Goal: Task Accomplishment & Management: Manage account settings

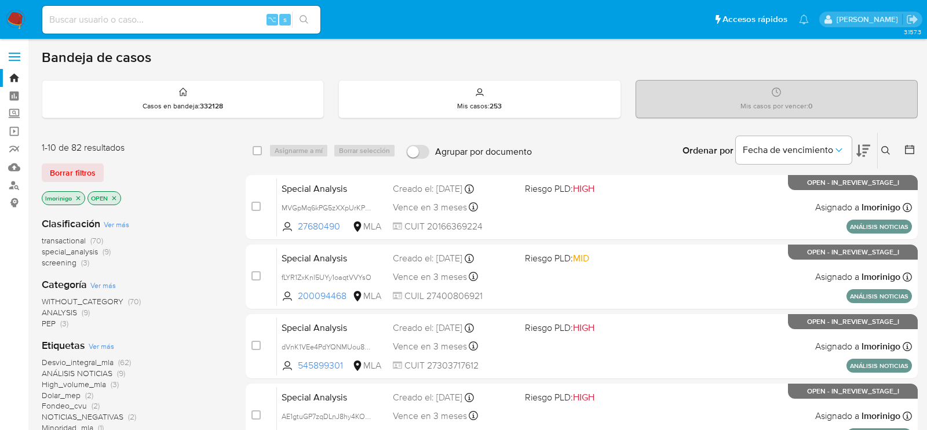
click at [202, 20] on input at bounding box center [181, 19] width 278 height 15
paste input "k0bqMrlljhnMC6TA3q4qb81R"
type input "k0bqMrlljhnMC6TA3q4qb81R"
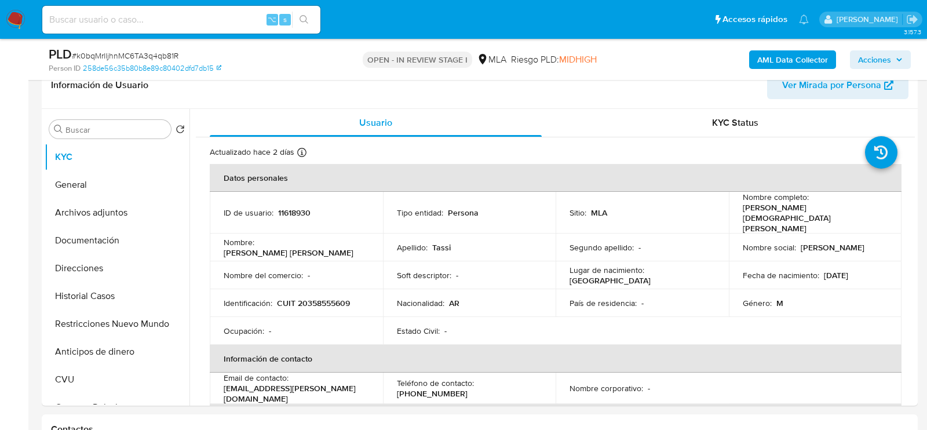
select select "10"
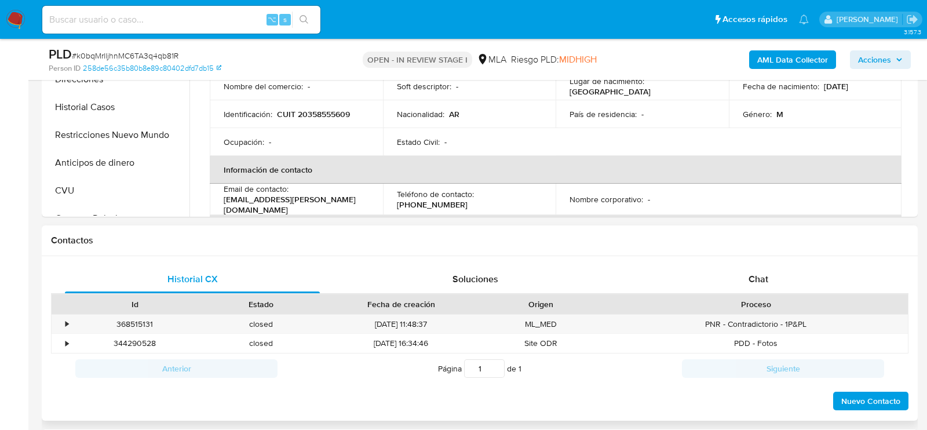
scroll to position [441, 0]
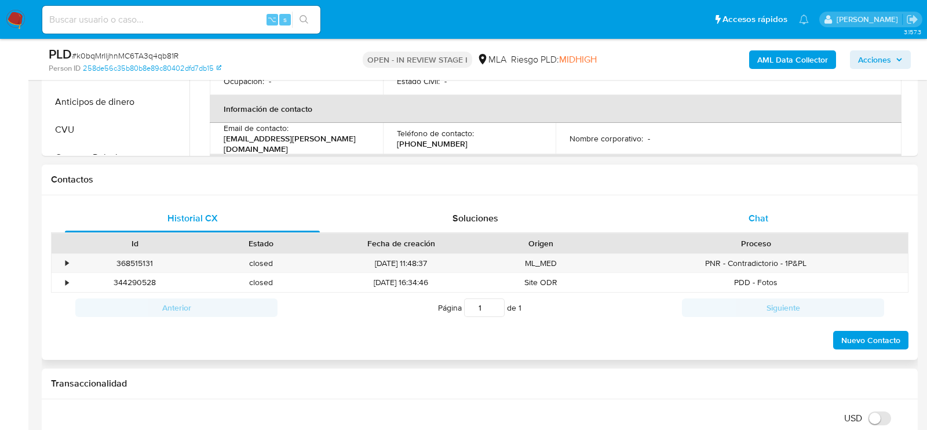
click at [755, 218] on span "Chat" at bounding box center [759, 217] width 20 height 13
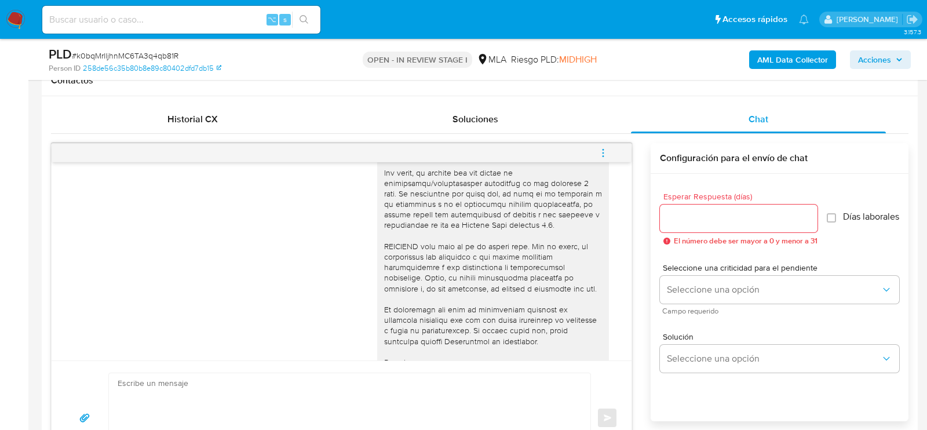
scroll to position [551, 0]
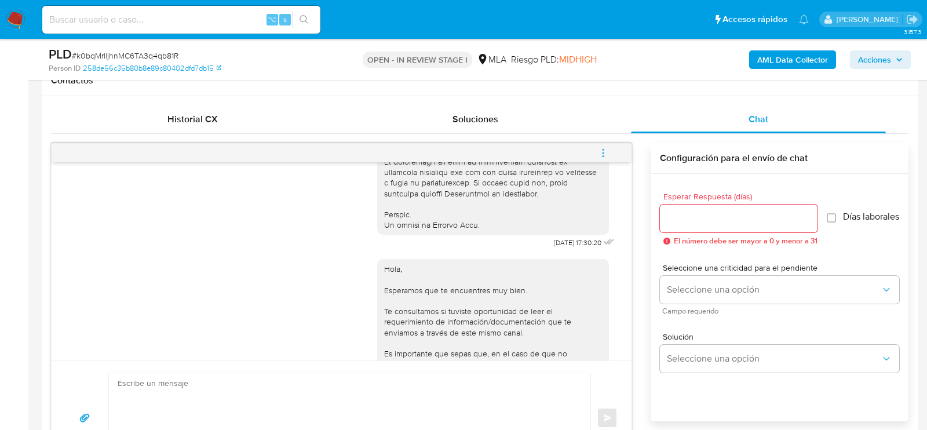
click at [596, 156] on button "menu-action" at bounding box center [603, 153] width 38 height 28
click at [558, 125] on li "Cerrar conversación" at bounding box center [524, 129] width 119 height 21
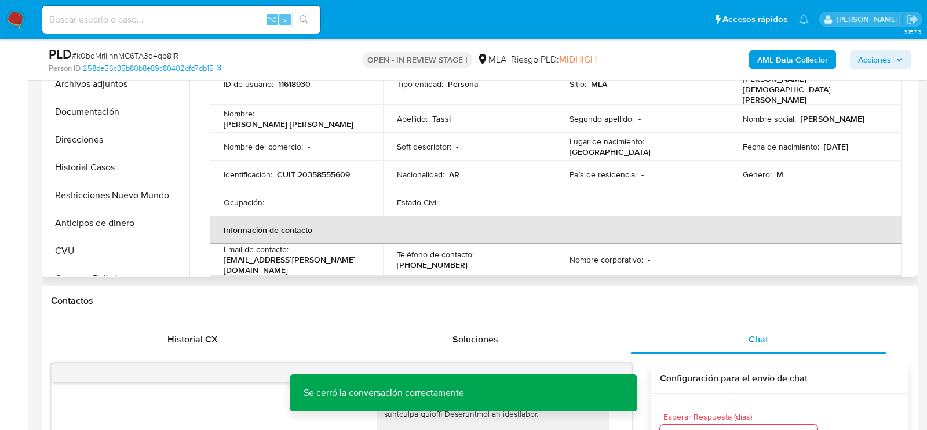
scroll to position [317, 0]
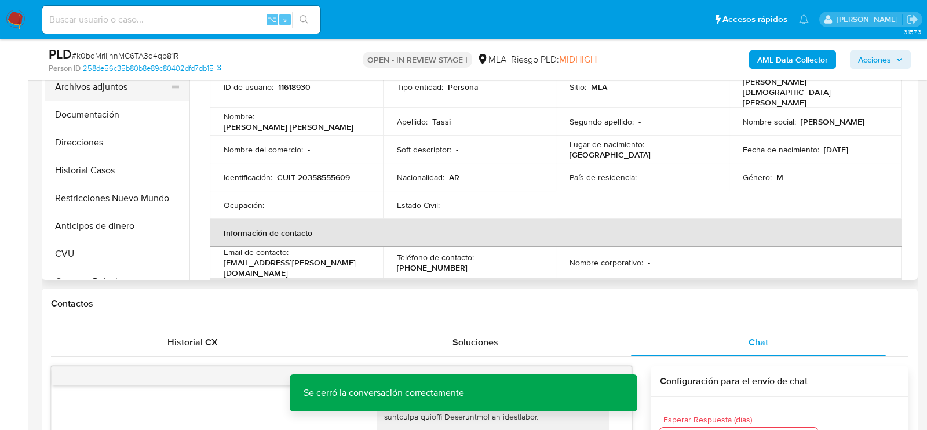
click at [109, 89] on button "Archivos adjuntos" at bounding box center [113, 87] width 136 height 28
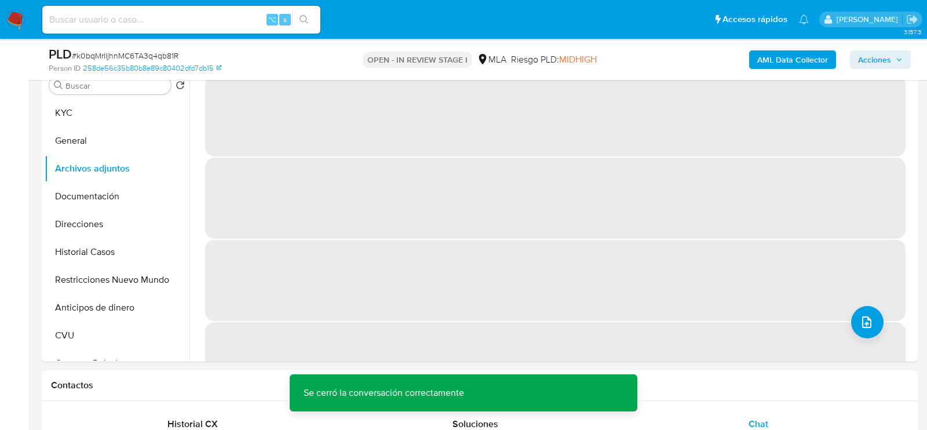
scroll to position [227, 0]
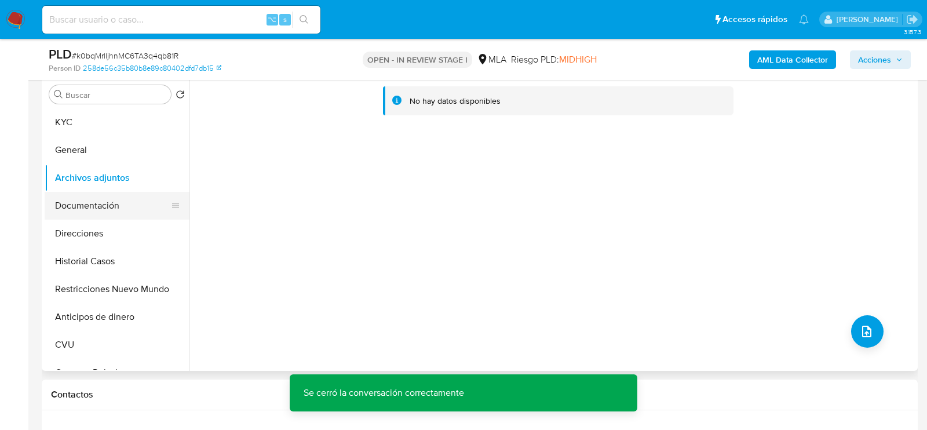
click at [81, 211] on button "Documentación" at bounding box center [113, 206] width 136 height 28
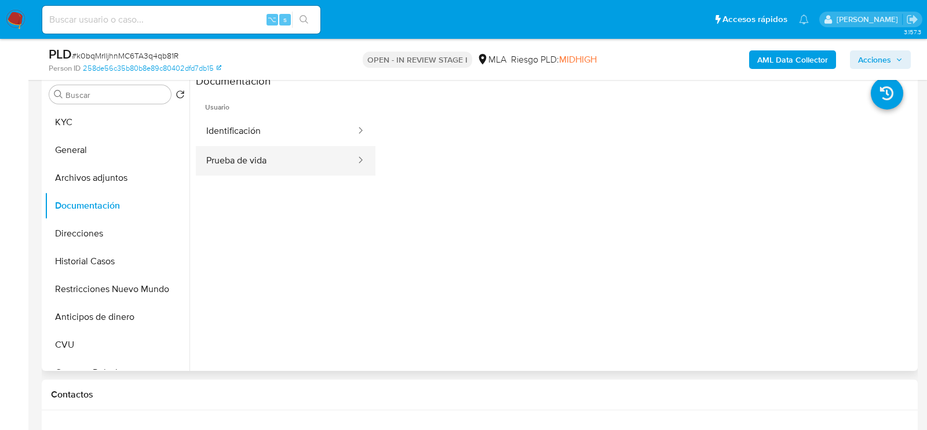
click at [272, 153] on button "Prueba de vida" at bounding box center [276, 161] width 161 height 30
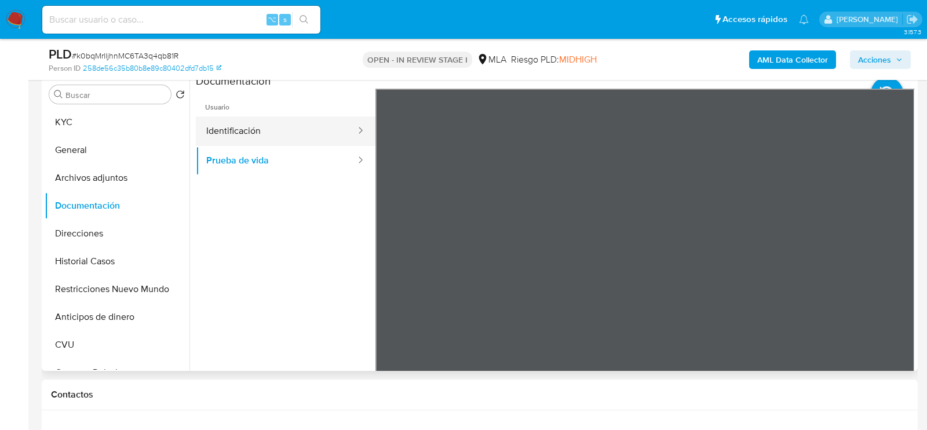
click at [269, 134] on button "Identificación" at bounding box center [276, 131] width 161 height 30
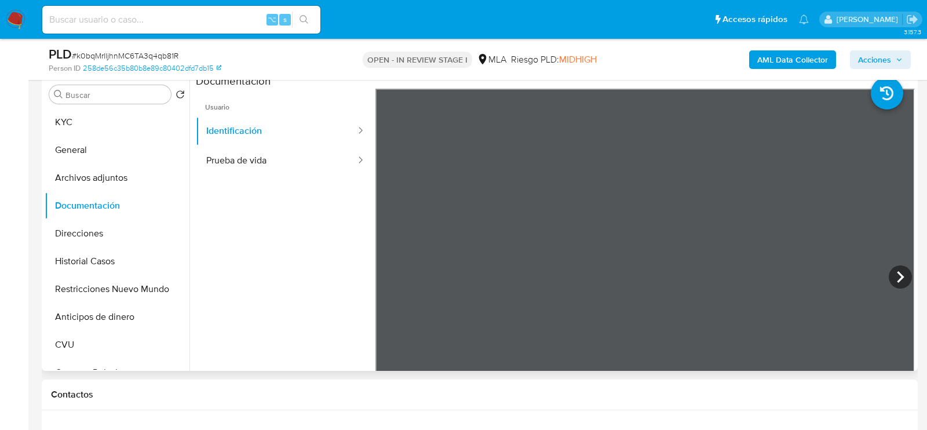
scroll to position [45, 0]
click at [130, 123] on button "KYC" at bounding box center [113, 122] width 136 height 28
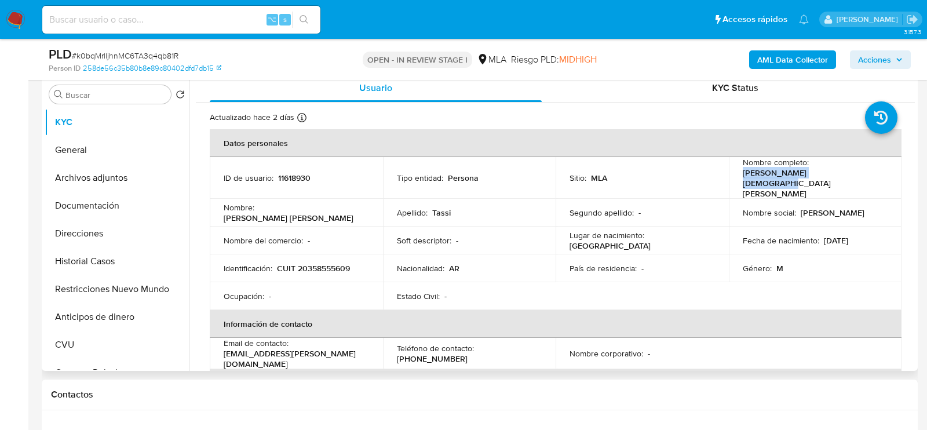
drag, startPoint x: 739, startPoint y: 177, endPoint x: 839, endPoint y: 176, distance: 99.7
click at [839, 177] on div "Nombre completo : Martin Nahuel Jesus Tassi" at bounding box center [815, 178] width 145 height 42
click at [74, 177] on button "Archivos adjuntos" at bounding box center [113, 178] width 136 height 28
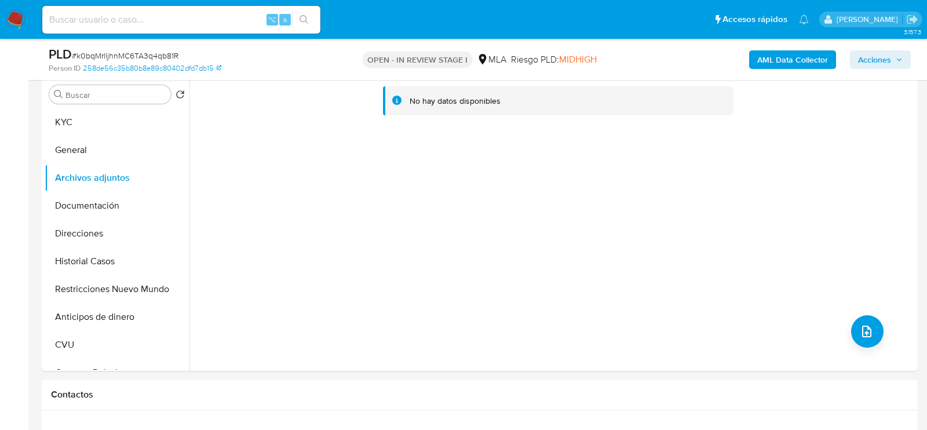
click at [770, 54] on b "AML Data Collector" at bounding box center [792, 59] width 71 height 19
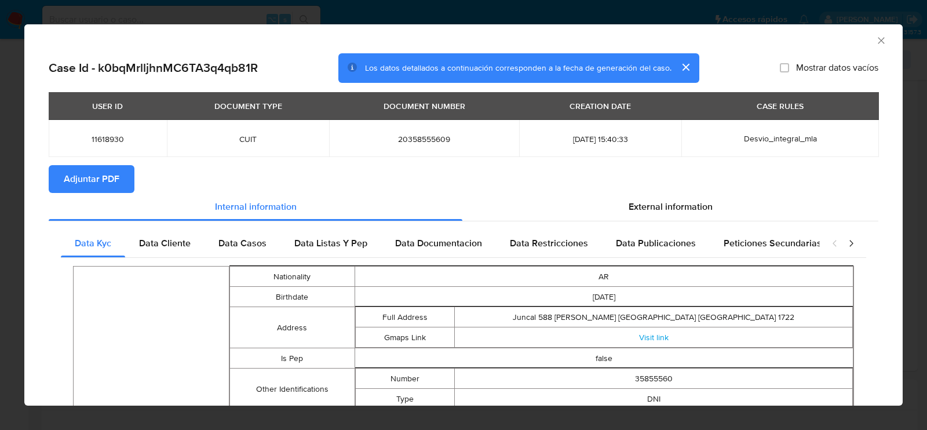
click at [67, 177] on span "Adjuntar PDF" at bounding box center [92, 178] width 56 height 25
click at [880, 36] on icon "Cerrar ventana" at bounding box center [881, 41] width 12 height 12
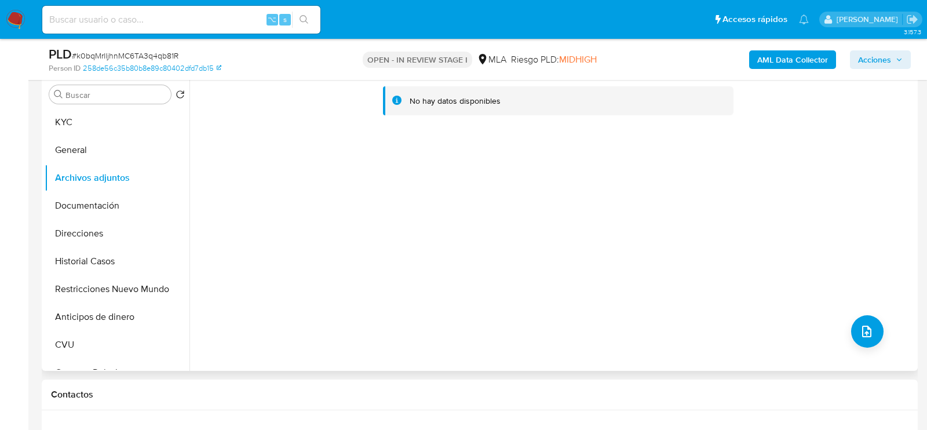
scroll to position [210, 0]
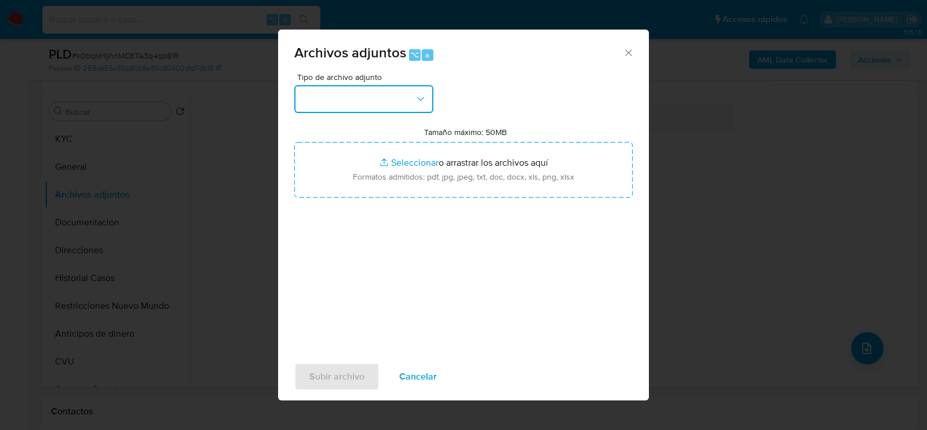
click at [385, 102] on button "button" at bounding box center [363, 99] width 139 height 28
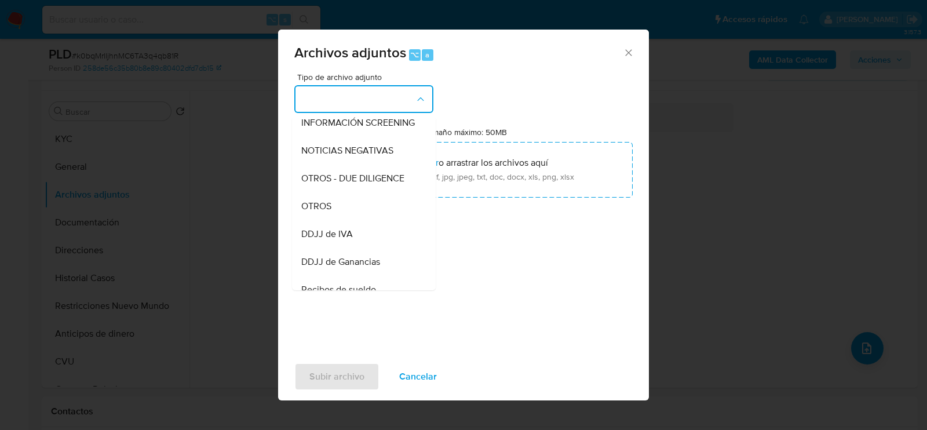
scroll to position [146, 0]
click at [359, 209] on div "OTROS" at bounding box center [360, 206] width 118 height 28
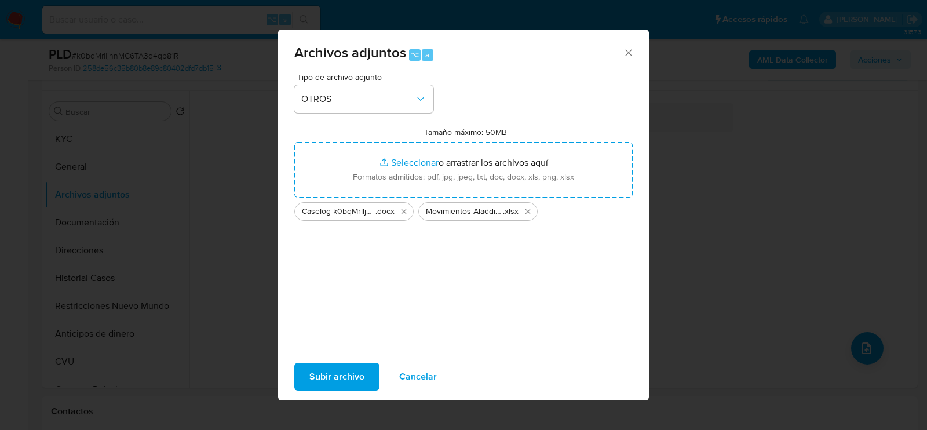
click at [360, 371] on span "Subir archivo" at bounding box center [336, 376] width 55 height 25
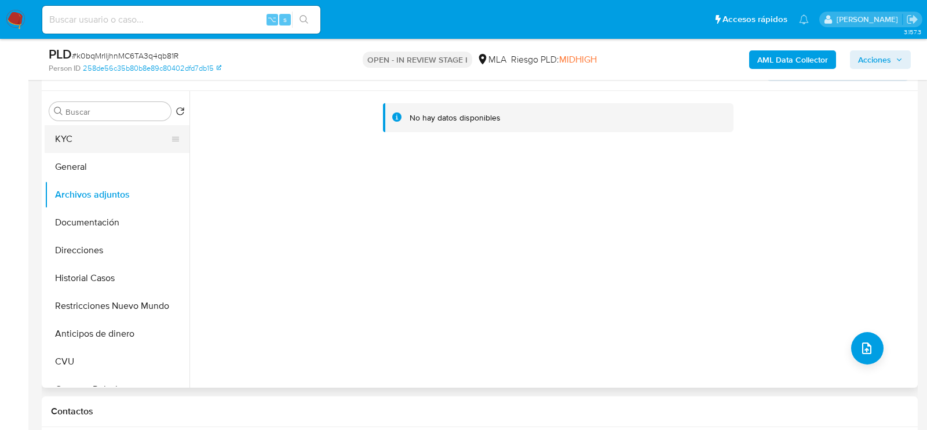
click at [101, 134] on button "KYC" at bounding box center [113, 139] width 136 height 28
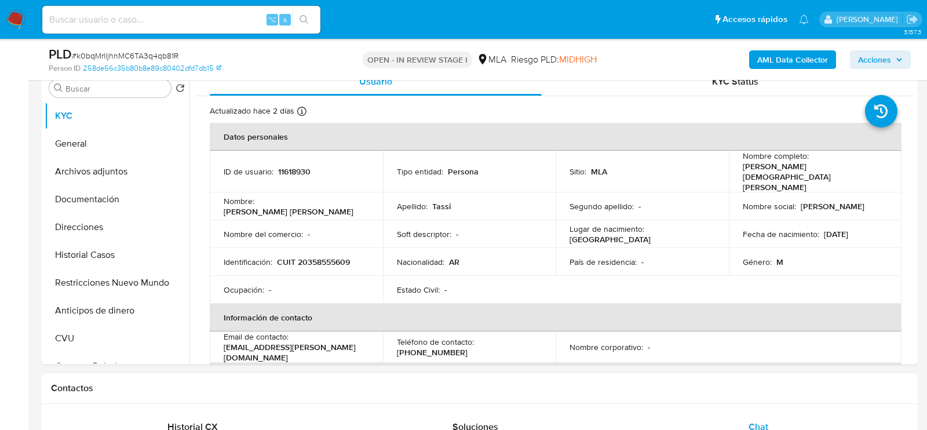
scroll to position [130, 0]
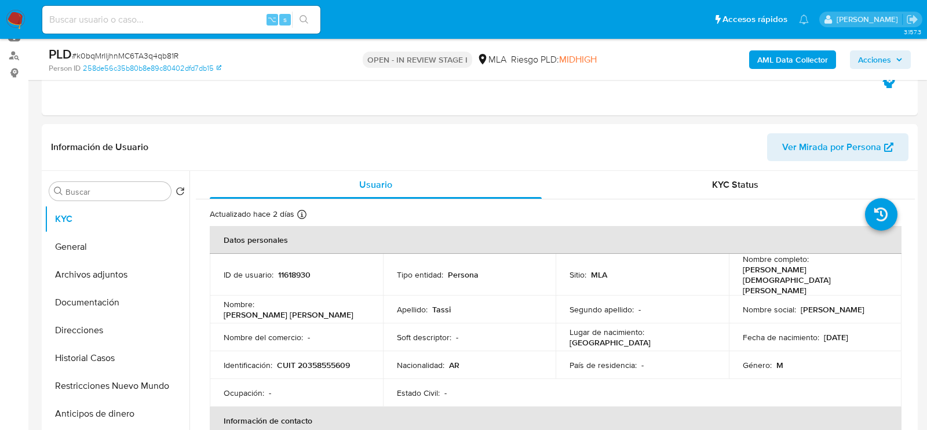
click at [884, 62] on span "Acciones" at bounding box center [874, 59] width 33 height 19
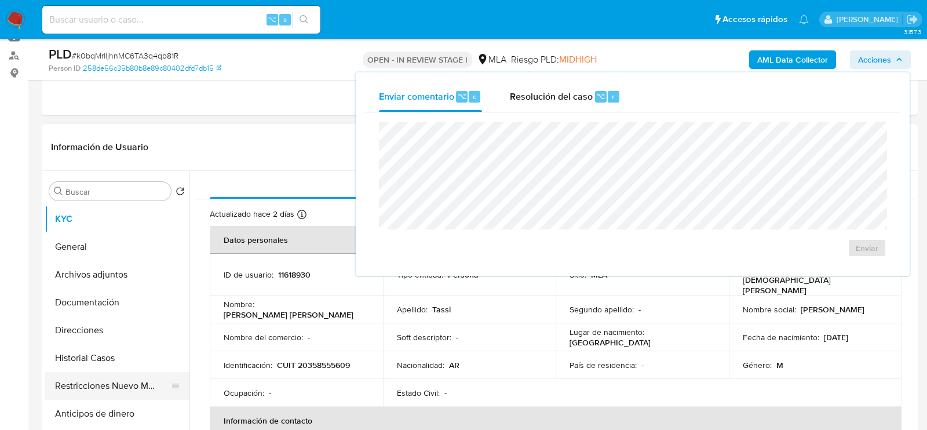
click at [121, 378] on button "Restricciones Nuevo Mundo" at bounding box center [113, 386] width 136 height 28
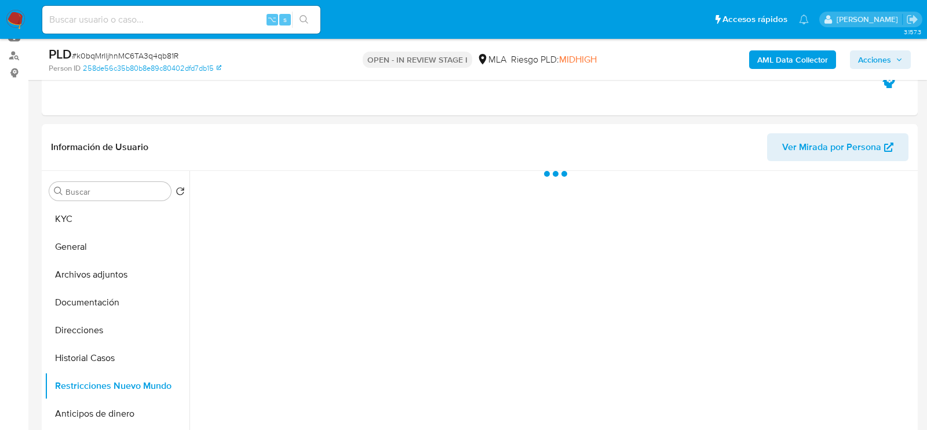
click at [896, 59] on icon "button" at bounding box center [899, 59] width 7 height 7
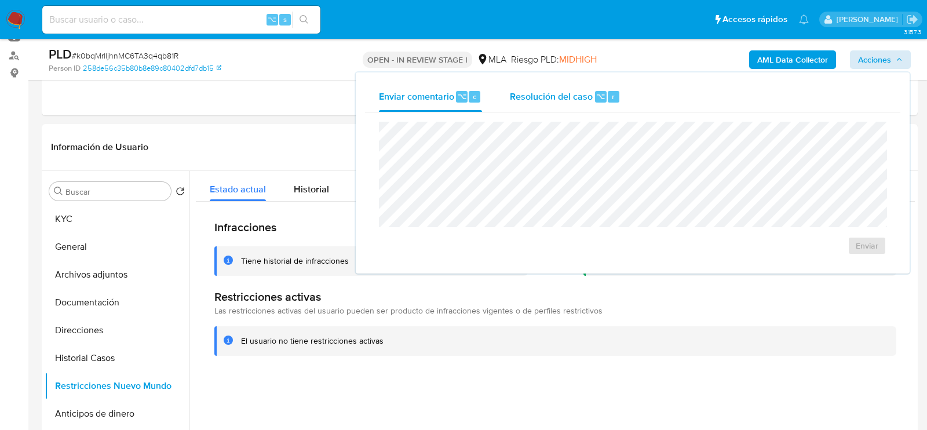
click at [580, 92] on span "Resolución del caso" at bounding box center [551, 95] width 83 height 13
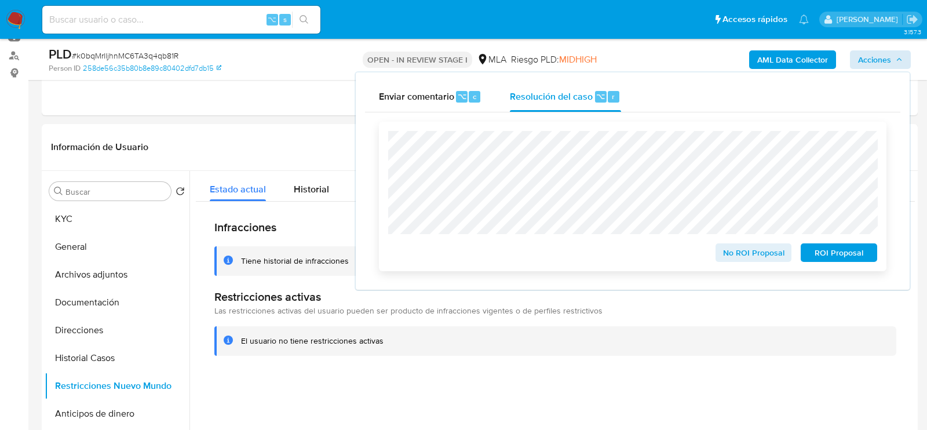
click at [758, 252] on span "No ROI Proposal" at bounding box center [754, 252] width 60 height 16
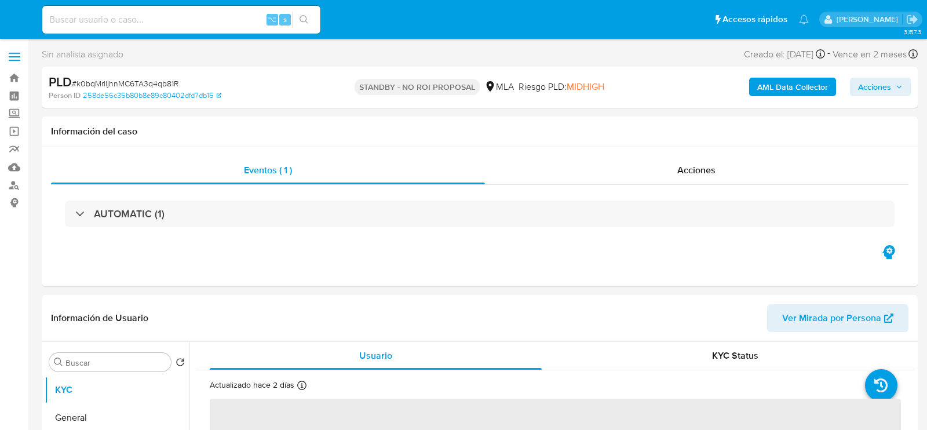
select select "10"
click at [224, 23] on input at bounding box center [181, 19] width 278 height 15
paste input "JtnuTPVB5evD3YW2VJq6byUj"
type input "JtnuTPVB5evD3YW2VJq6byUj"
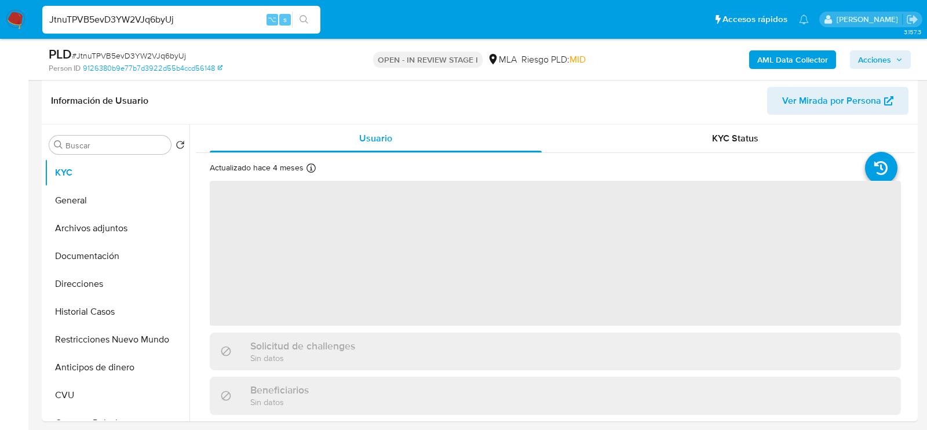
scroll to position [253, 0]
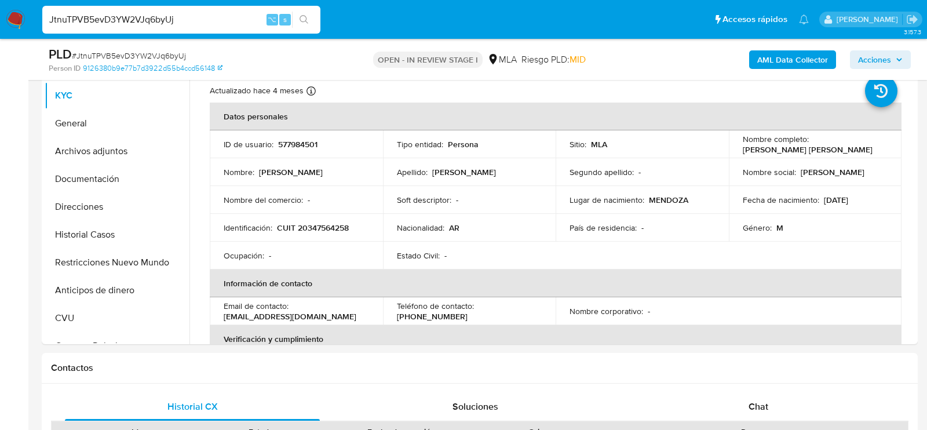
select select "10"
click at [326, 229] on p "CUIT 20347564258" at bounding box center [313, 227] width 72 height 10
click at [101, 158] on button "Archivos adjuntos" at bounding box center [113, 151] width 136 height 28
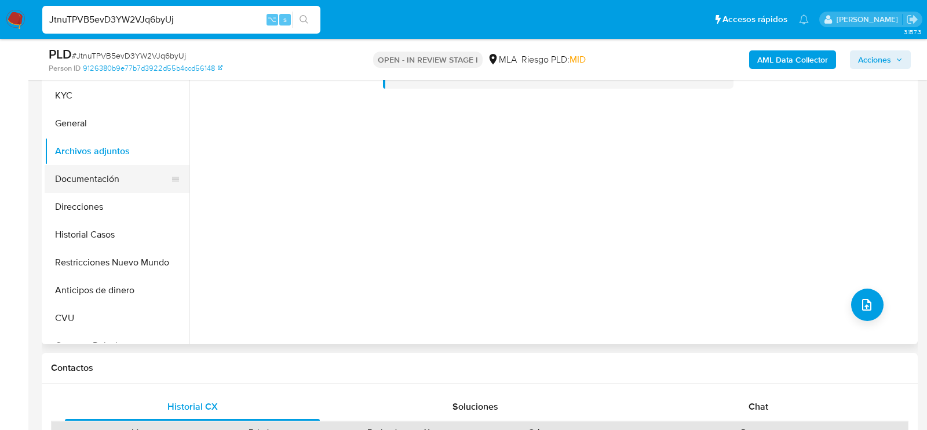
click at [111, 177] on button "Documentación" at bounding box center [113, 179] width 136 height 28
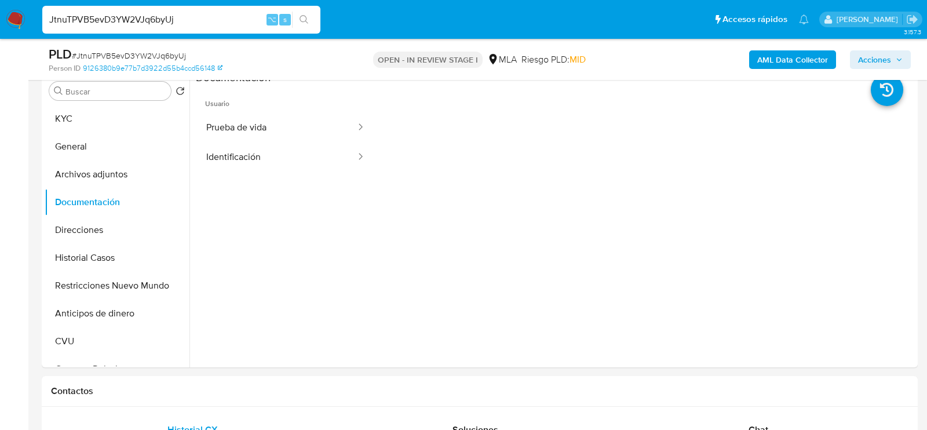
scroll to position [229, 0]
click at [244, 165] on button "Identificación" at bounding box center [276, 158] width 161 height 30
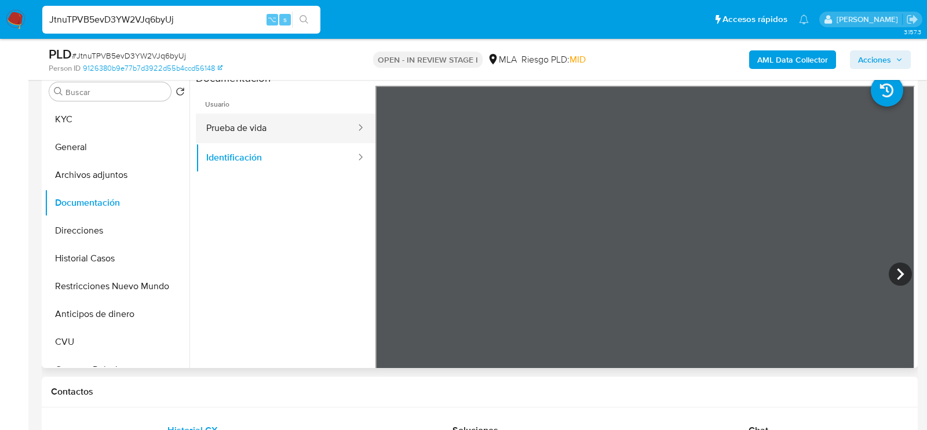
click at [288, 127] on button "Prueba de vida" at bounding box center [276, 129] width 161 height 30
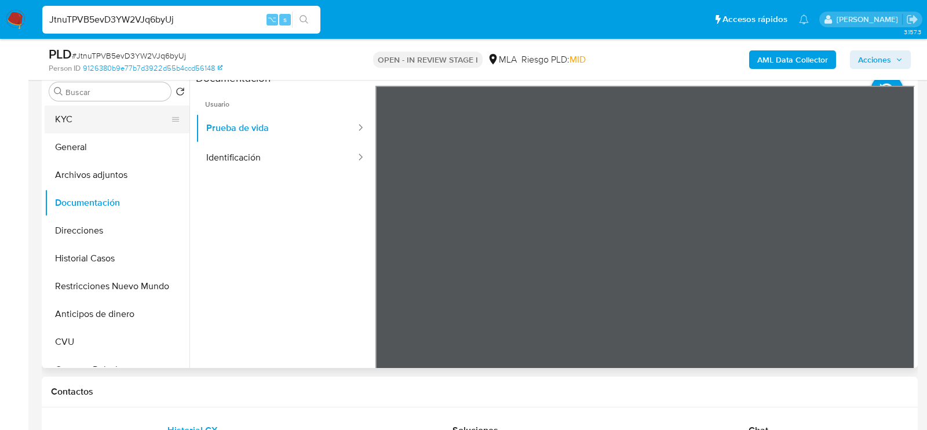
click at [145, 118] on button "KYC" at bounding box center [113, 119] width 136 height 28
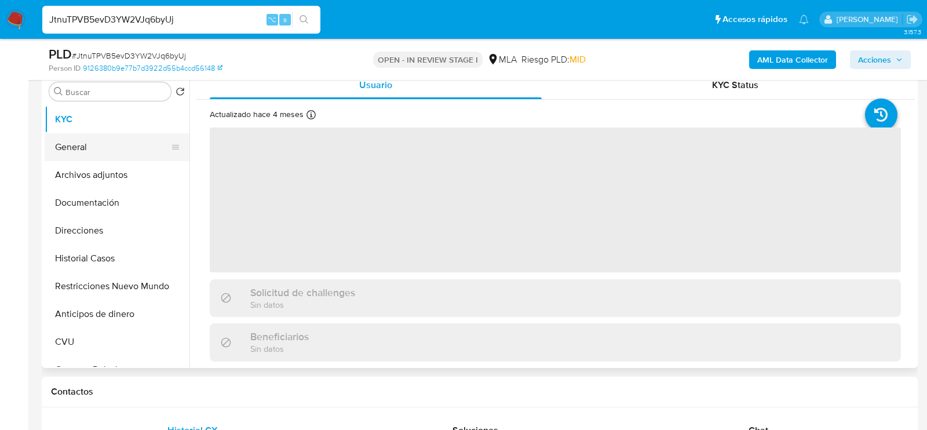
click at [145, 159] on button "General" at bounding box center [113, 147] width 136 height 28
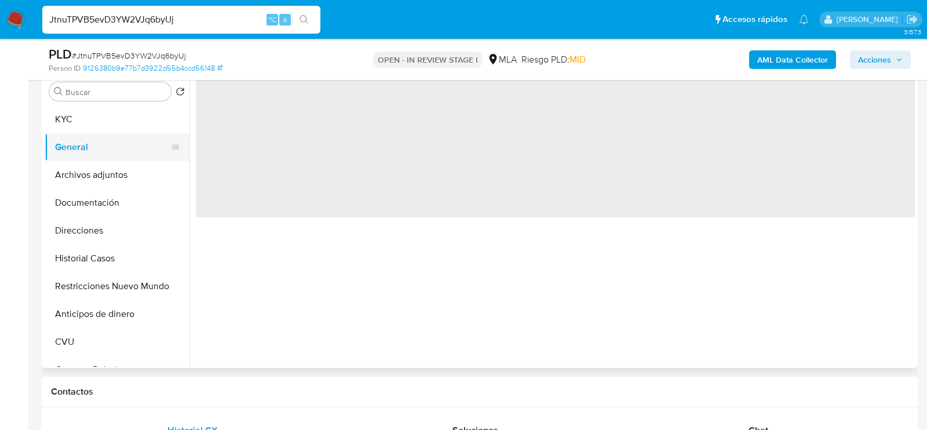
click at [145, 159] on button "General" at bounding box center [113, 147] width 136 height 28
click at [119, 119] on button "KYC" at bounding box center [113, 119] width 136 height 28
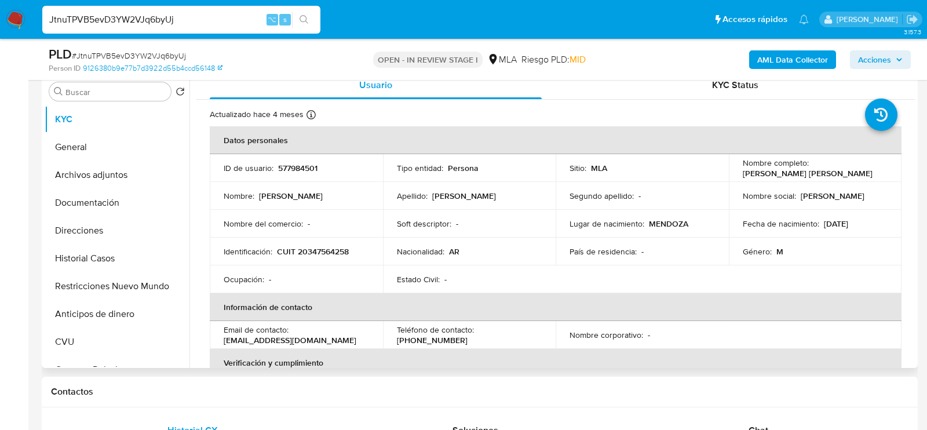
click at [316, 246] on p "CUIT 20347564258" at bounding box center [313, 251] width 72 height 10
copy p "20347564258"
click at [92, 247] on button "Historial Casos" at bounding box center [113, 258] width 136 height 28
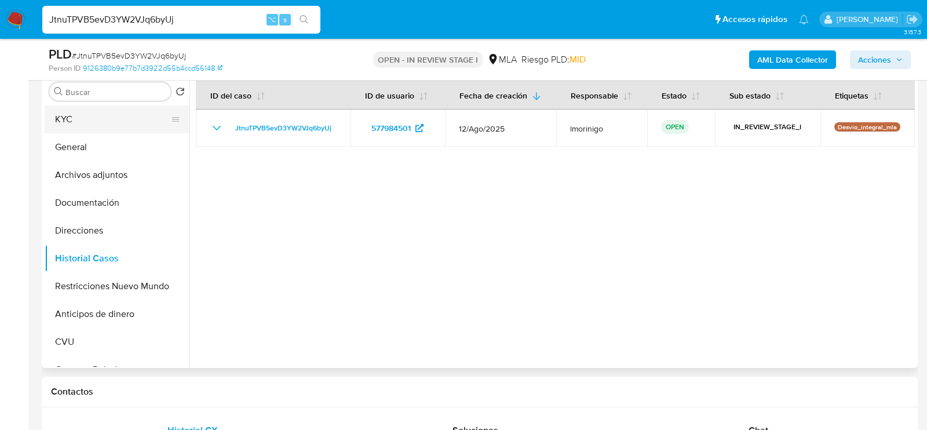
click at [115, 110] on button "KYC" at bounding box center [113, 119] width 136 height 28
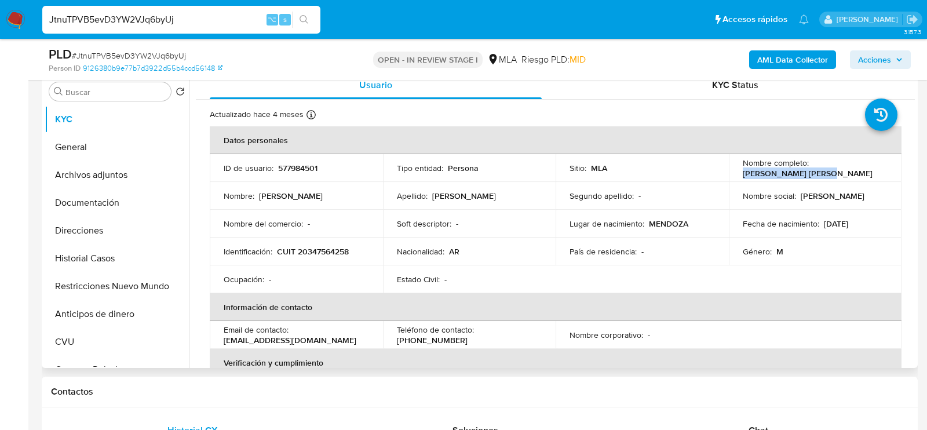
drag, startPoint x: 739, startPoint y: 171, endPoint x: 817, endPoint y: 171, distance: 77.6
click at [817, 171] on div "Nombre completo : Martin Gustavo Calvo" at bounding box center [815, 168] width 145 height 21
click at [121, 180] on button "Archivos adjuntos" at bounding box center [113, 175] width 136 height 28
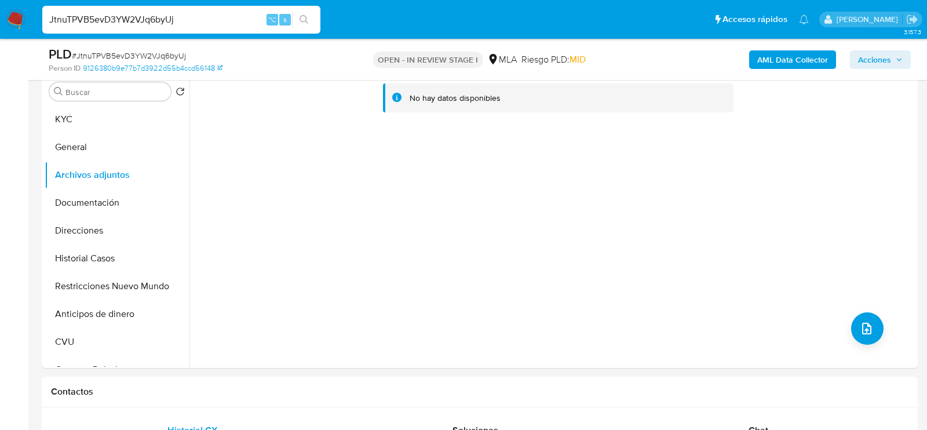
click at [778, 60] on b "AML Data Collector" at bounding box center [792, 59] width 71 height 19
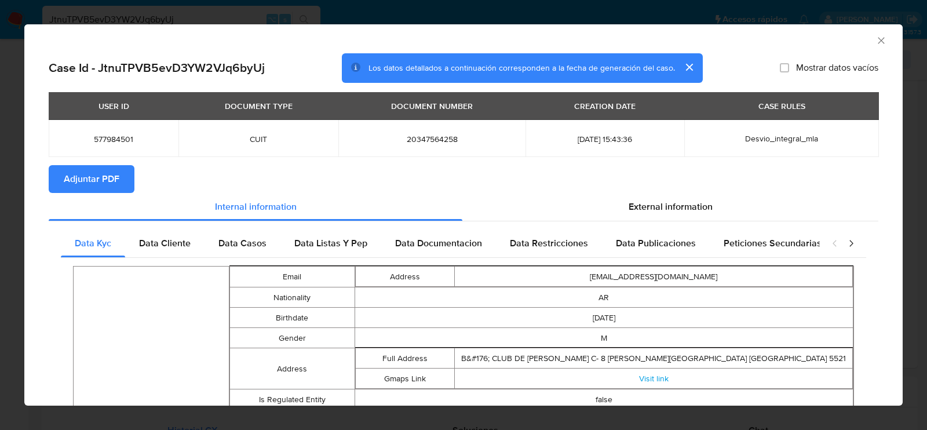
click at [115, 181] on span "Adjuntar PDF" at bounding box center [92, 178] width 56 height 25
click at [882, 39] on icon "Cerrar ventana" at bounding box center [881, 41] width 12 height 12
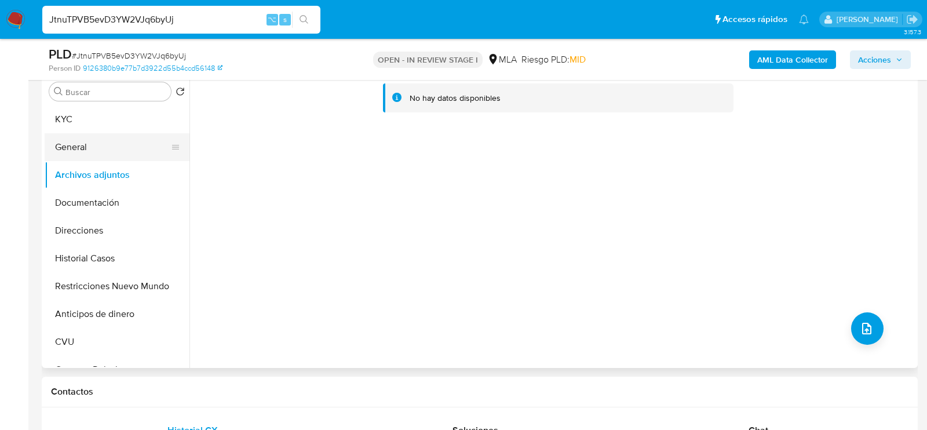
click at [111, 154] on button "General" at bounding box center [113, 147] width 136 height 28
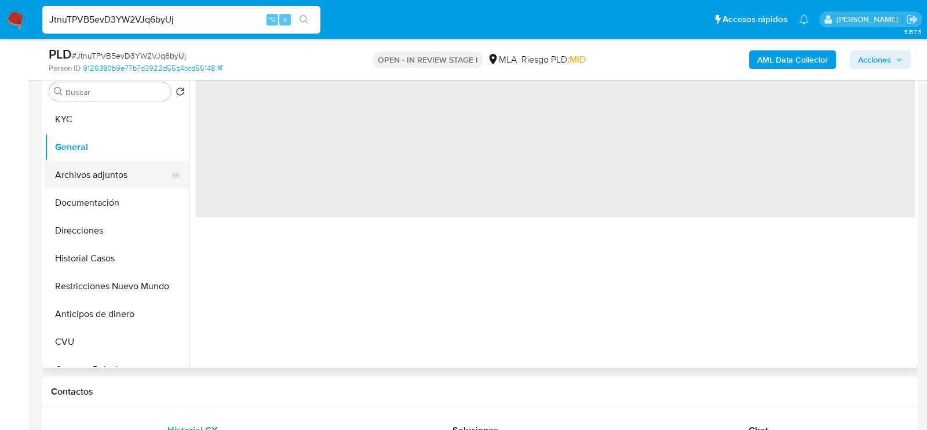
click at [111, 173] on button "Archivos adjuntos" at bounding box center [113, 175] width 136 height 28
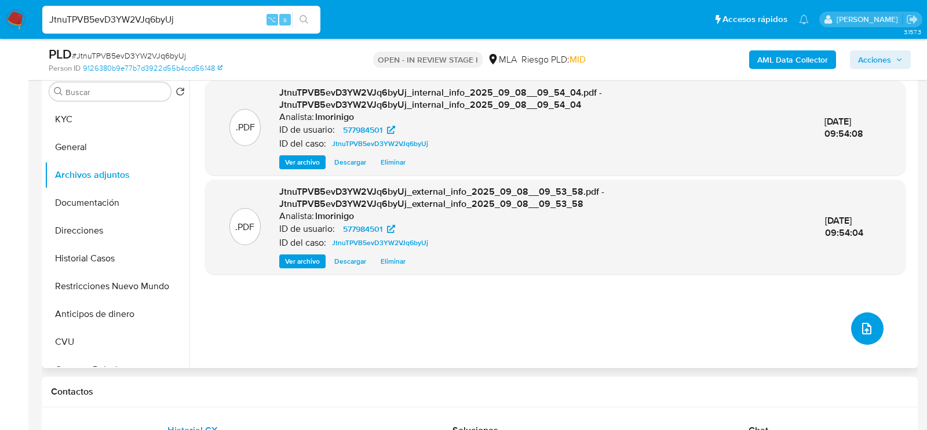
click at [862, 331] on icon "upload-file" at bounding box center [867, 329] width 14 height 14
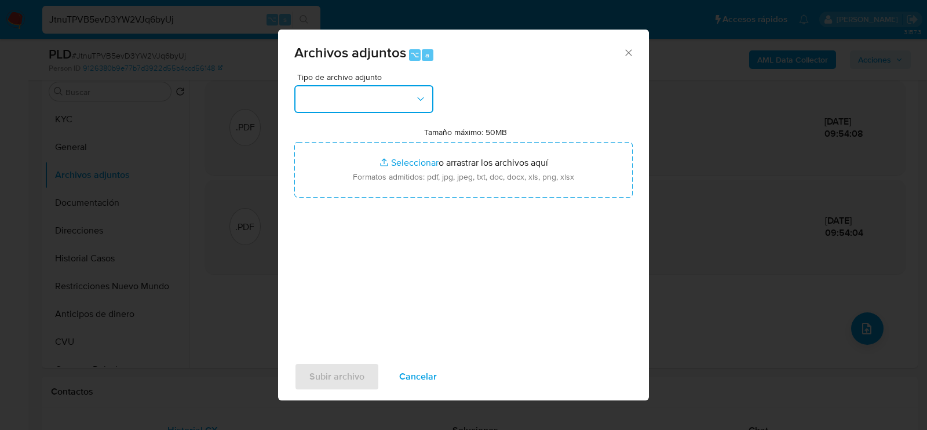
click at [346, 94] on button "button" at bounding box center [363, 99] width 139 height 28
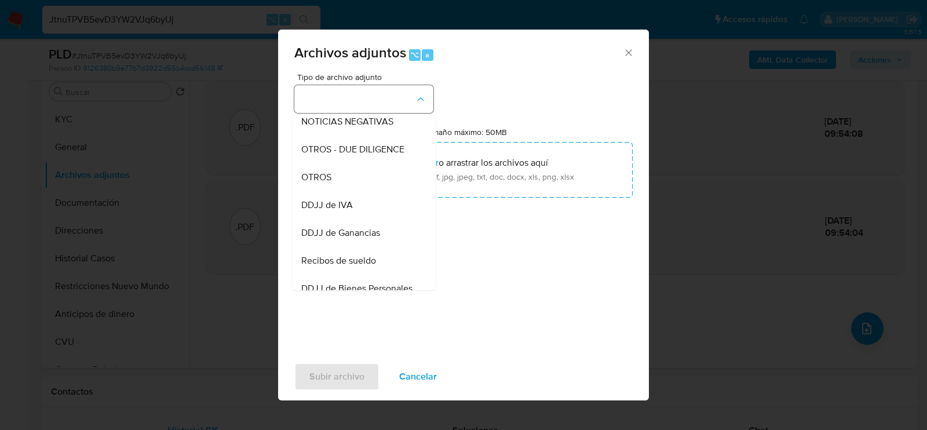
scroll to position [177, 0]
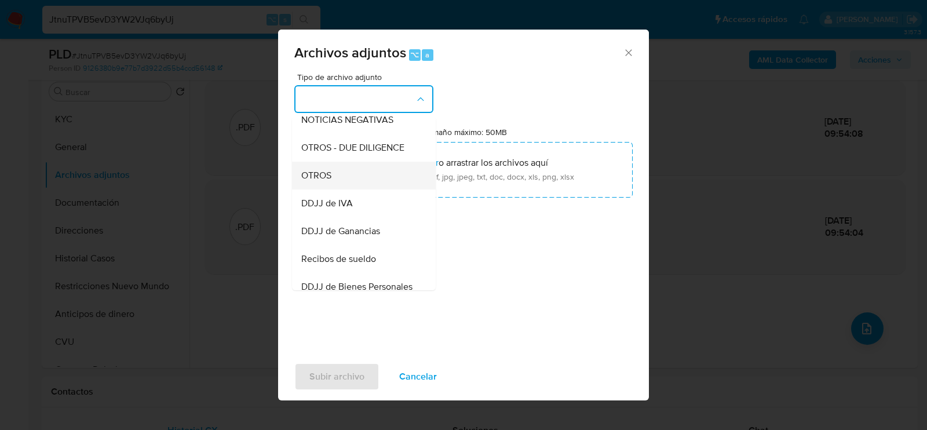
click at [346, 176] on div "OTROS" at bounding box center [360, 175] width 118 height 28
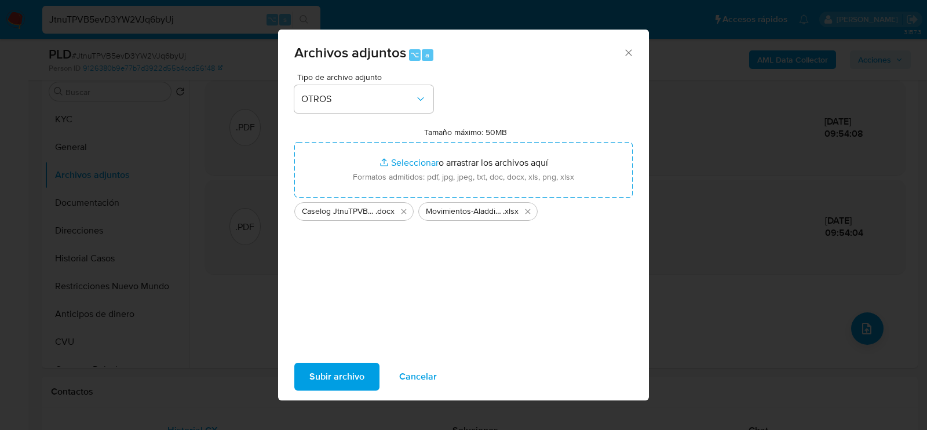
click at [334, 375] on span "Subir archivo" at bounding box center [336, 376] width 55 height 25
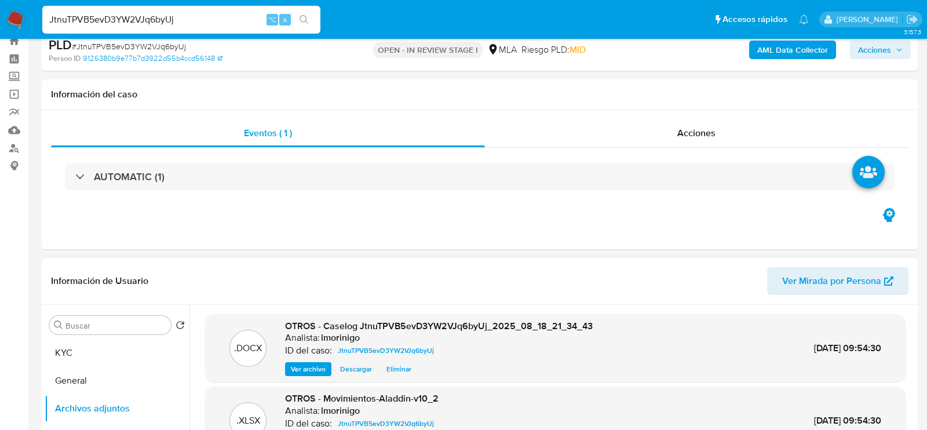
scroll to position [0, 0]
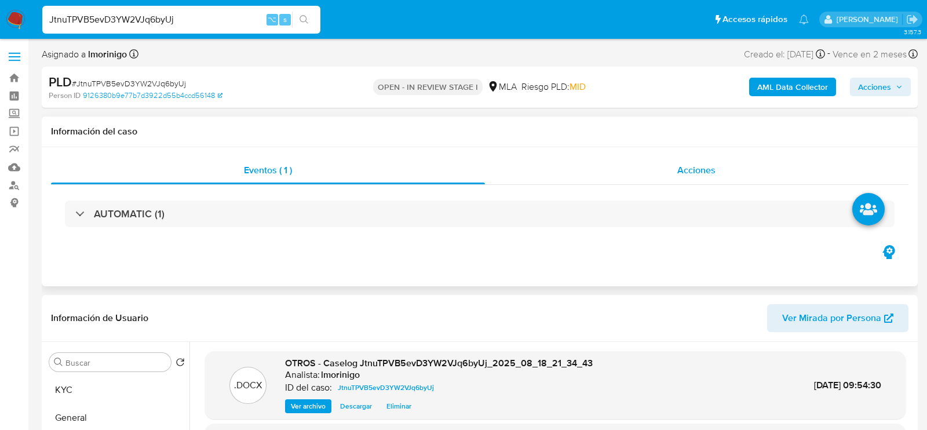
click at [682, 165] on span "Acciones" at bounding box center [696, 169] width 38 height 13
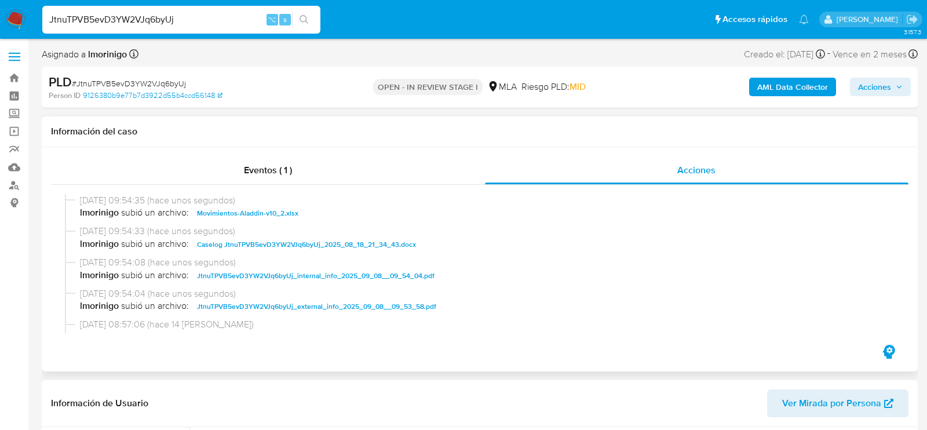
click at [311, 155] on div "Eventos ( 1 ) Acciones 08/09/2025 09:54:35 (hace unos segundos) lmorinigo subió…" at bounding box center [480, 259] width 876 height 224
click at [314, 167] on div "Eventos ( 1 )" at bounding box center [268, 170] width 434 height 28
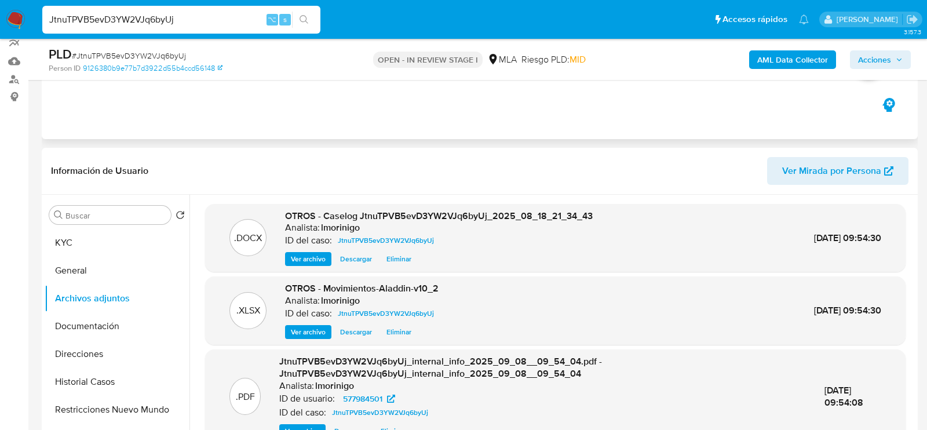
scroll to position [115, 0]
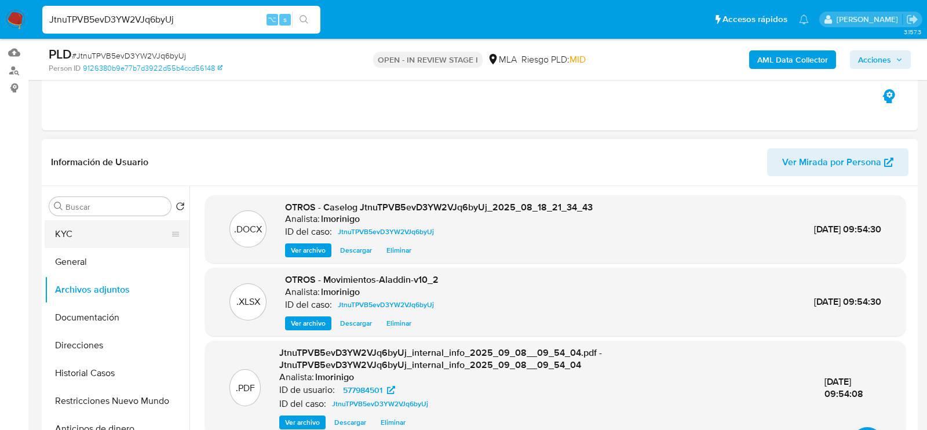
click at [77, 242] on button "KYC" at bounding box center [113, 234] width 136 height 28
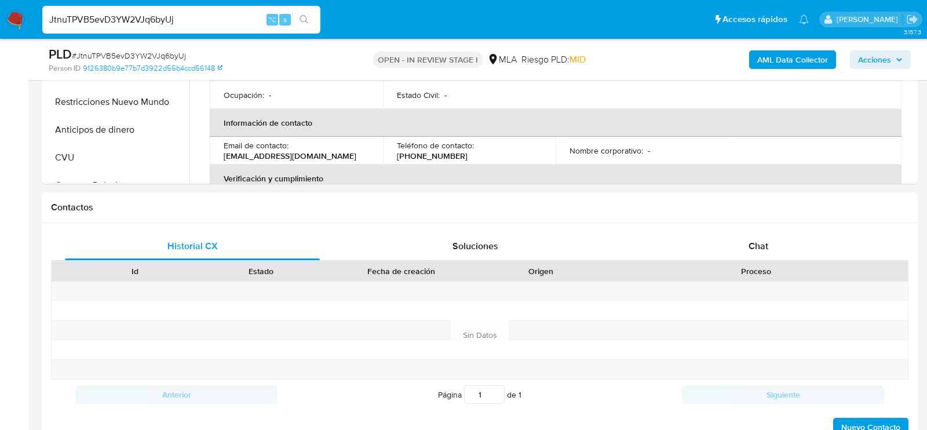
scroll to position [480, 0]
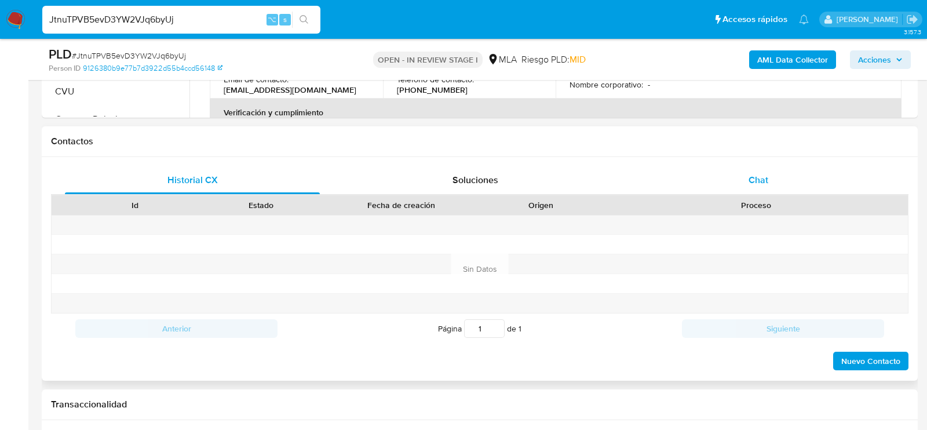
click at [755, 173] on span "Chat" at bounding box center [759, 179] width 20 height 13
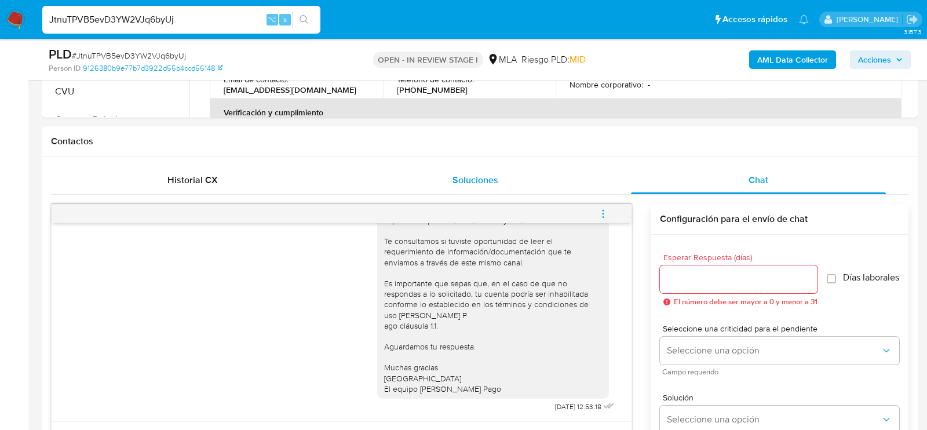
scroll to position [482, 0]
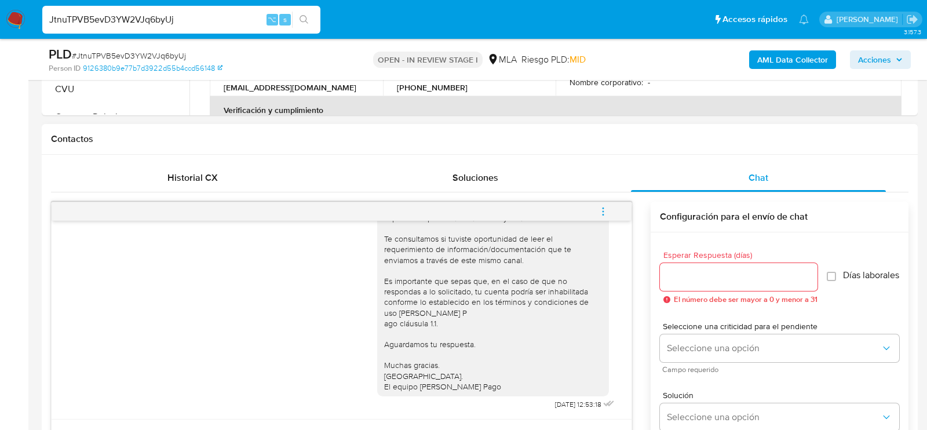
click at [611, 216] on button "menu-action" at bounding box center [603, 212] width 38 height 28
click at [516, 178] on li "Cerrar conversación" at bounding box center [524, 187] width 119 height 21
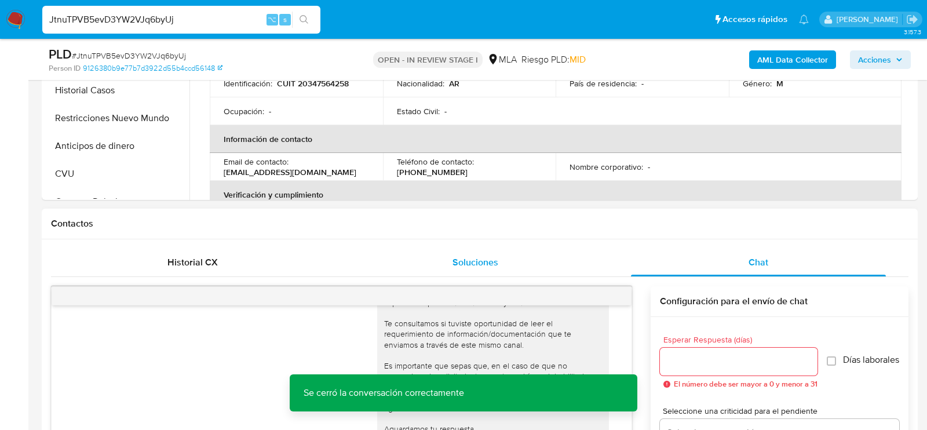
scroll to position [326, 0]
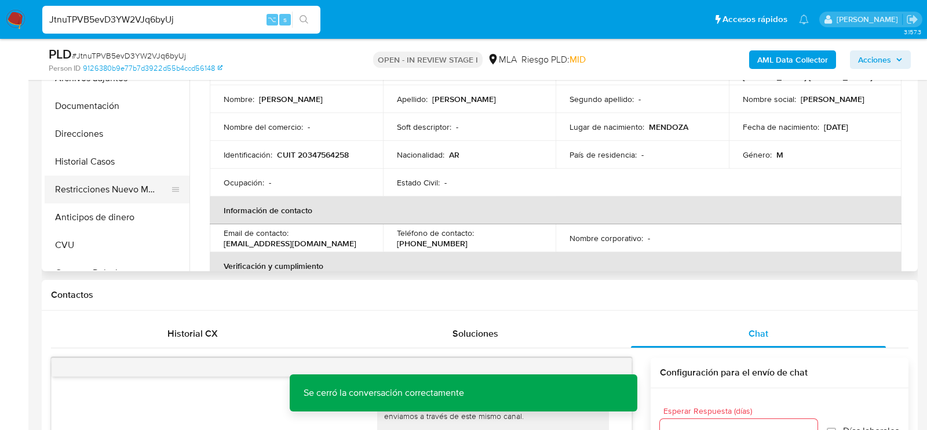
click at [116, 192] on button "Restricciones Nuevo Mundo" at bounding box center [113, 190] width 136 height 28
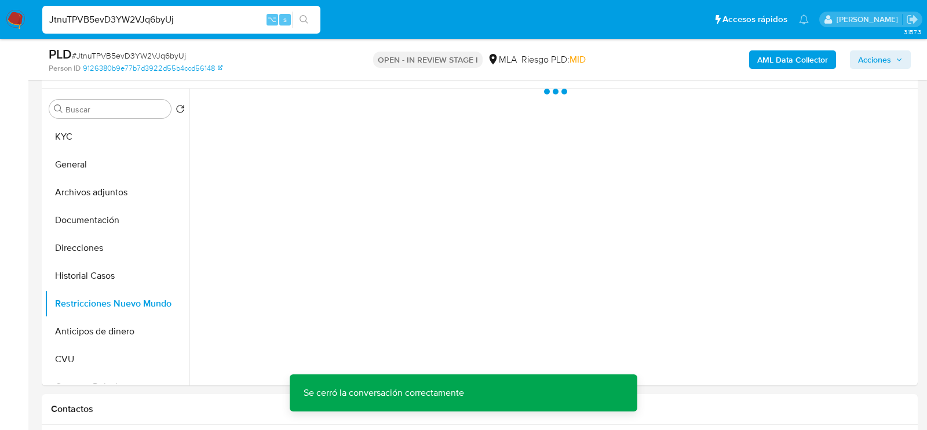
scroll to position [205, 0]
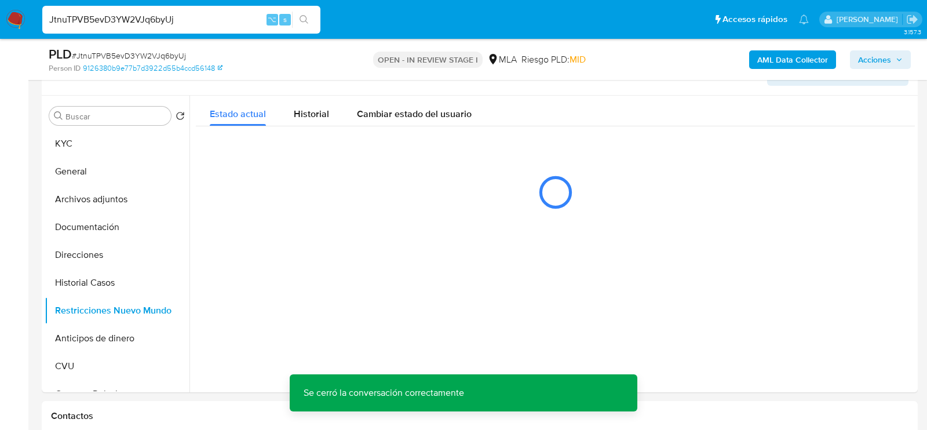
click at [875, 65] on span "Acciones" at bounding box center [874, 59] width 33 height 19
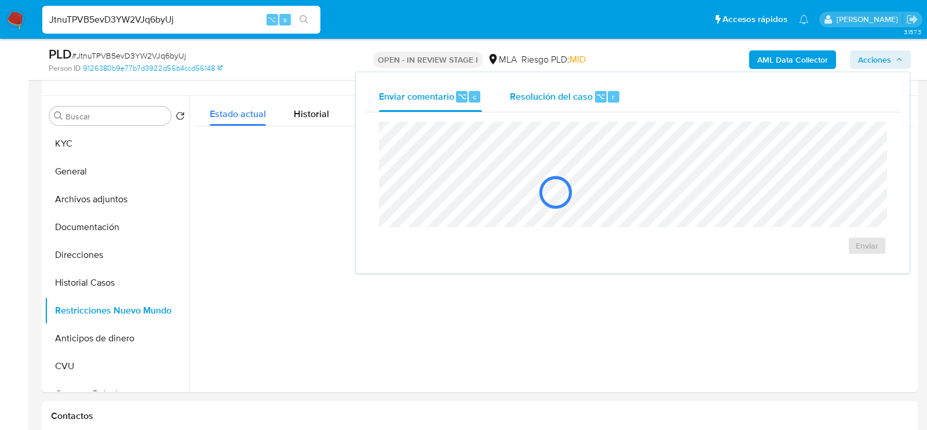
click at [557, 89] on span "Resolución del caso" at bounding box center [551, 95] width 83 height 13
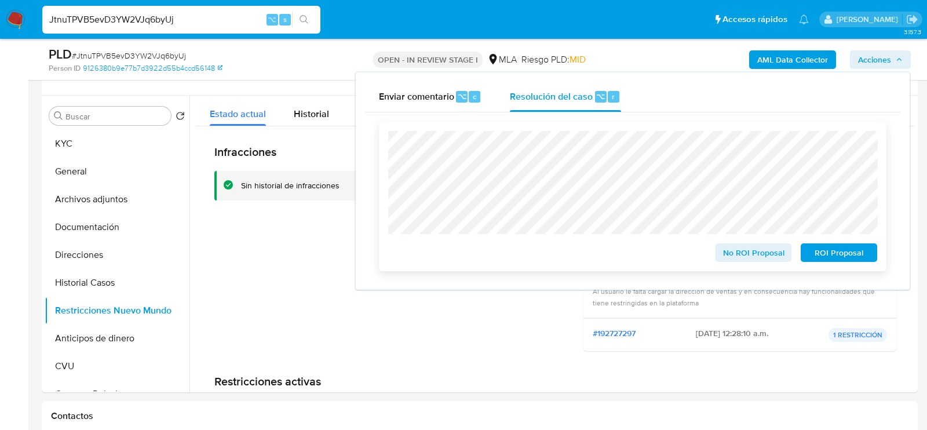
click at [768, 255] on span "No ROI Proposal" at bounding box center [754, 252] width 60 height 16
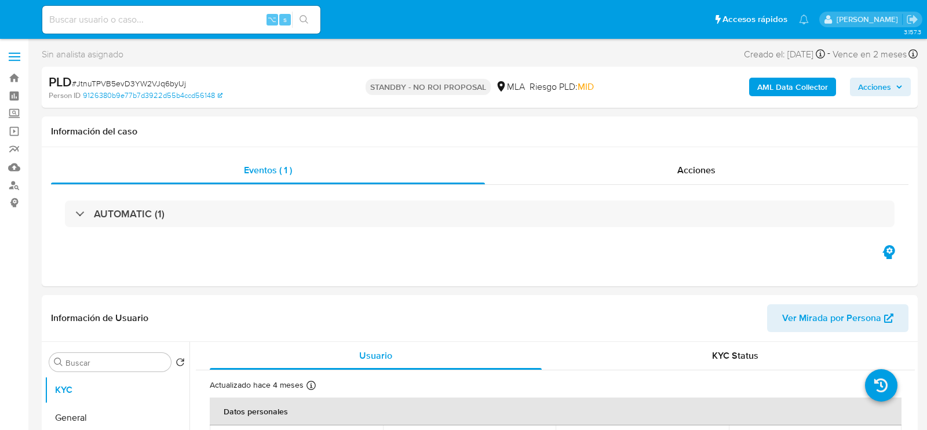
select select "10"
click at [206, 14] on input at bounding box center [181, 19] width 278 height 15
paste input "l13MJGy41NnanC87DBFVbDvc"
type input "l13MJGy41NnanC87DBFVbDvc"
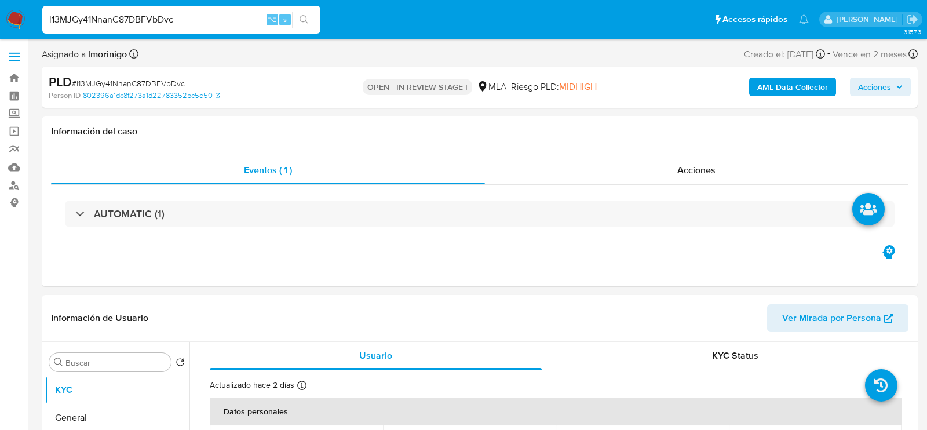
select select "10"
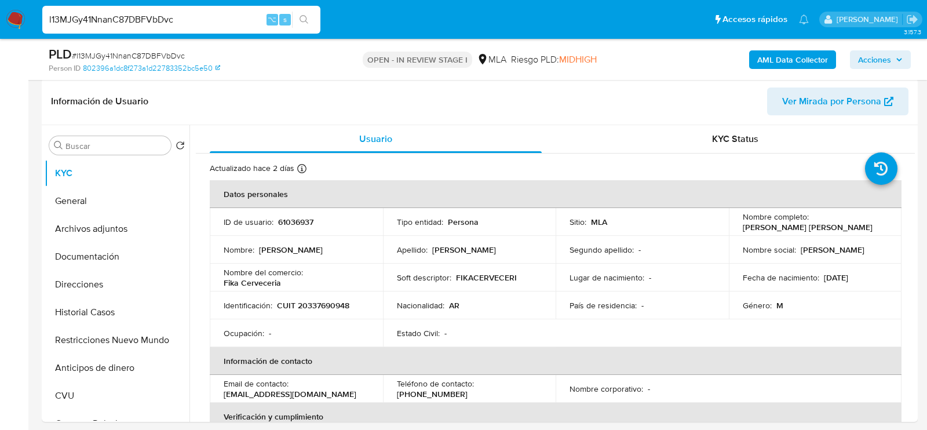
scroll to position [249, 0]
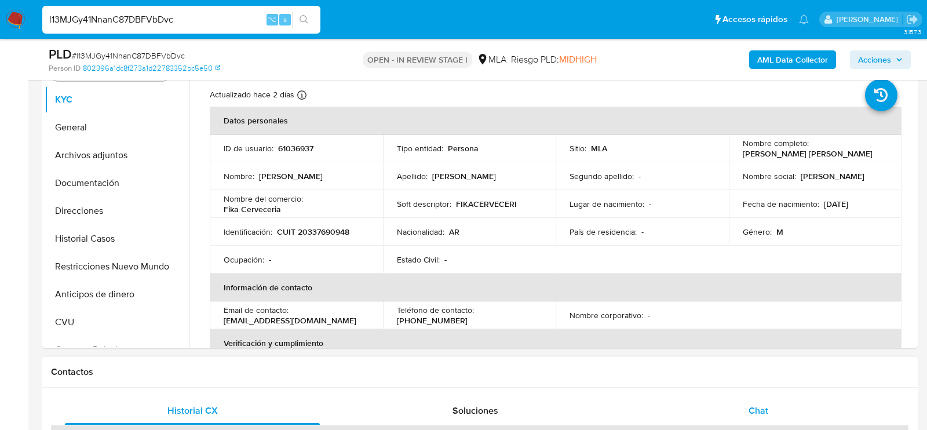
click at [692, 397] on div "Chat" at bounding box center [758, 411] width 255 height 28
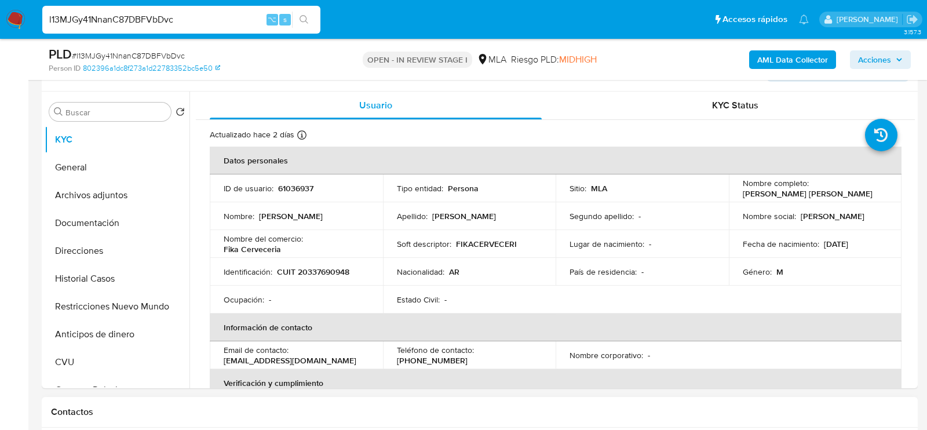
scroll to position [207, 0]
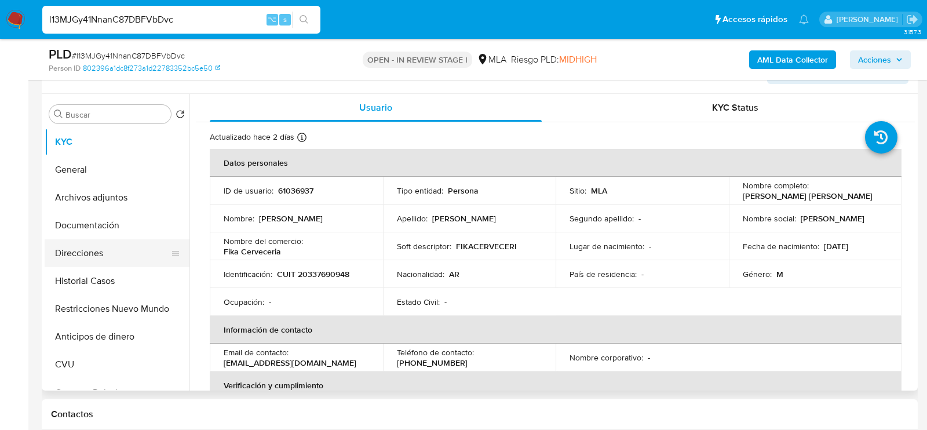
click at [109, 251] on button "Direcciones" at bounding box center [113, 253] width 136 height 28
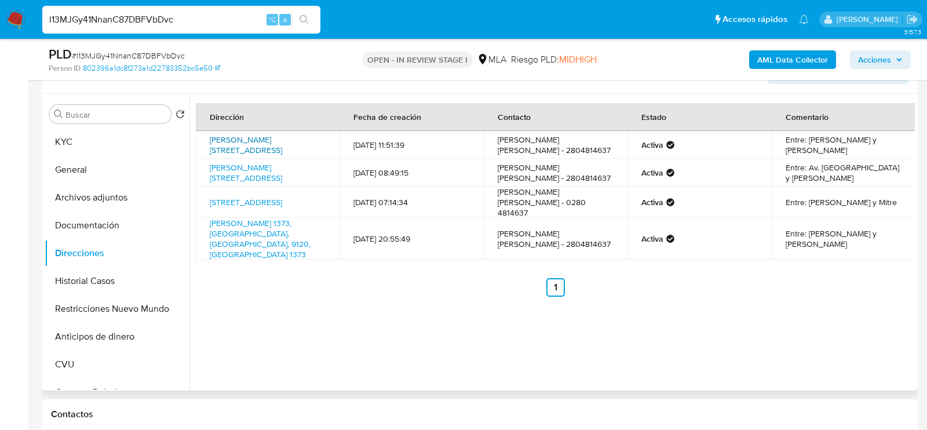
click at [228, 137] on link "Tomás Maté 565, Puerto Madryn, Chubut, 9120, Argentina 565" at bounding box center [246, 145] width 72 height 22
click at [244, 178] on link "Calle Tomas Mate 565, Puerto Madryn, Chubut, 9120, Argentina 565" at bounding box center [246, 173] width 72 height 22
click at [282, 204] on link "Paso 8, Puerto Madryn, Chubut, 9120, Argentina 8" at bounding box center [246, 202] width 72 height 12
click at [97, 141] on button "KYC" at bounding box center [113, 142] width 136 height 28
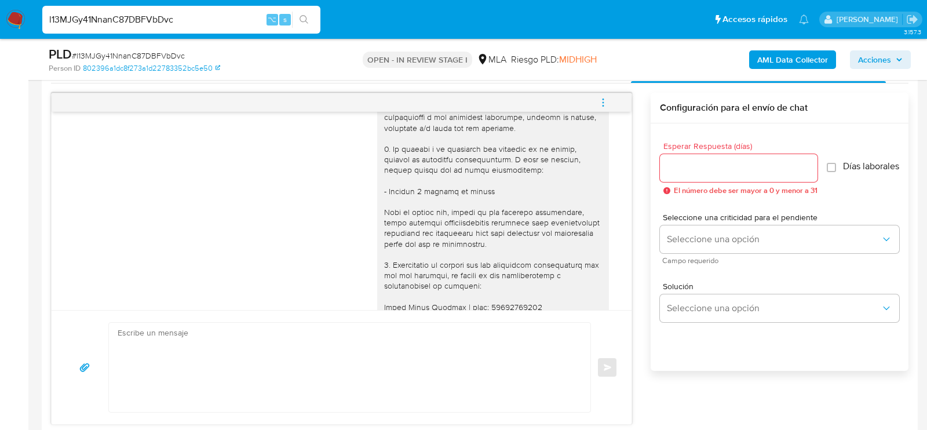
scroll to position [652, 0]
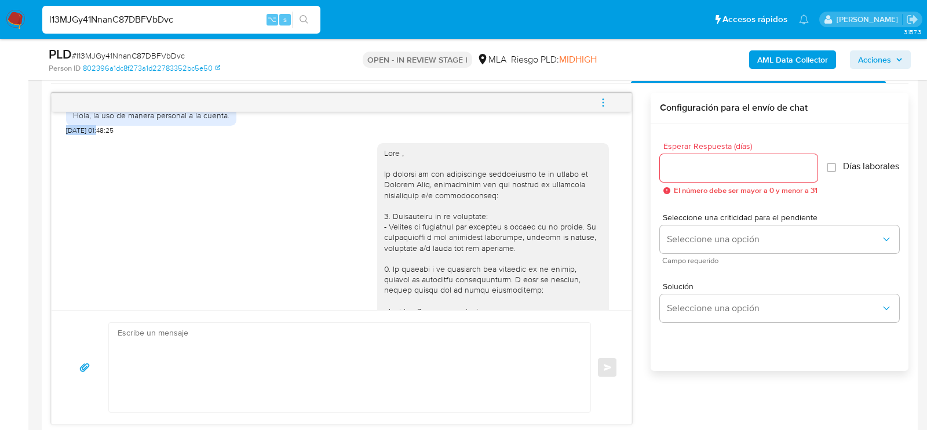
drag, startPoint x: 100, startPoint y: 149, endPoint x: 58, endPoint y: 149, distance: 42.3
click at [58, 149] on div "18/08/2025 17:31:28 Hola, la uso de manera personal a la cuenta. 19/08/2025 01:…" at bounding box center [342, 211] width 580 height 198
copy span "19/08/2025"
click at [81, 121] on div "Hola, la uso de manera personal a la cuenta." at bounding box center [151, 115] width 156 height 10
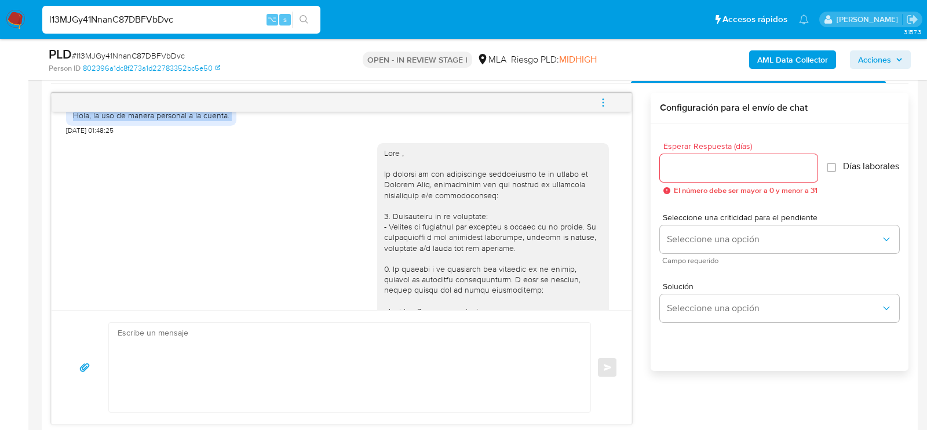
click at [81, 121] on div "Hola, la uso de manera personal a la cuenta." at bounding box center [151, 115] width 156 height 10
copy div "Hola, la uso de manera personal a la cuenta."
click at [600, 98] on icon "menu-action" at bounding box center [603, 102] width 10 height 10
click at [510, 82] on li "Cerrar conversación" at bounding box center [524, 78] width 119 height 21
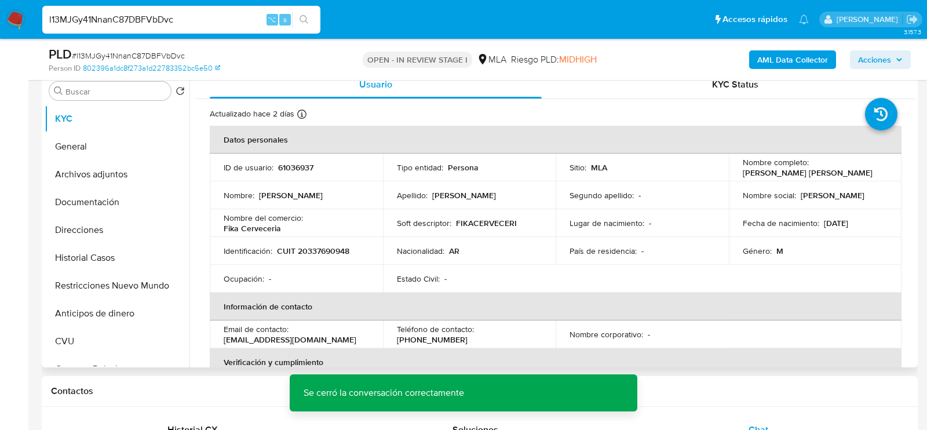
scroll to position [239, 0]
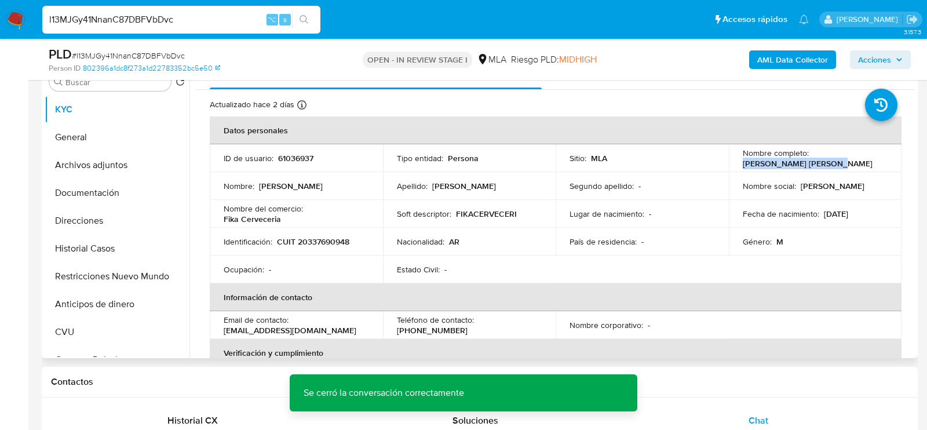
drag, startPoint x: 738, startPoint y: 162, endPoint x: 831, endPoint y: 162, distance: 93.3
click at [831, 163] on td "Nombre completo : Juan Manuel Meza Ortiz" at bounding box center [815, 158] width 173 height 28
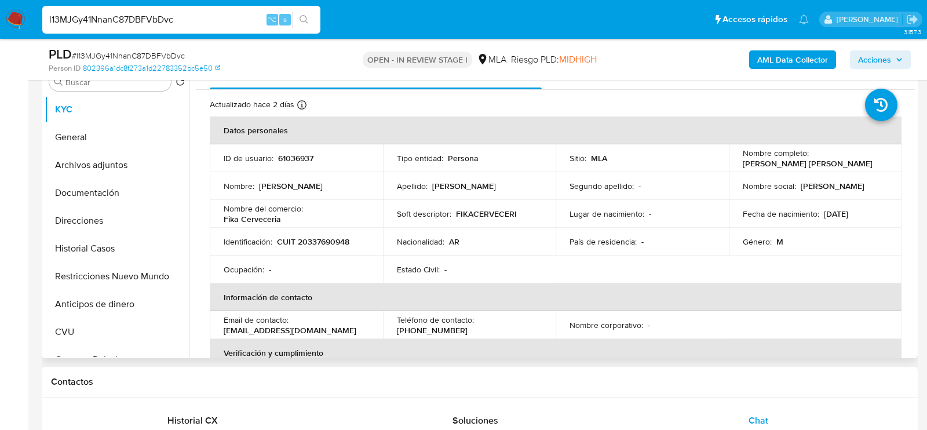
click at [334, 246] on p "CUIT 20337690948" at bounding box center [313, 241] width 72 height 10
click at [337, 233] on td "Identificación : CUIT 20337690948" at bounding box center [296, 242] width 173 height 28
click at [337, 237] on p "CUIT 20337690948" at bounding box center [313, 241] width 72 height 10
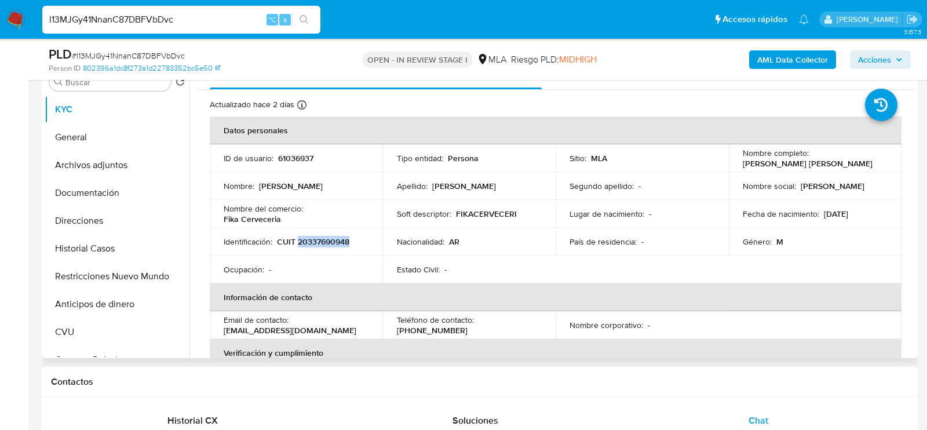
click at [337, 237] on p "CUIT 20337690948" at bounding box center [313, 241] width 72 height 10
copy p "20337690948"
click at [93, 161] on button "Archivos adjuntos" at bounding box center [113, 165] width 136 height 28
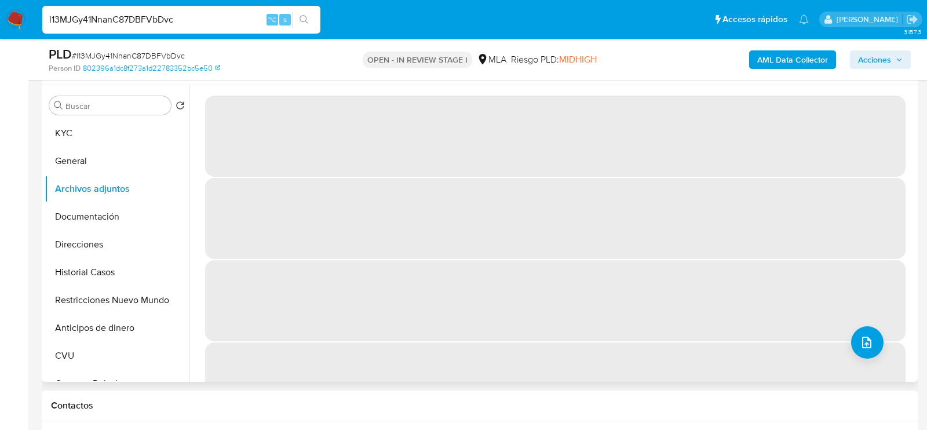
scroll to position [213, 0]
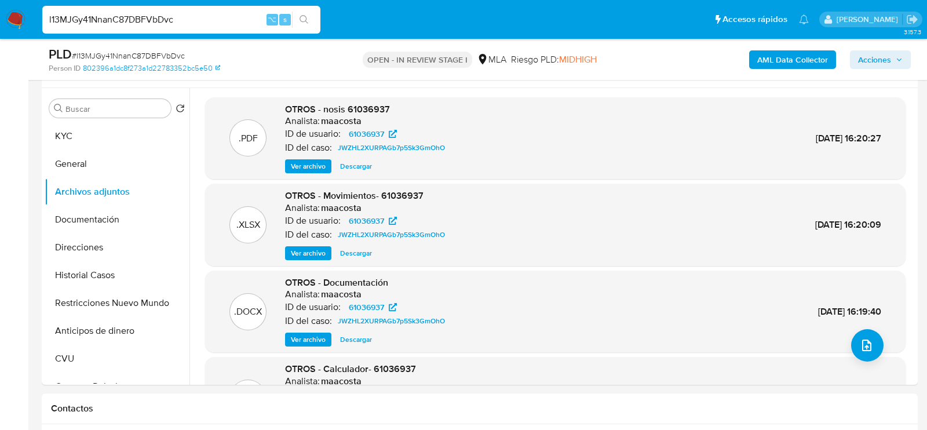
click at [775, 57] on b "AML Data Collector" at bounding box center [792, 59] width 71 height 19
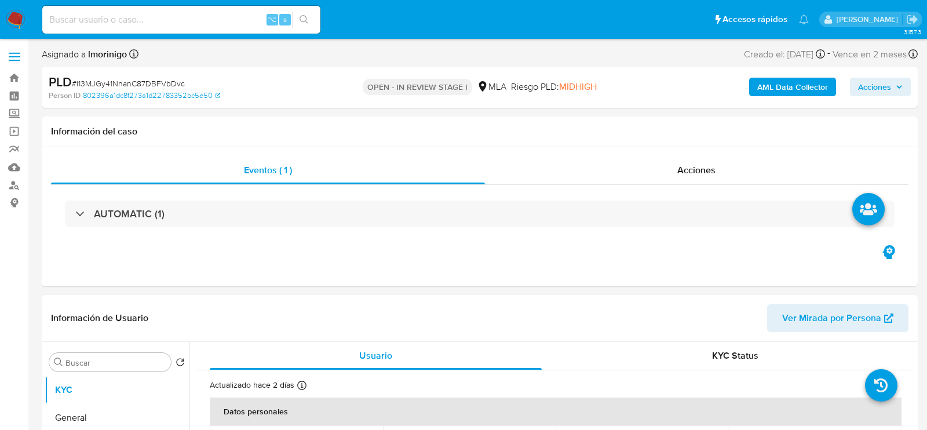
click at [792, 89] on b "AML Data Collector" at bounding box center [792, 87] width 71 height 19
select select "10"
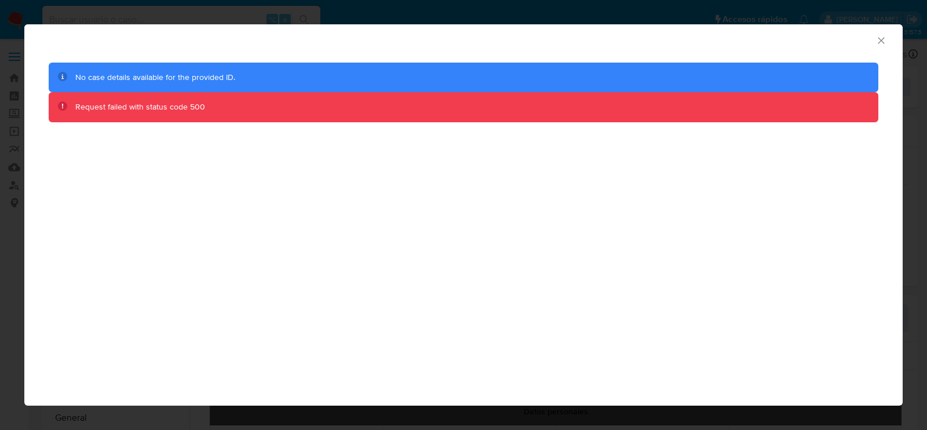
click at [881, 36] on icon "Cerrar ventana" at bounding box center [881, 41] width 12 height 12
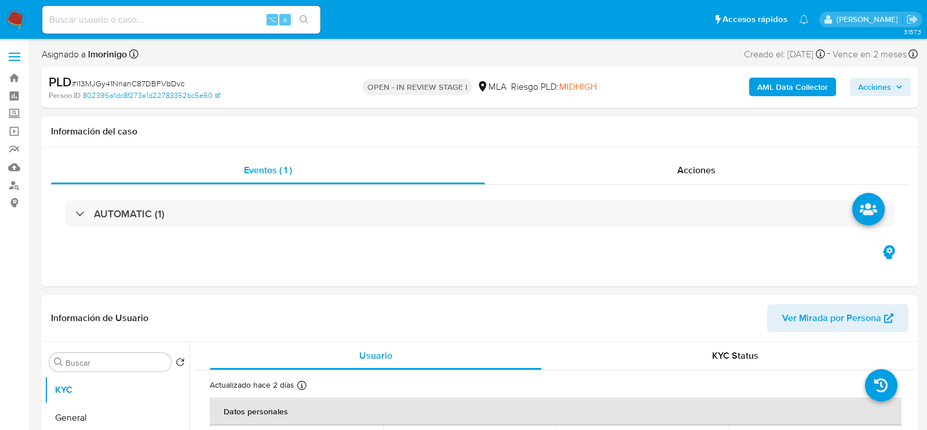
click at [758, 89] on b "AML Data Collector" at bounding box center [792, 87] width 71 height 19
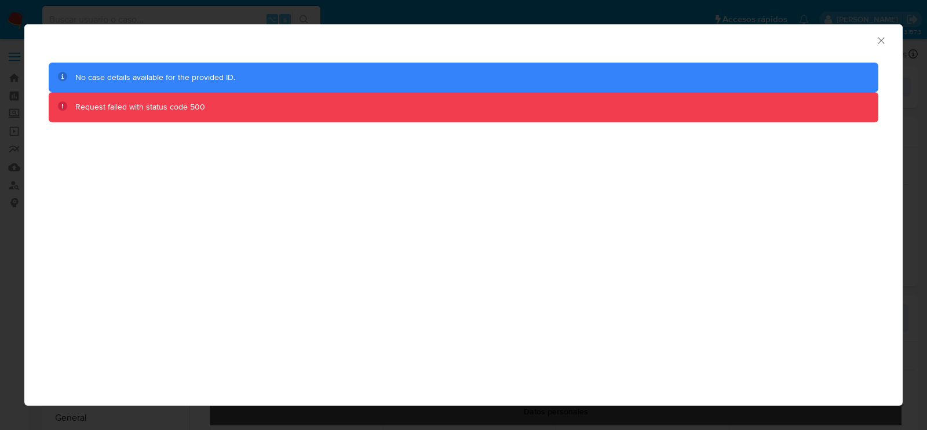
click at [880, 41] on icon "Cerrar ventana" at bounding box center [881, 40] width 6 height 6
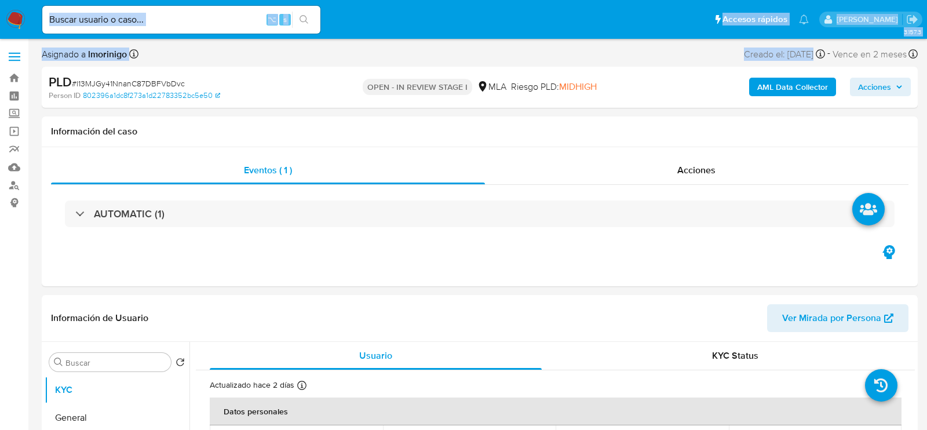
drag, startPoint x: 164, startPoint y: 27, endPoint x: 819, endPoint y: 70, distance: 656.1
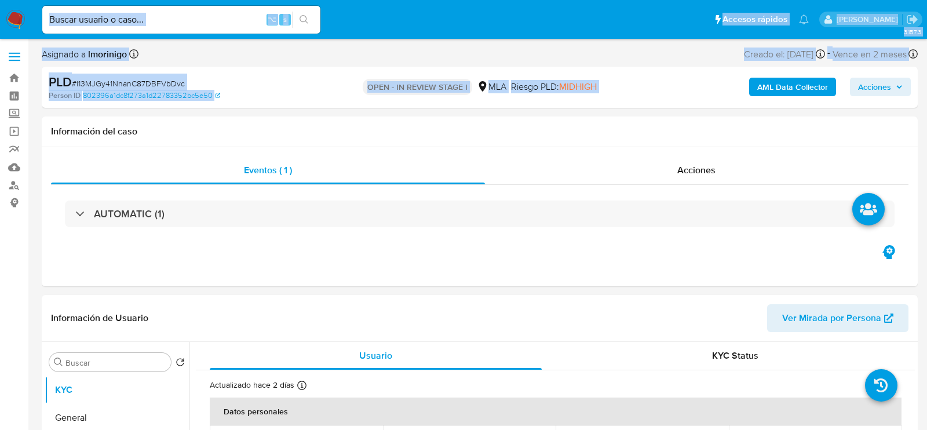
click at [815, 94] on b "AML Data Collector" at bounding box center [792, 87] width 71 height 19
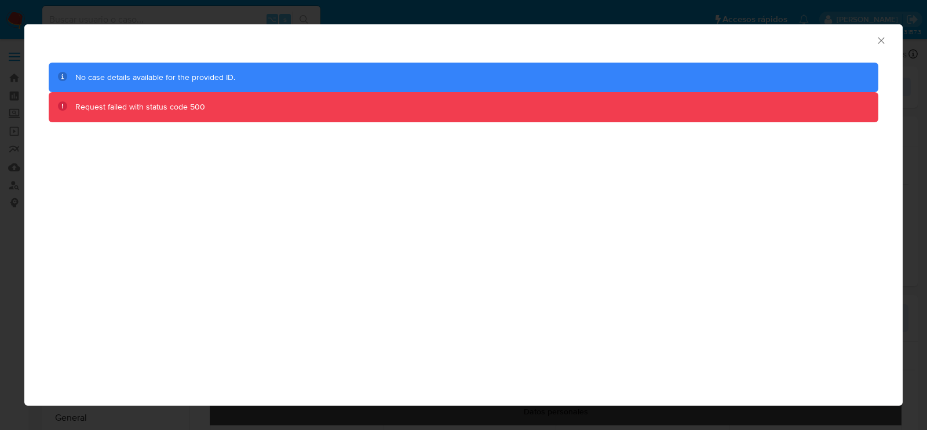
click at [878, 42] on icon "Cerrar ventana" at bounding box center [881, 41] width 12 height 12
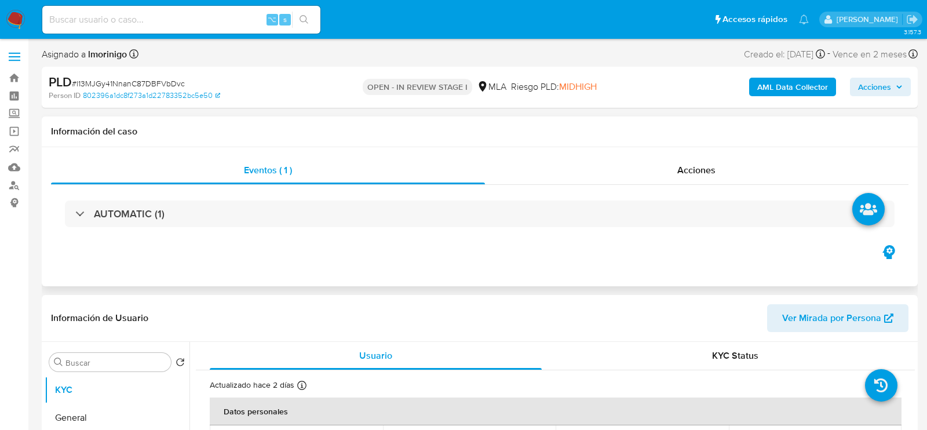
click at [356, 246] on div "Eventos ( 1 ) Acciones AUTOMATIC (1)" at bounding box center [480, 216] width 876 height 139
click at [764, 94] on b "AML Data Collector" at bounding box center [792, 87] width 71 height 19
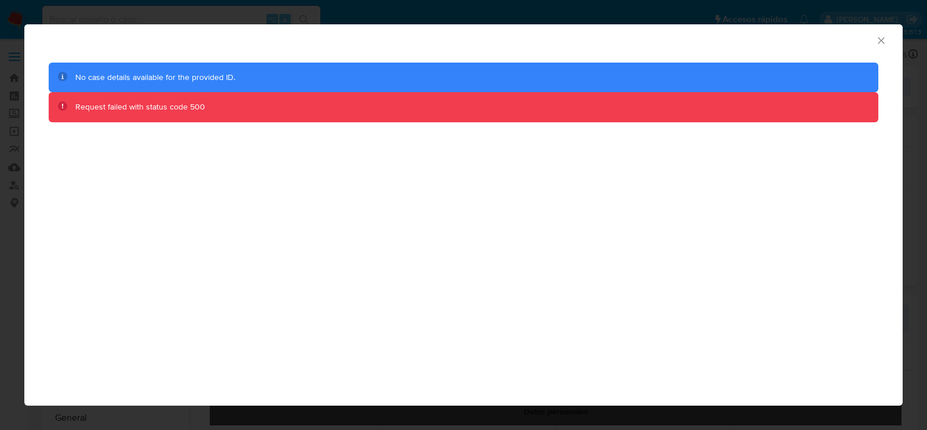
click at [885, 38] on icon "Cerrar ventana" at bounding box center [881, 41] width 12 height 12
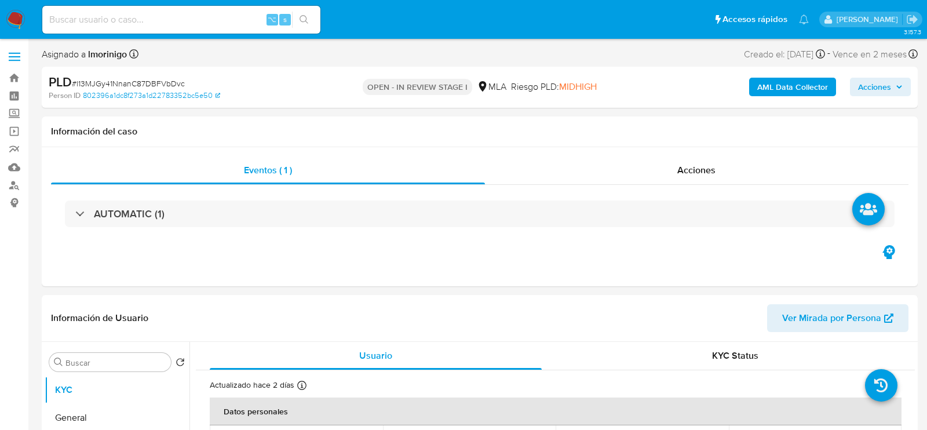
click at [793, 93] on b "AML Data Collector" at bounding box center [792, 87] width 71 height 19
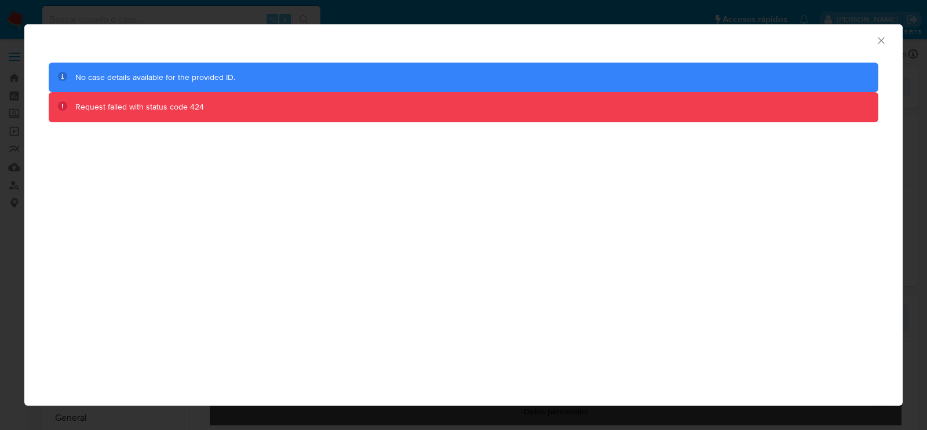
click at [892, 39] on div "AML Data Collector" at bounding box center [463, 38] width 878 height 29
click at [880, 40] on icon "Cerrar ventana" at bounding box center [881, 40] width 6 height 6
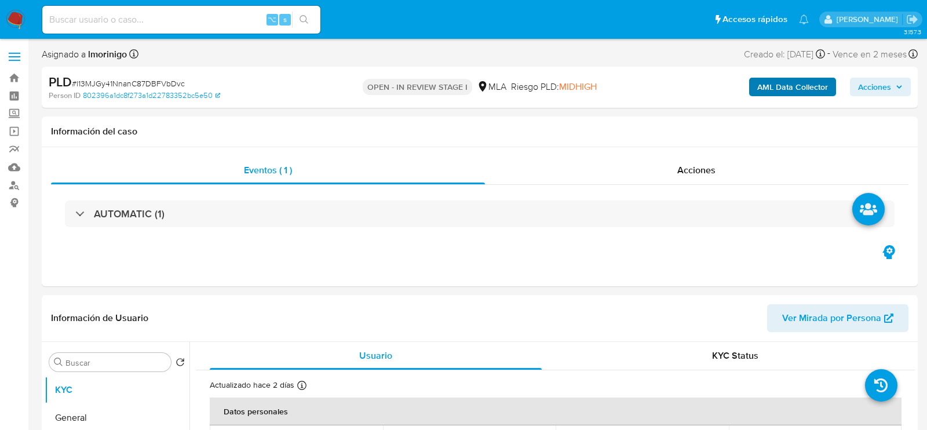
select select "10"
click at [767, 79] on b "AML Data Collector" at bounding box center [792, 87] width 71 height 19
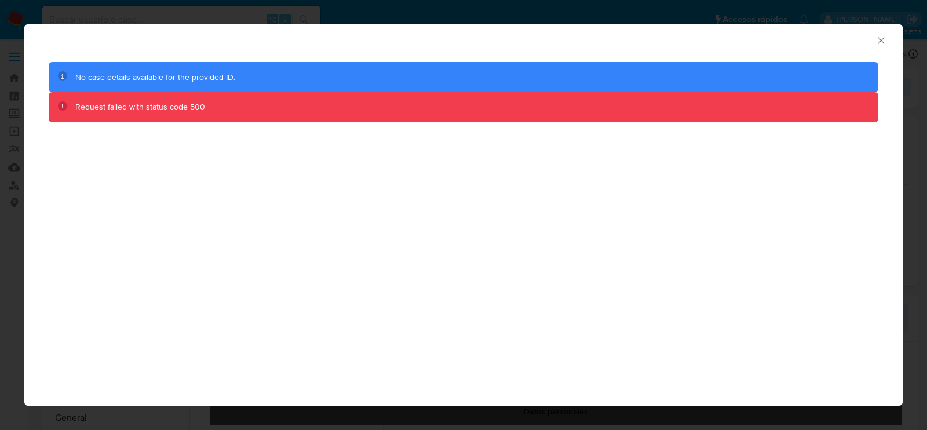
click at [881, 39] on icon "Cerrar ventana" at bounding box center [881, 41] width 12 height 12
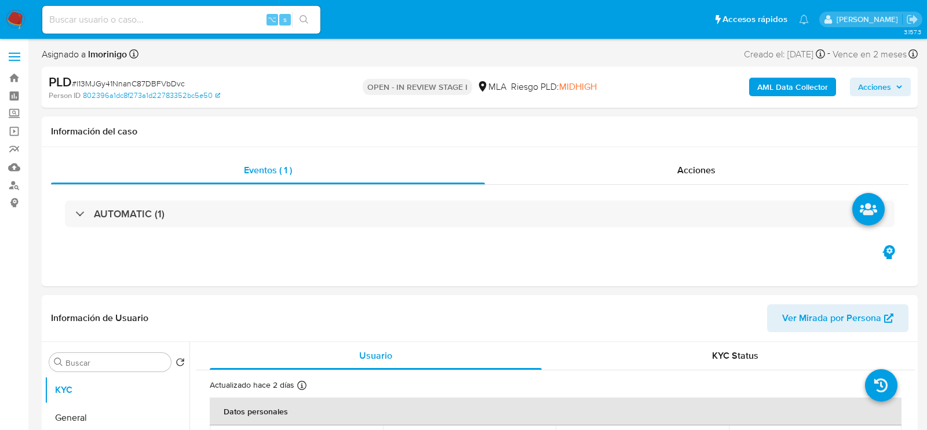
click at [757, 85] on button "AML Data Collector" at bounding box center [792, 87] width 87 height 19
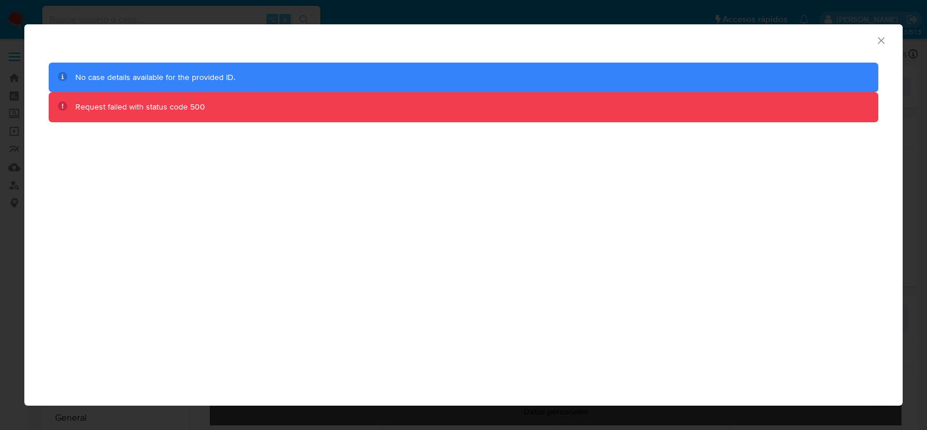
click at [881, 39] on icon "Cerrar ventana" at bounding box center [881, 41] width 12 height 12
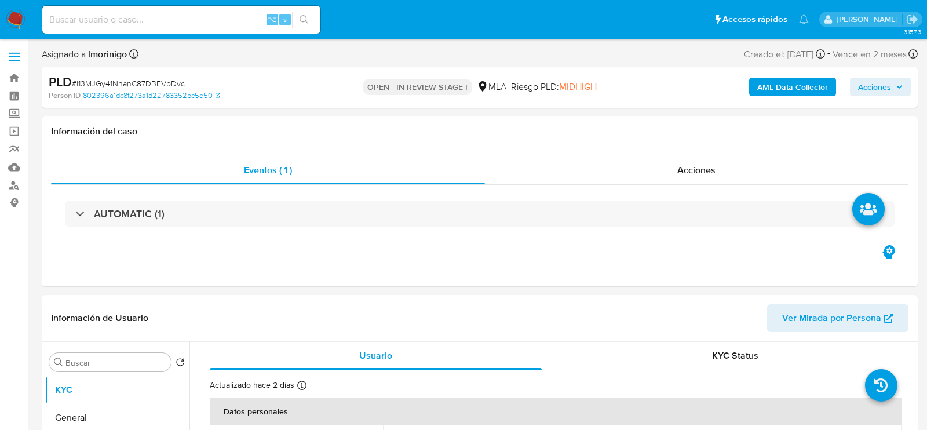
click at [782, 91] on b "AML Data Collector" at bounding box center [792, 87] width 71 height 19
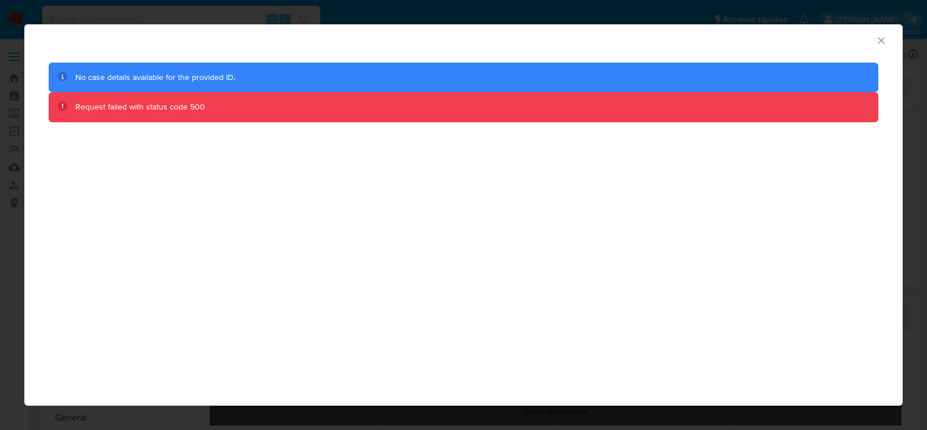
click at [880, 41] on icon "Cerrar ventana" at bounding box center [881, 40] width 6 height 6
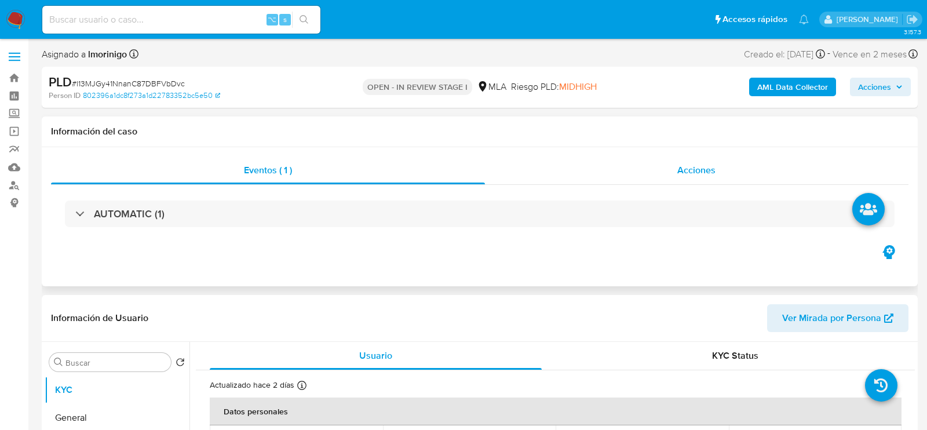
select select "10"
click at [751, 90] on button "AML Data Collector" at bounding box center [792, 87] width 87 height 19
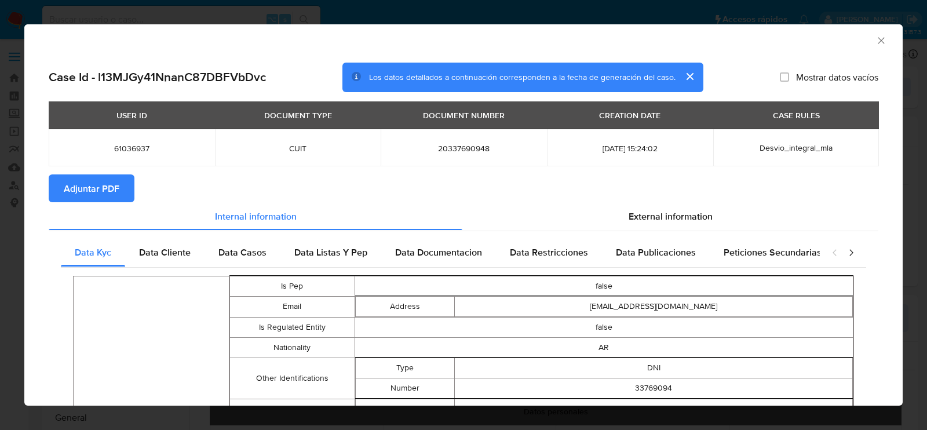
click at [93, 191] on span "Adjuntar PDF" at bounding box center [92, 188] width 56 height 25
click at [881, 41] on icon "Cerrar ventana" at bounding box center [881, 40] width 6 height 6
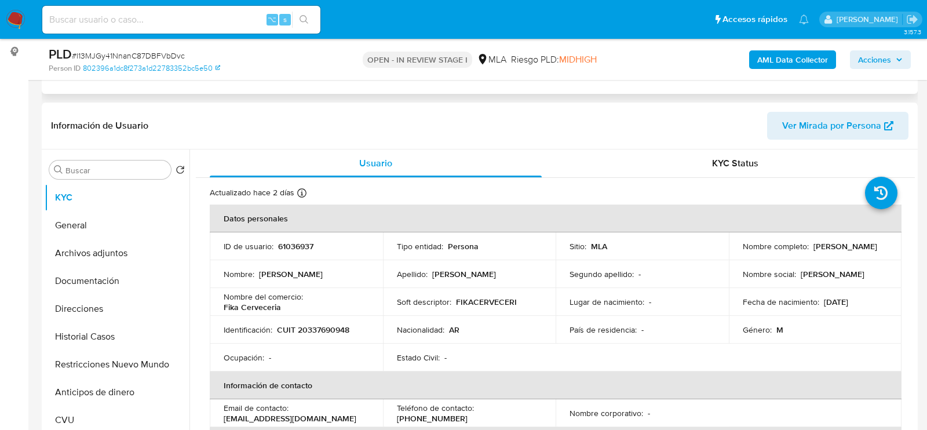
scroll to position [181, 0]
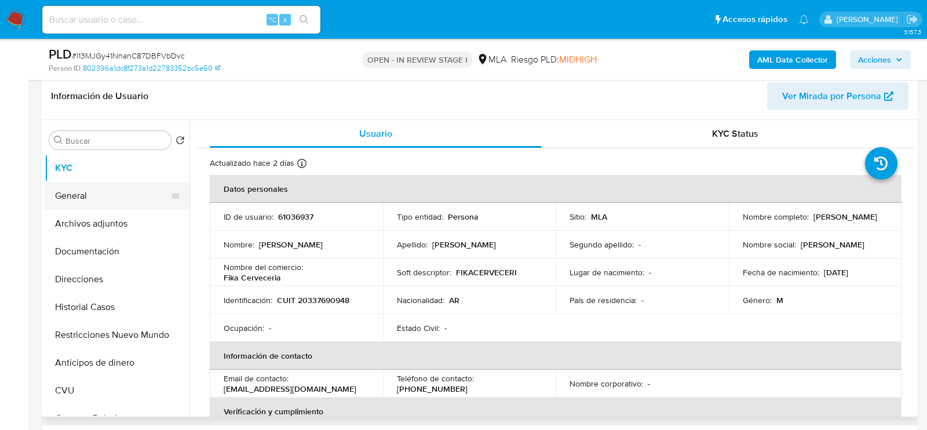
click at [100, 202] on button "General" at bounding box center [113, 196] width 136 height 28
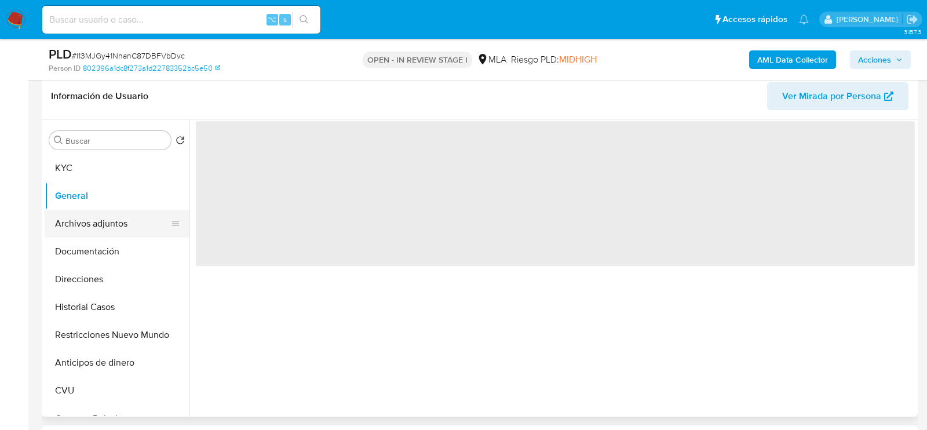
click at [100, 224] on button "Archivos adjuntos" at bounding box center [113, 224] width 136 height 28
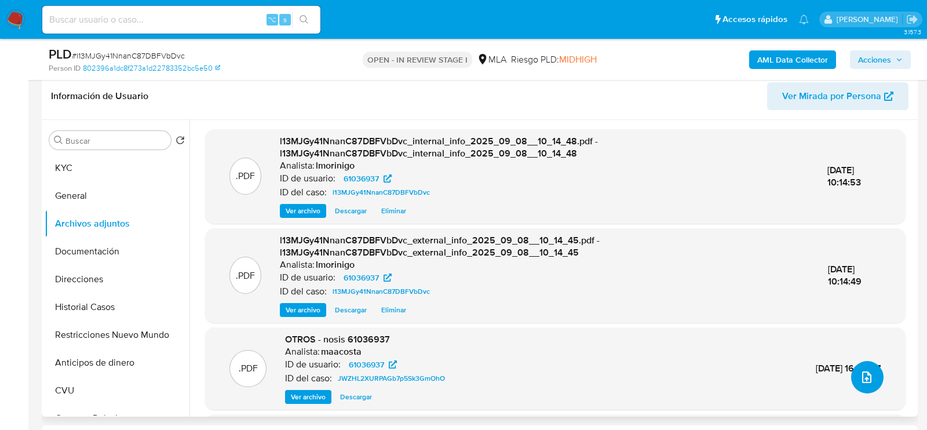
click at [860, 370] on span "upload-file" at bounding box center [867, 377] width 14 height 14
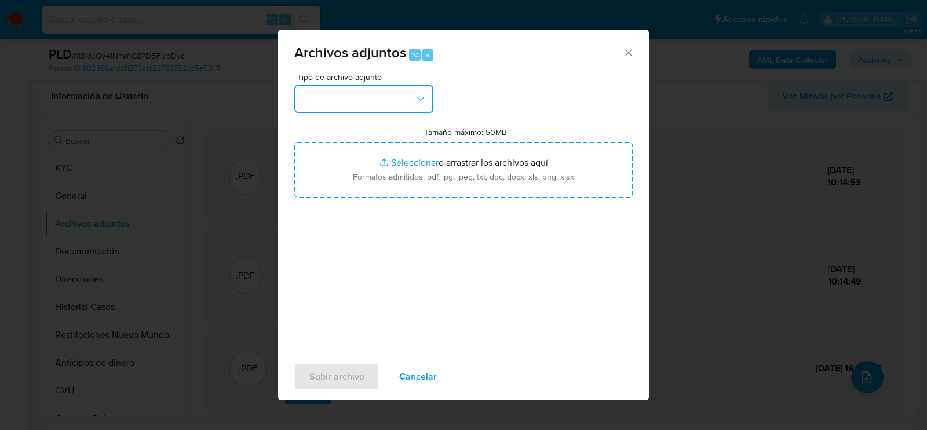
click at [356, 108] on button "button" at bounding box center [363, 99] width 139 height 28
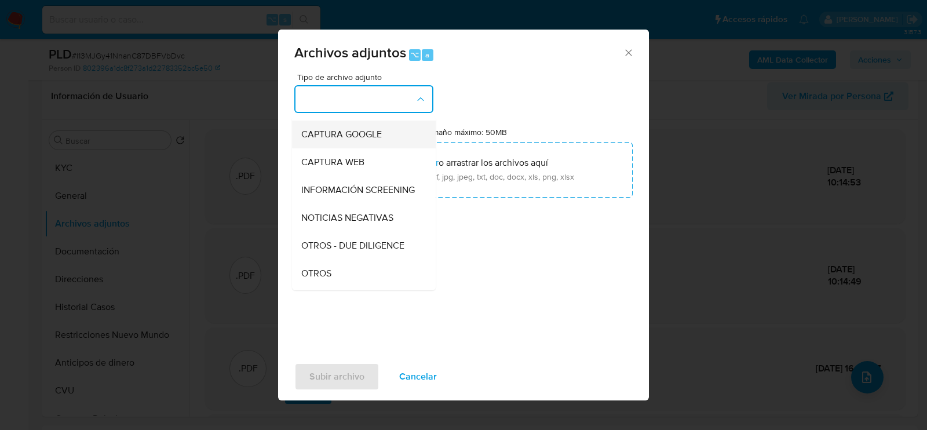
scroll to position [85, 0]
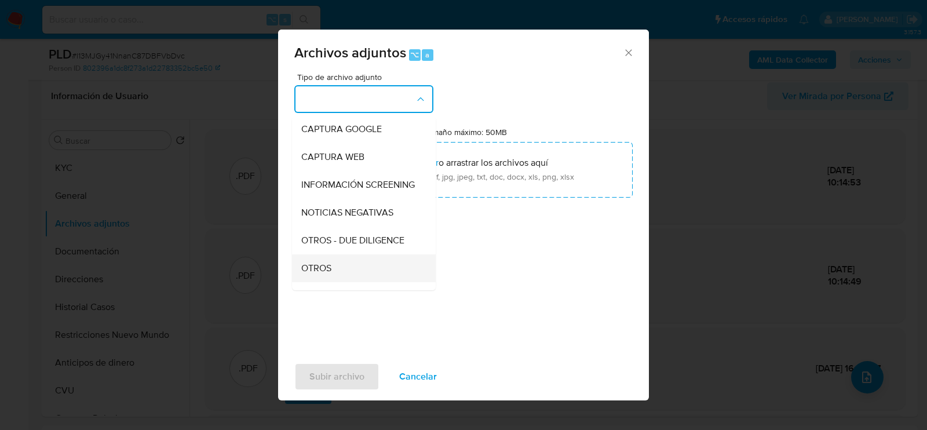
click at [330, 265] on span "OTROS" at bounding box center [316, 268] width 30 height 12
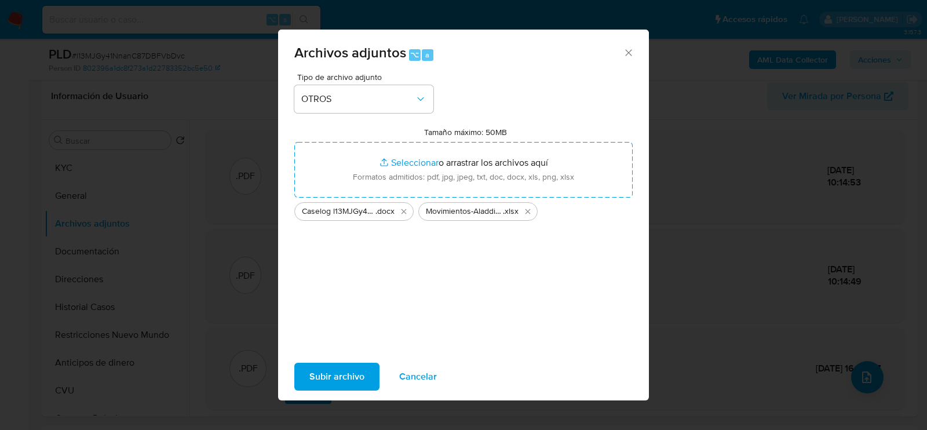
click at [341, 368] on span "Subir archivo" at bounding box center [336, 376] width 55 height 25
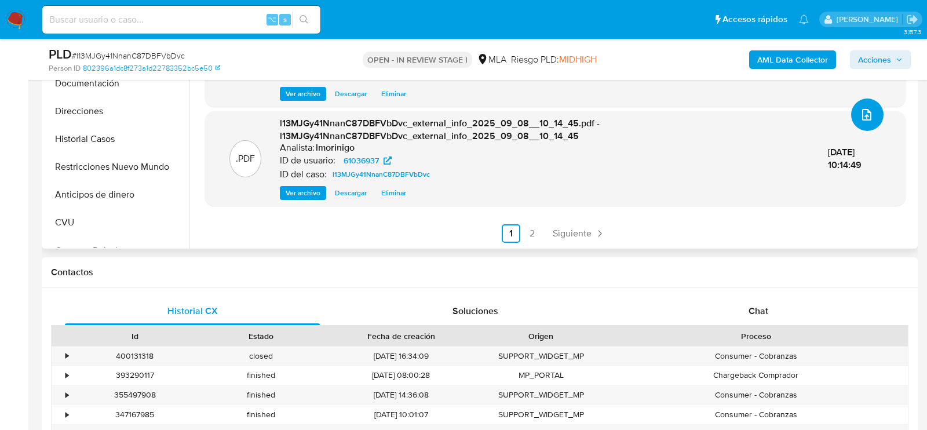
scroll to position [374, 0]
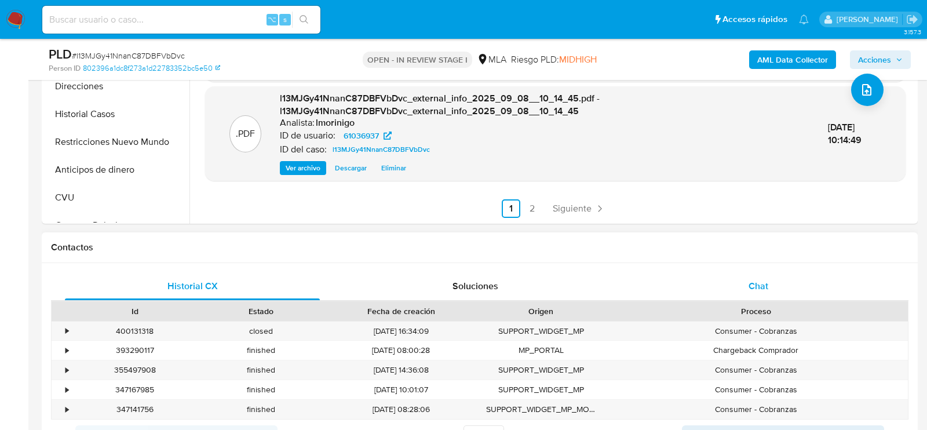
click at [724, 275] on div "Chat" at bounding box center [758, 286] width 255 height 28
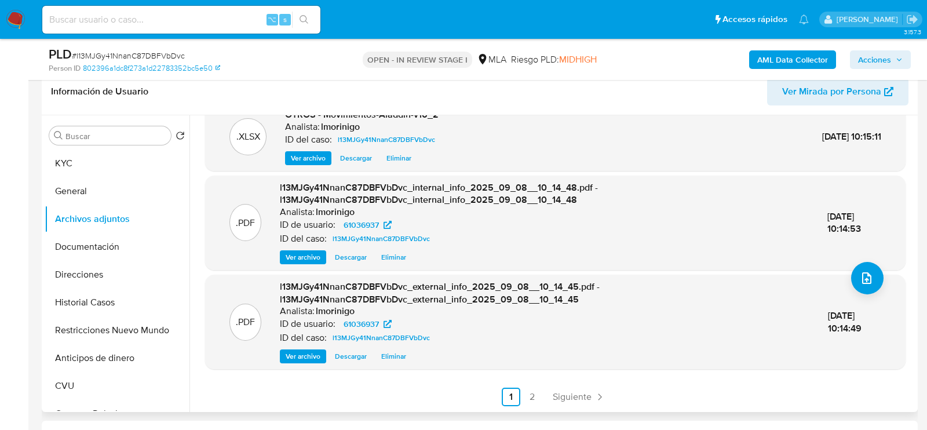
scroll to position [169, 0]
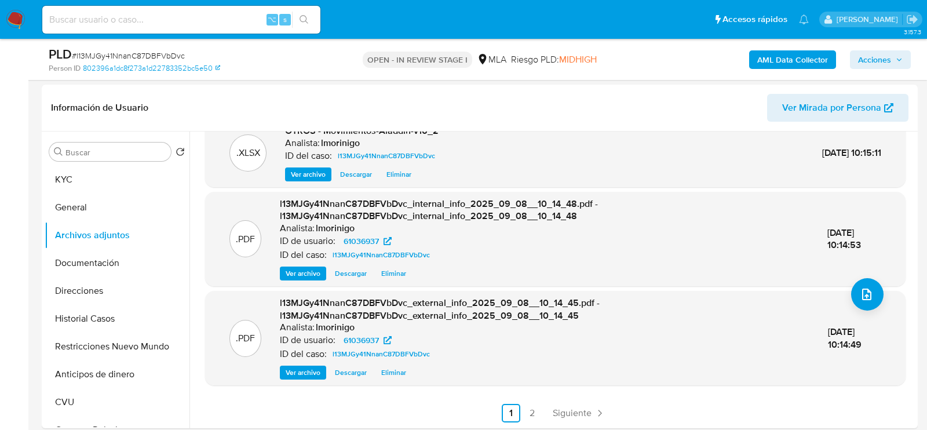
click at [879, 61] on span "Acciones" at bounding box center [874, 59] width 33 height 19
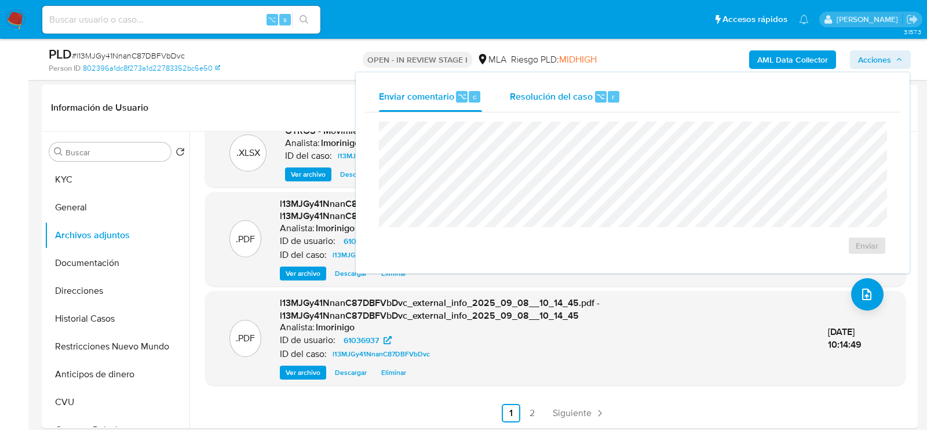
click at [603, 87] on div "Resolución del caso ⌥ r" at bounding box center [565, 97] width 111 height 30
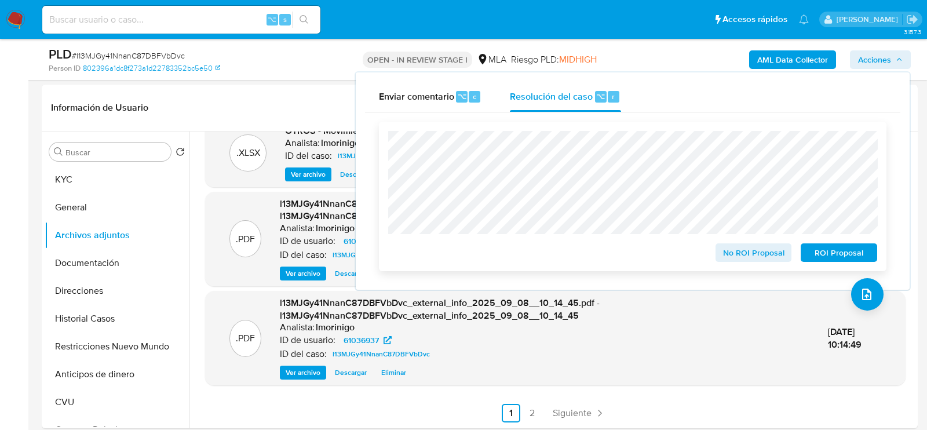
click at [733, 259] on span "No ROI Proposal" at bounding box center [754, 252] width 60 height 16
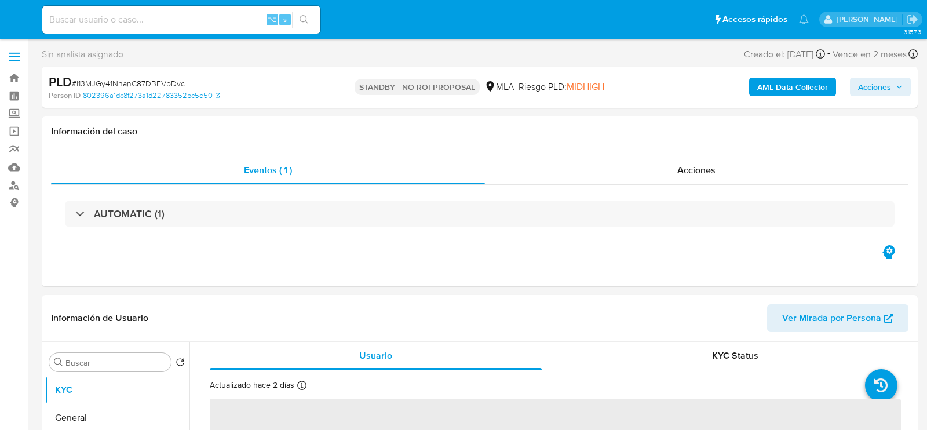
select select "10"
click at [217, 11] on div "⌥ s" at bounding box center [181, 20] width 278 height 28
click at [217, 18] on input at bounding box center [181, 19] width 278 height 15
paste input "Zo4O4DtMHhEsaSegolq9akhK"
type input "Zo4O4DtMHhEsaSegolq9akhK"
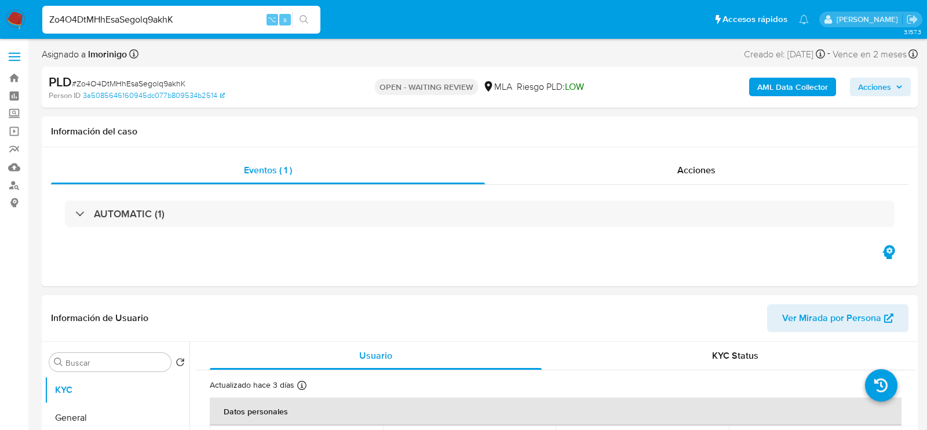
select select "10"
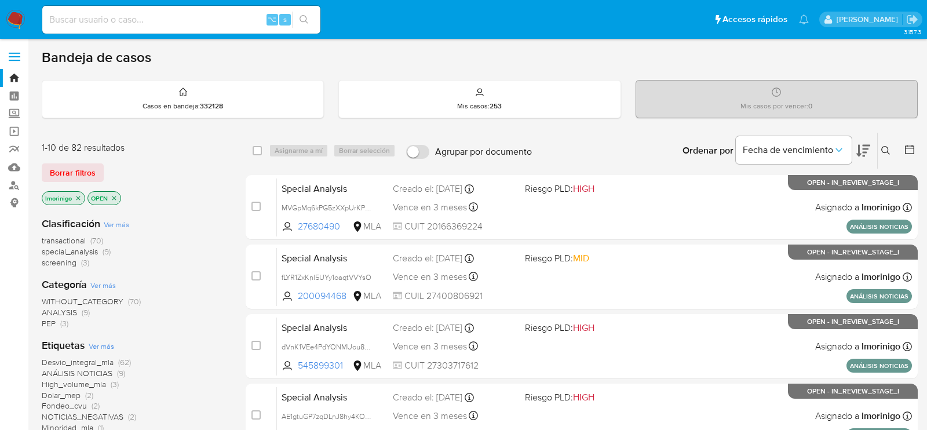
click at [890, 148] on icon at bounding box center [885, 150] width 9 height 9
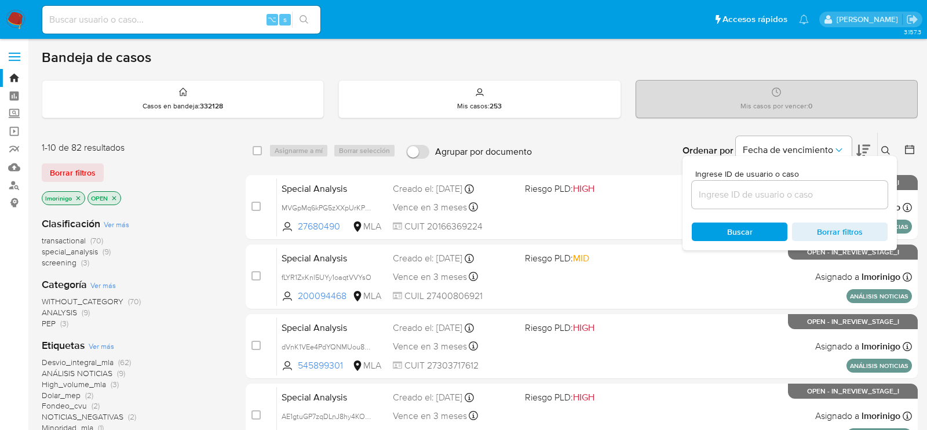
click at [775, 194] on input at bounding box center [790, 194] width 196 height 15
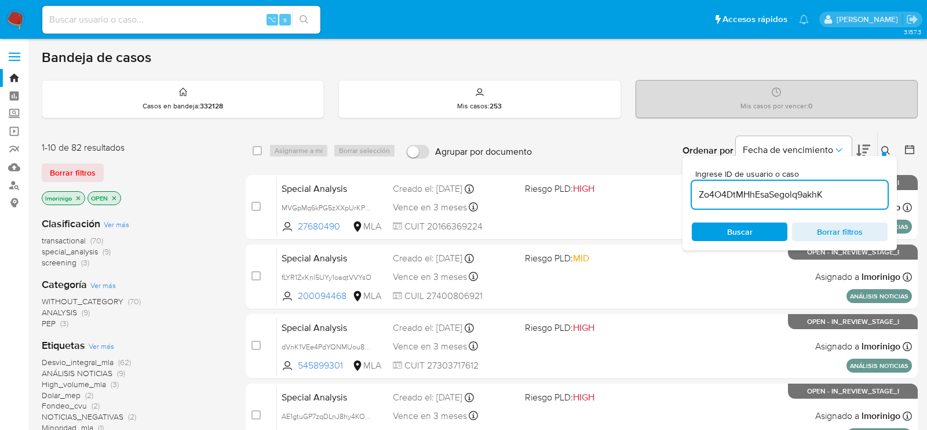
type input "Zo4O4DtMHhEsaSegolq9akhK"
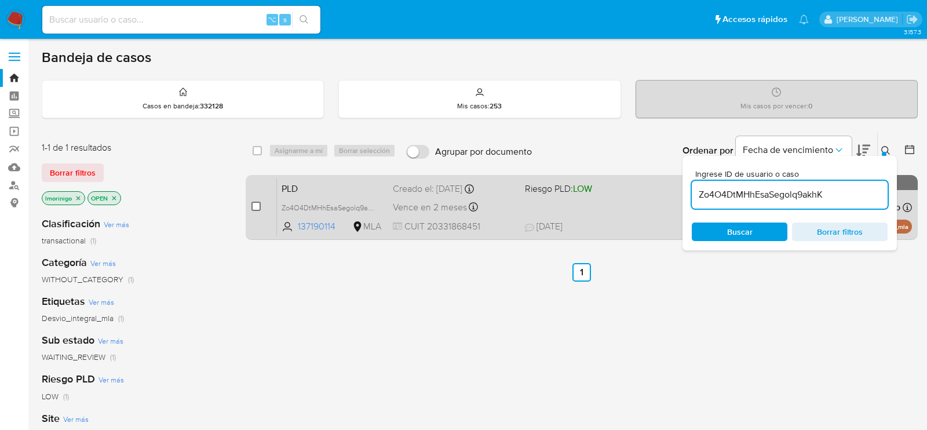
click at [260, 206] on input "checkbox" at bounding box center [255, 206] width 9 height 9
checkbox input "true"
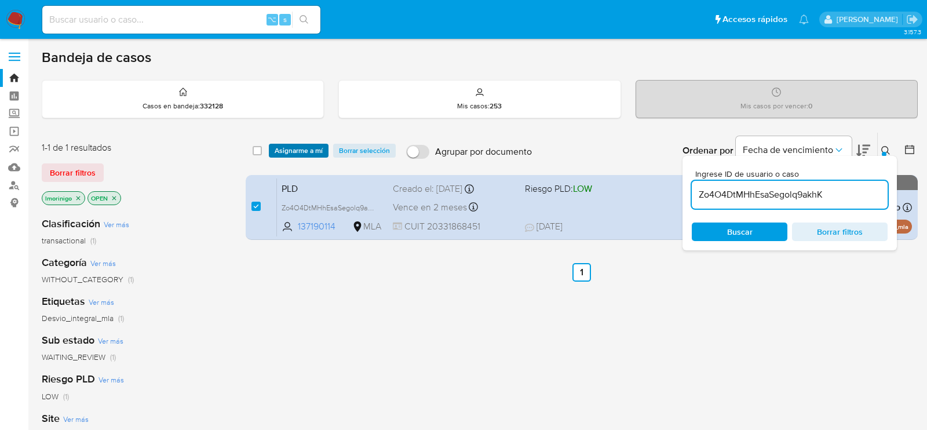
click at [289, 149] on span "Asignarme a mí" at bounding box center [299, 151] width 48 height 12
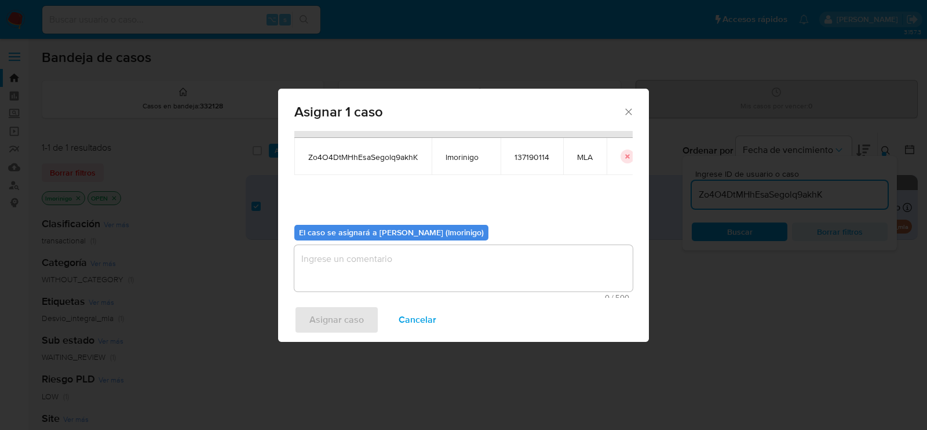
scroll to position [59, 0]
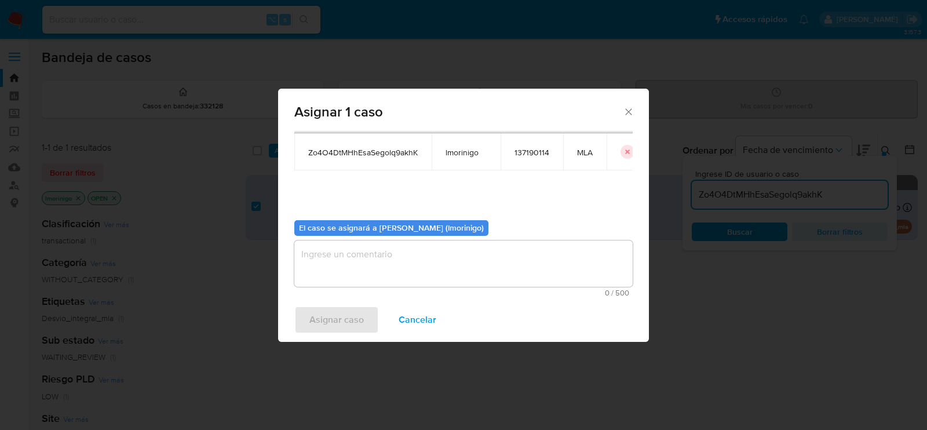
click at [407, 275] on textarea "assign-modal" at bounding box center [463, 263] width 338 height 46
click at [352, 311] on span "Asignar caso" at bounding box center [336, 319] width 54 height 25
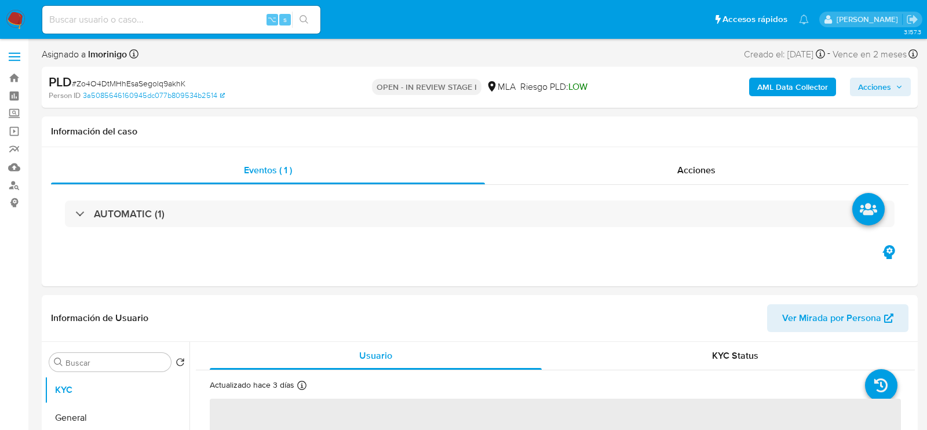
select select "10"
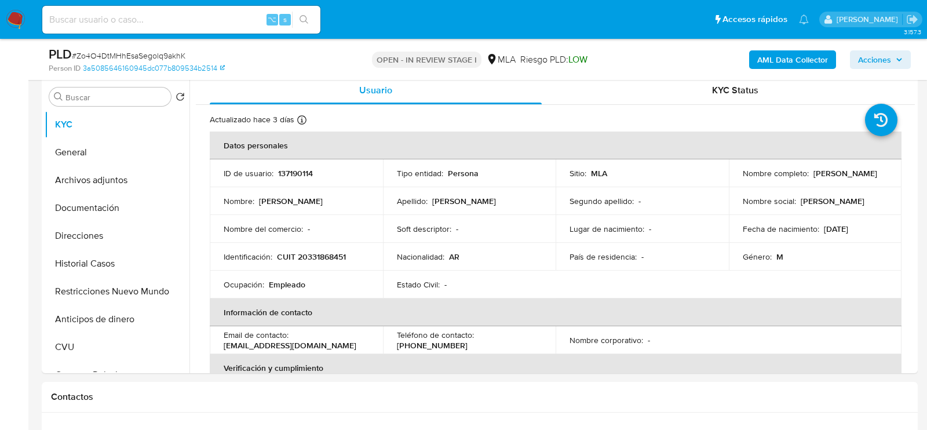
scroll to position [432, 0]
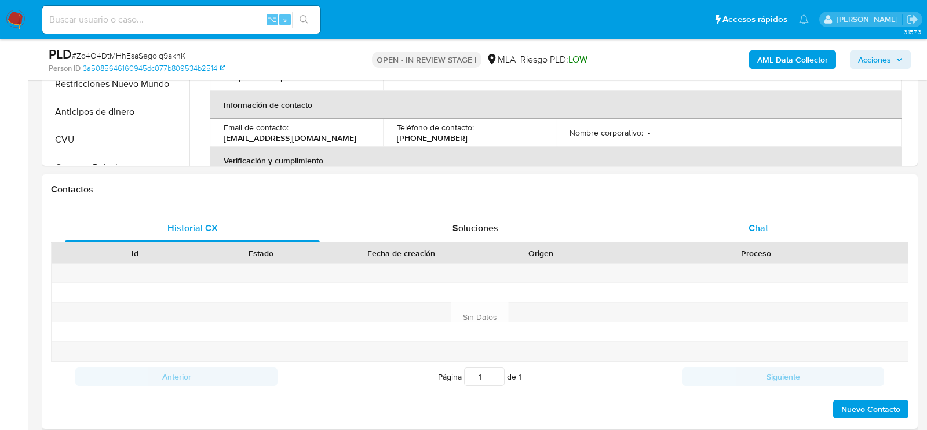
click at [769, 217] on div "Chat" at bounding box center [758, 228] width 255 height 28
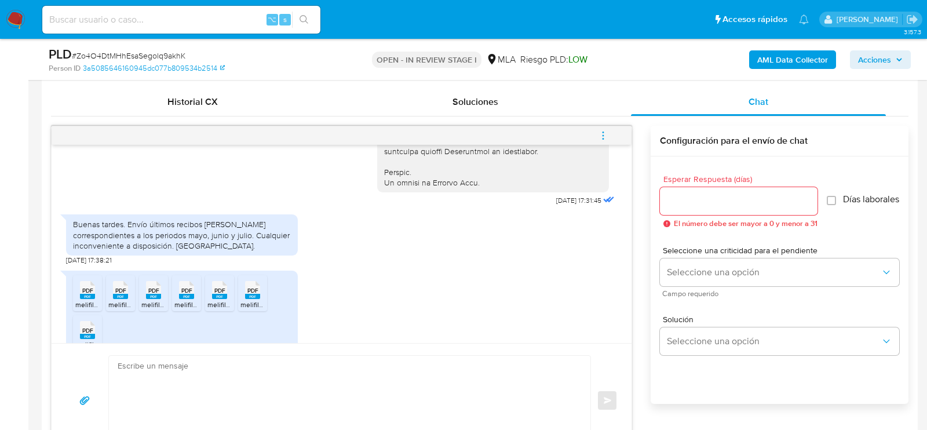
scroll to position [600, 0]
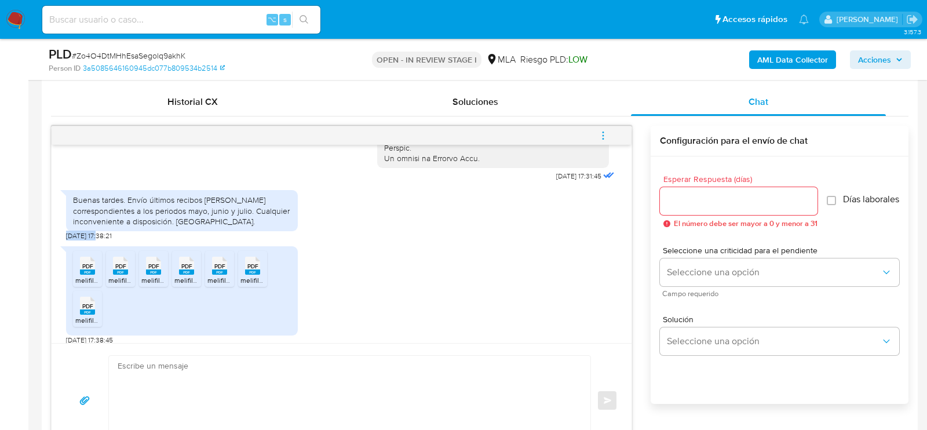
drag, startPoint x: 101, startPoint y: 255, endPoint x: 59, endPoint y: 254, distance: 41.7
click at [59, 254] on div "18/08/2025 17:31:45 Buenas tardes. Envío últimos recibos de sueldo correspondie…" at bounding box center [342, 244] width 580 height 198
copy span "18/08/2025"
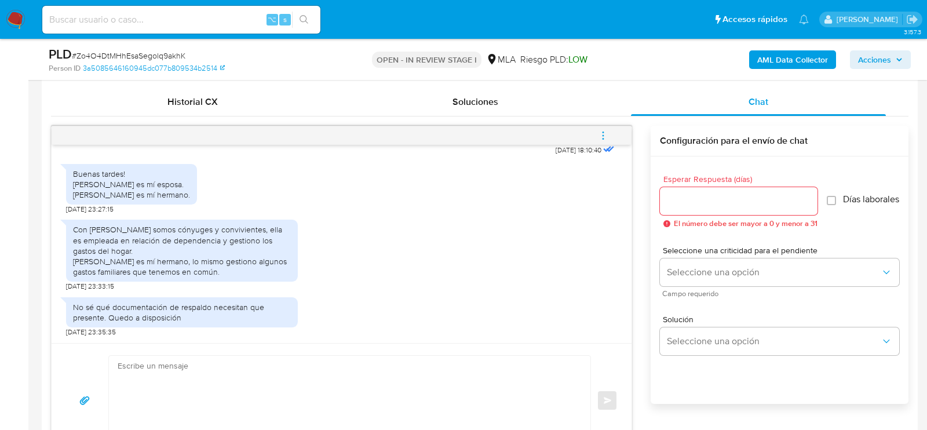
scroll to position [1051, 0]
drag, startPoint x: 103, startPoint y: 231, endPoint x: 62, endPoint y: 232, distance: 41.2
click at [62, 232] on div "18/08/2025 17:31:45 Buenas tardes. Envío últimos recibos de sueldo correspondie…" at bounding box center [342, 244] width 580 height 198
copy span "25/08/2025"
drag, startPoint x: 74, startPoint y: 207, endPoint x: 216, endPoint y: 216, distance: 142.2
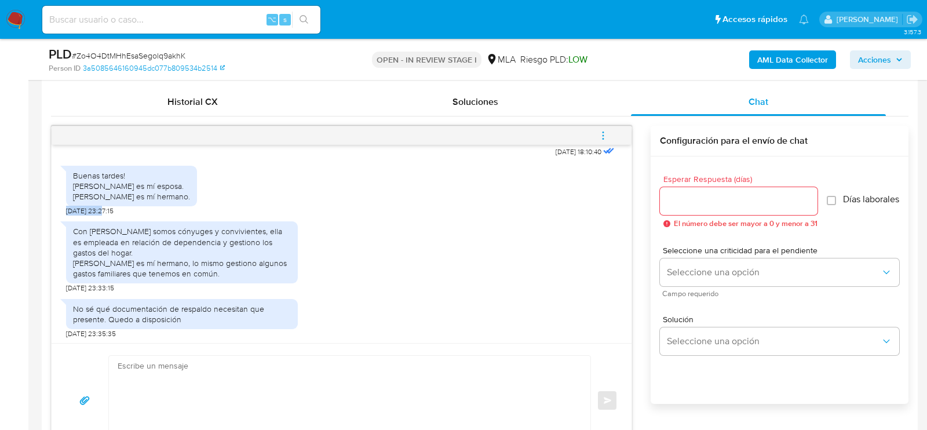
click at [216, 216] on div "Buenas tardes! Romina Prandi es mí esposa. Cristian Martin Duarte es mí hermano…" at bounding box center [341, 188] width 551 height 56
copy div "Romina Prandi es mí esposa. Cristian Martin Duarte es mí hermano."
drag, startPoint x: 76, startPoint y: 250, endPoint x: 167, endPoint y: 261, distance: 91.6
click at [166, 261] on div "Con Romina Prandi somos cónyuges y convivientes, ella es empleada en relación d…" at bounding box center [182, 252] width 218 height 53
click at [167, 261] on div "Con Romina Prandi somos cónyuges y convivientes, ella es empleada en relación d…" at bounding box center [182, 252] width 218 height 53
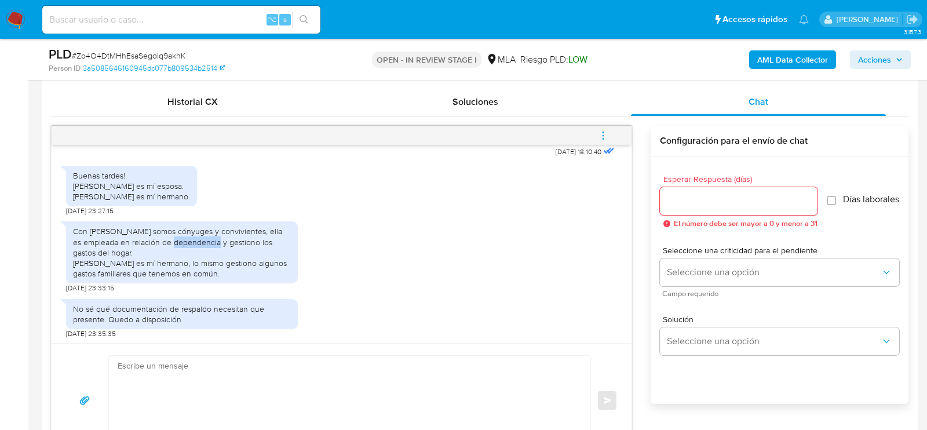
click at [167, 261] on div "Con Romina Prandi somos cónyuges y convivientes, ella es empleada en relación d…" at bounding box center [182, 252] width 218 height 53
drag, startPoint x: 247, startPoint y: 293, endPoint x: 54, endPoint y: 254, distance: 196.8
click at [54, 254] on div "18/08/2025 17:31:45 Buenas tardes. Envío últimos recibos de sueldo correspondie…" at bounding box center [342, 244] width 580 height 198
copy div "Con Romina Prandi somos cónyuges y convivientes, ella es empleada en relación d…"
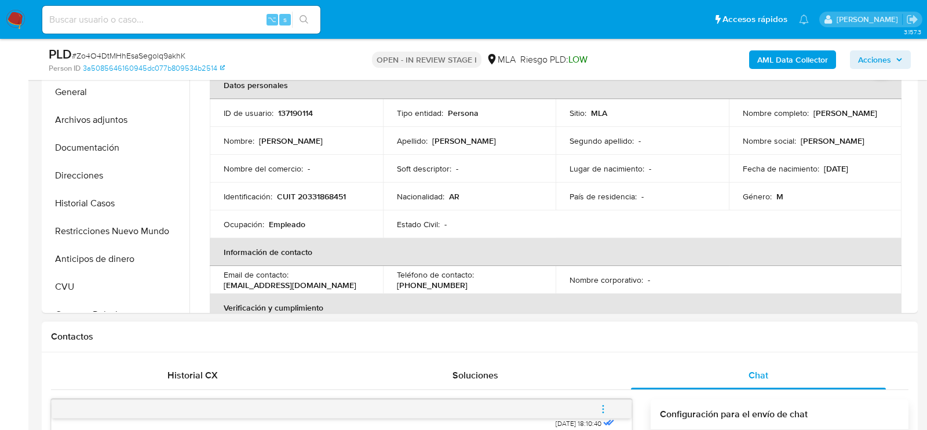
scroll to position [279, 0]
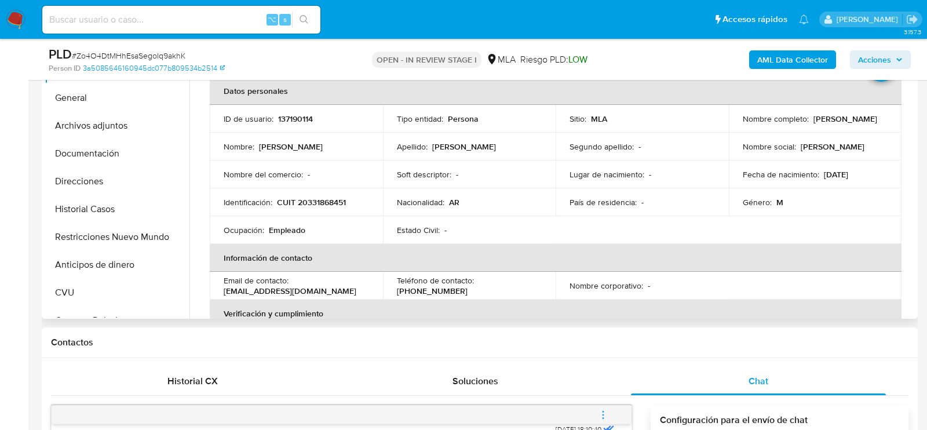
drag, startPoint x: 739, startPoint y: 123, endPoint x: 838, endPoint y: 123, distance: 98.5
click at [838, 123] on div "Nombre completo : Mariano Gabriel Duarte" at bounding box center [815, 119] width 145 height 10
click at [90, 147] on button "Documentación" at bounding box center [113, 154] width 136 height 28
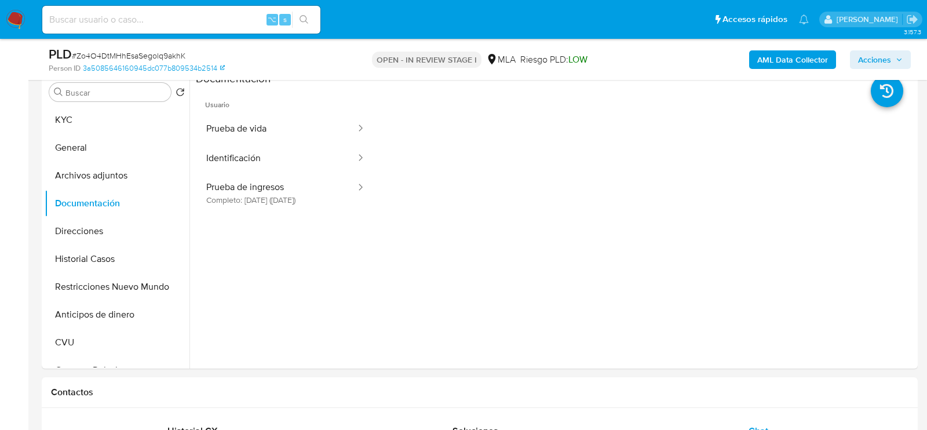
scroll to position [228, 0]
click at [103, 176] on button "Archivos adjuntos" at bounding box center [113, 177] width 136 height 28
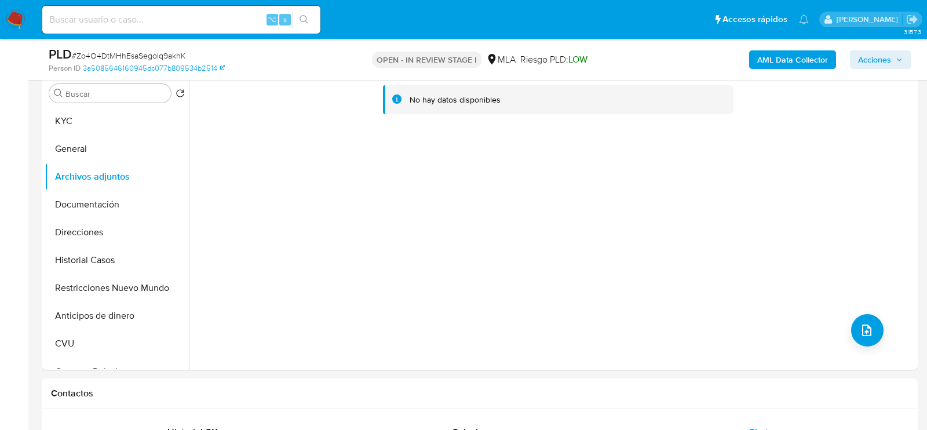
click at [770, 58] on b "AML Data Collector" at bounding box center [792, 59] width 71 height 19
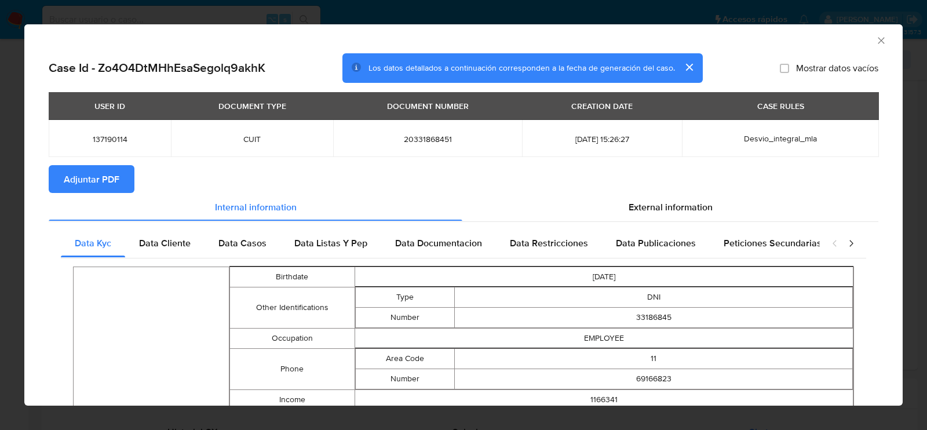
click at [94, 174] on span "Adjuntar PDF" at bounding box center [92, 178] width 56 height 25
click at [880, 46] on div "AML Data Collector" at bounding box center [463, 38] width 878 height 29
click at [880, 41] on icon "Cerrar ventana" at bounding box center [881, 40] width 6 height 6
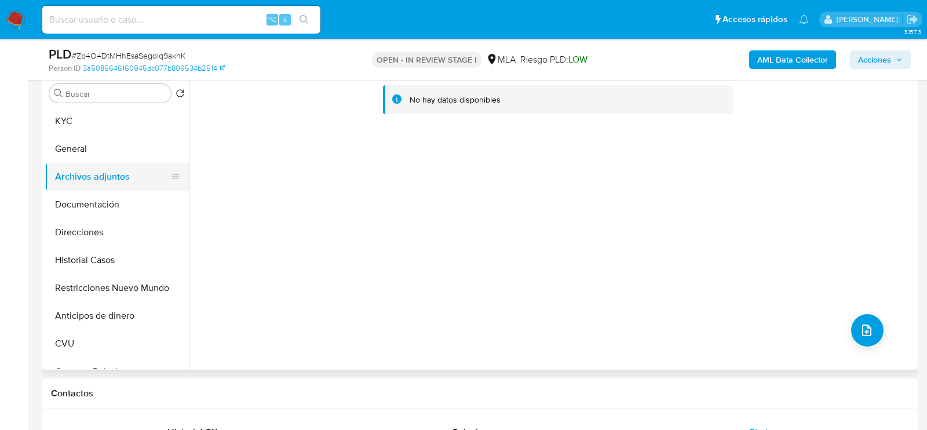
click at [59, 176] on button "Archivos adjuntos" at bounding box center [113, 177] width 136 height 28
click at [60, 155] on button "General" at bounding box center [113, 149] width 136 height 28
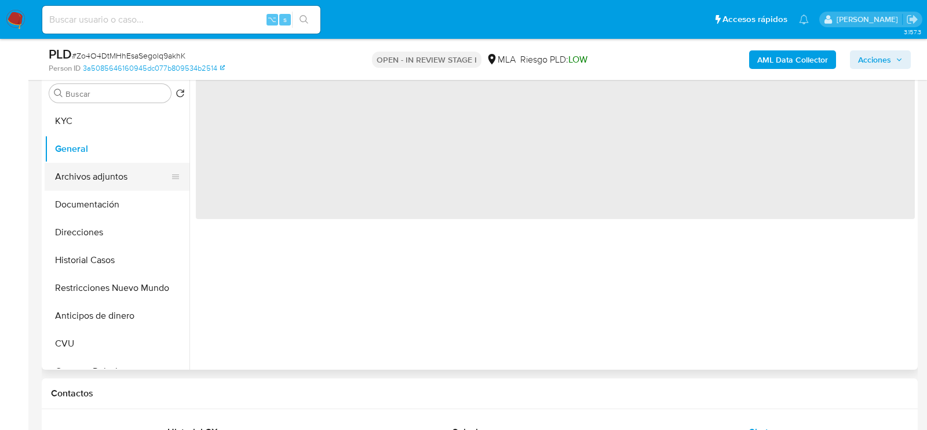
click at [60, 184] on button "Archivos adjuntos" at bounding box center [113, 177] width 136 height 28
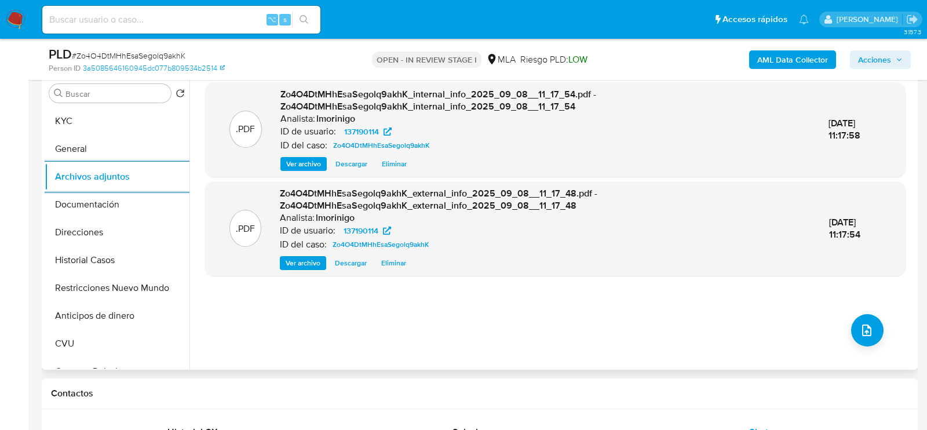
scroll to position [210, 0]
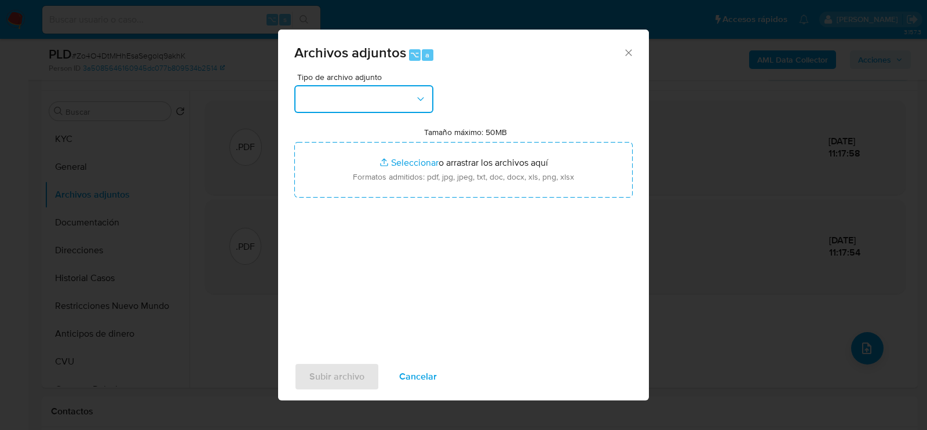
click at [339, 101] on button "button" at bounding box center [363, 99] width 139 height 28
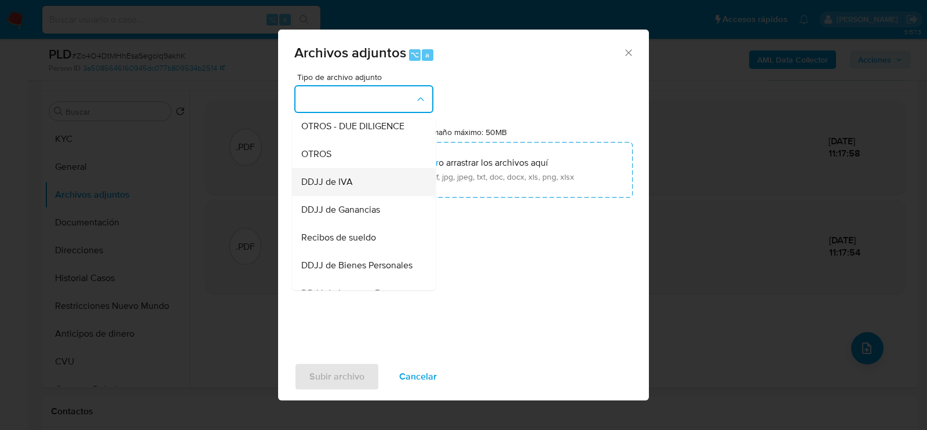
scroll to position [203, 0]
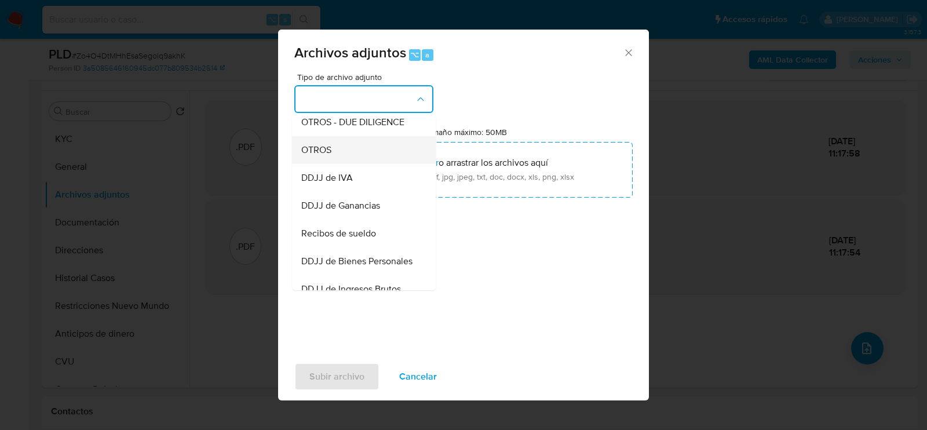
click at [324, 155] on span "OTROS" at bounding box center [316, 150] width 30 height 12
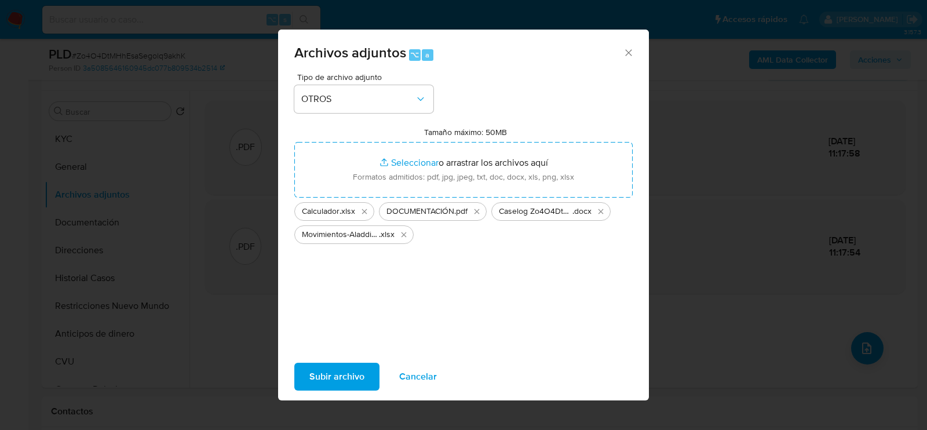
click at [340, 373] on span "Subir archivo" at bounding box center [336, 376] width 55 height 25
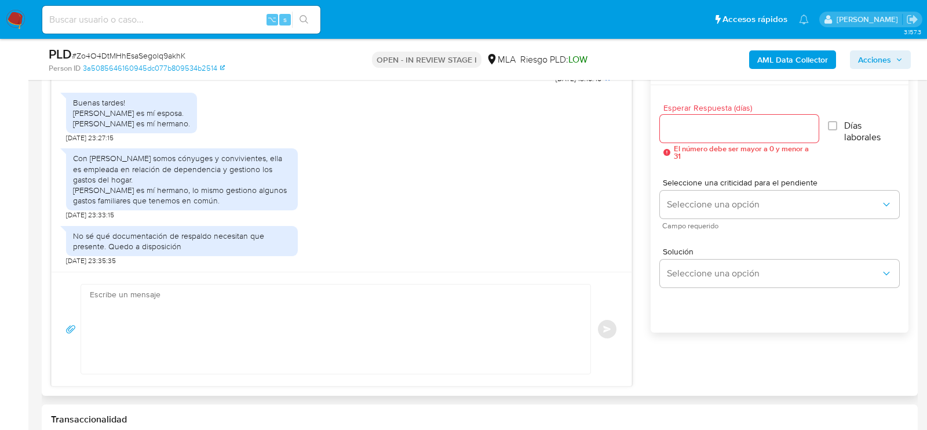
scroll to position [632, 0]
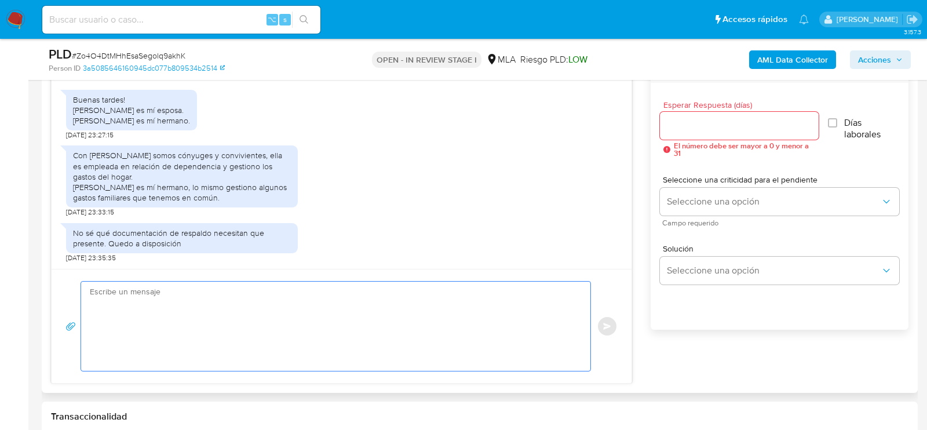
click at [452, 316] on textarea at bounding box center [333, 326] width 486 height 89
paste textarea "Hola, ¡Muchas gracias por tu respuesta! Confirmamos la recepción de la document…"
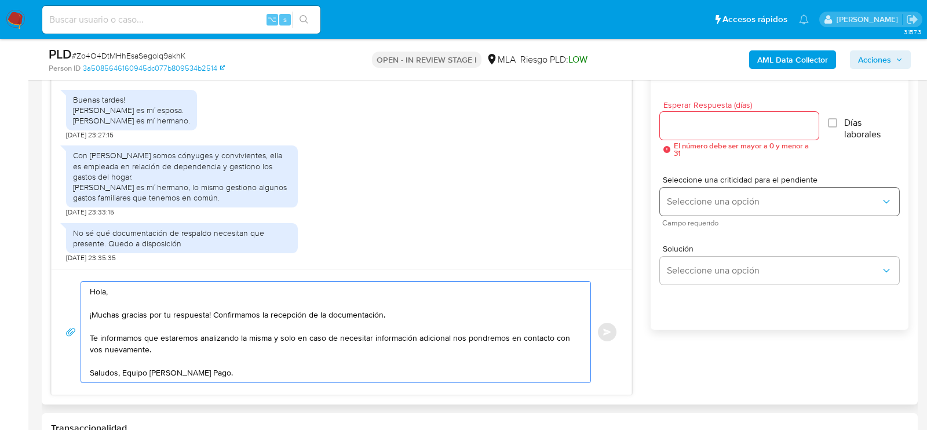
type textarea "Hola, ¡Muchas gracias por tu respuesta! Confirmamos la recepción de la document…"
click at [743, 188] on button "Seleccione una opción" at bounding box center [779, 202] width 239 height 28
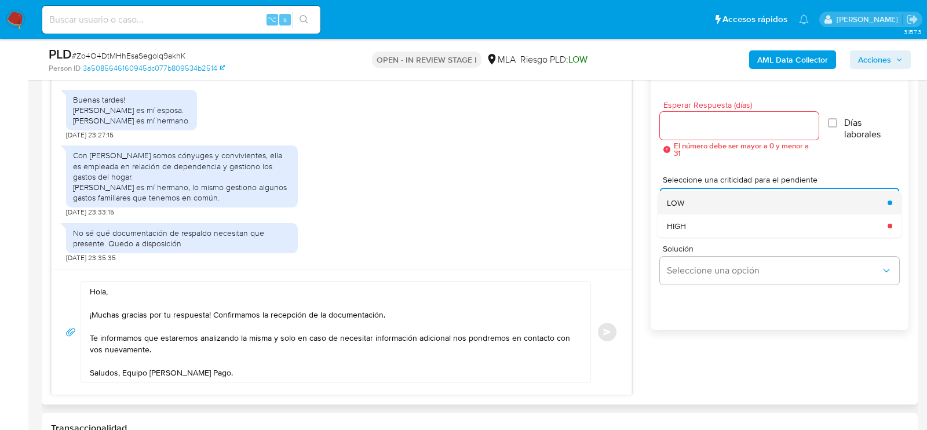
click at [692, 191] on div "LOW" at bounding box center [774, 202] width 214 height 23
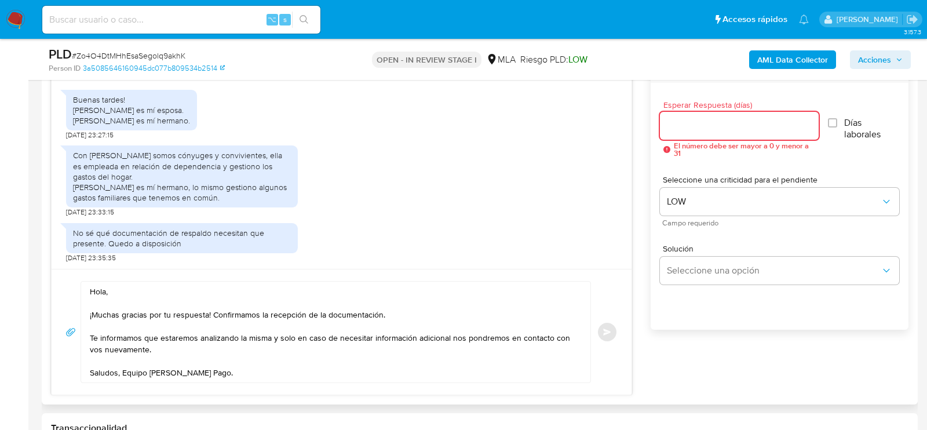
click at [691, 118] on input "Esperar Respuesta (días)" at bounding box center [739, 125] width 159 height 15
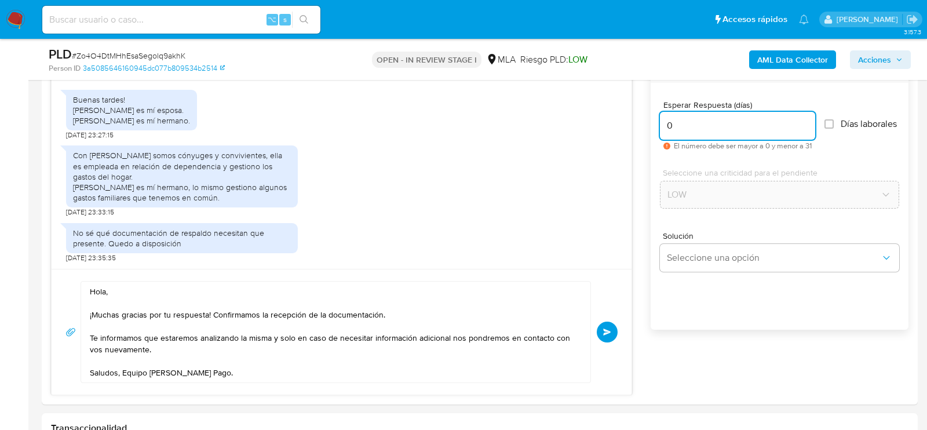
type input "0"
click at [174, 52] on span "# Zo4O4DtMHhEsaSegolq9akhK" at bounding box center [129, 56] width 114 height 12
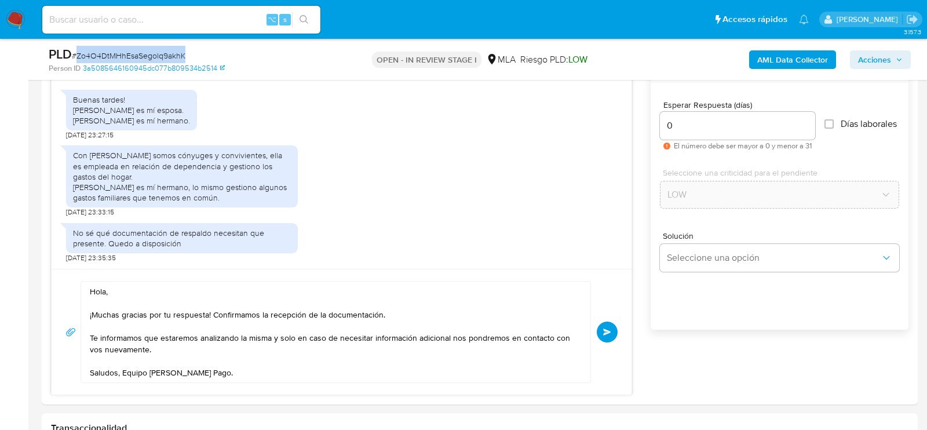
click at [174, 52] on span "# Zo4O4DtMHhEsaSegolq9akhK" at bounding box center [129, 56] width 114 height 12
copy span "Zo4O4DtMHhEsaSegolq9akhK"
click at [611, 325] on button "Enviar" at bounding box center [607, 332] width 21 height 21
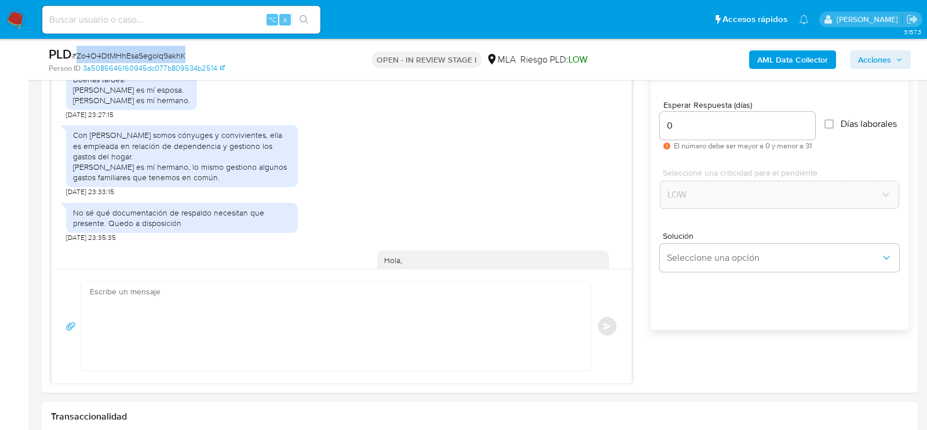
scroll to position [1212, 0]
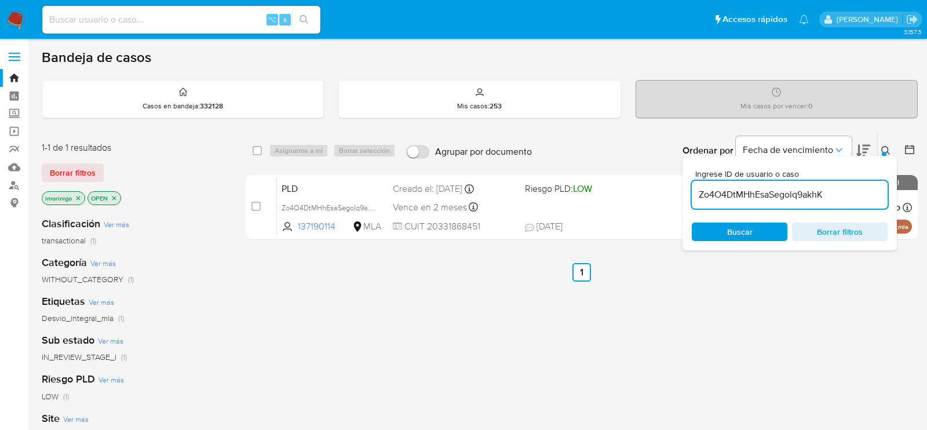
click at [768, 198] on input "Zo4O4DtMHhEsaSegolq9akhK" at bounding box center [790, 194] width 196 height 15
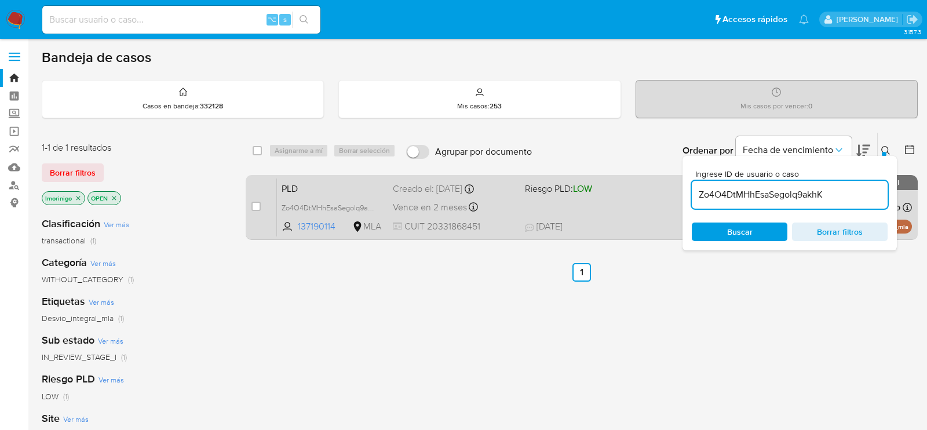
click at [248, 204] on div "case-item-checkbox No es posible asignar el caso PLD Zo4O4DtMHhEsaSegolq9akhK 1…" at bounding box center [582, 207] width 672 height 65
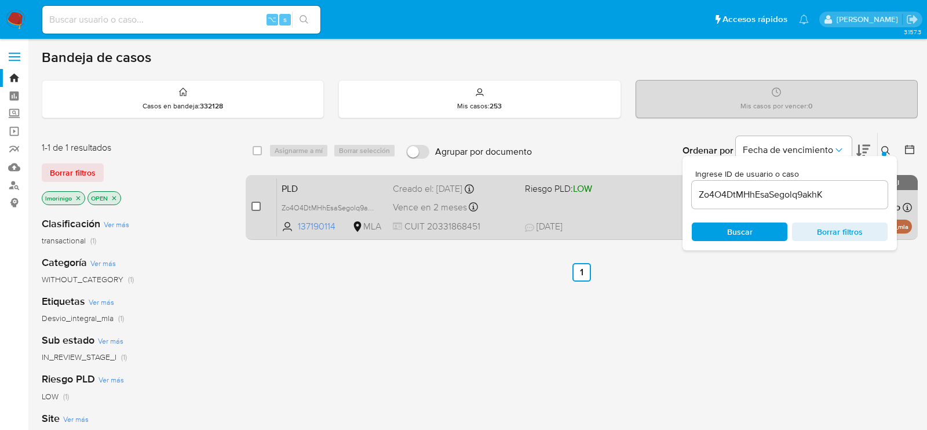
click at [251, 204] on input "checkbox" at bounding box center [255, 206] width 9 height 9
checkbox input "true"
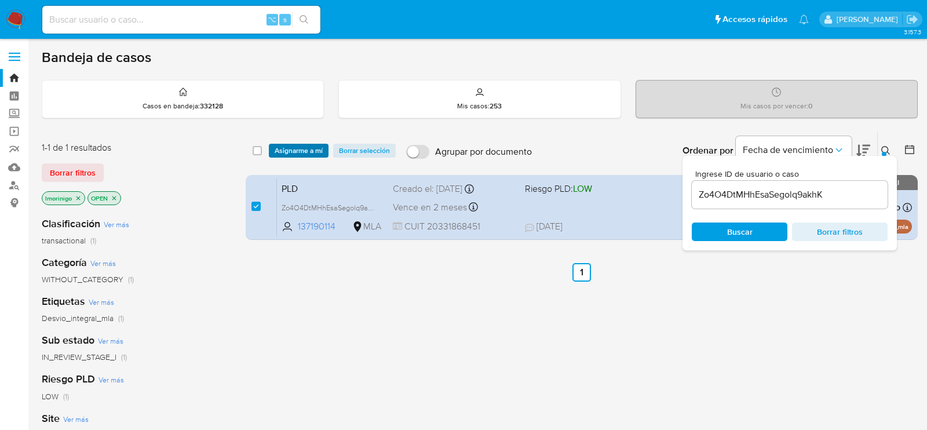
click at [291, 148] on span "Asignarme a mí" at bounding box center [299, 151] width 48 height 12
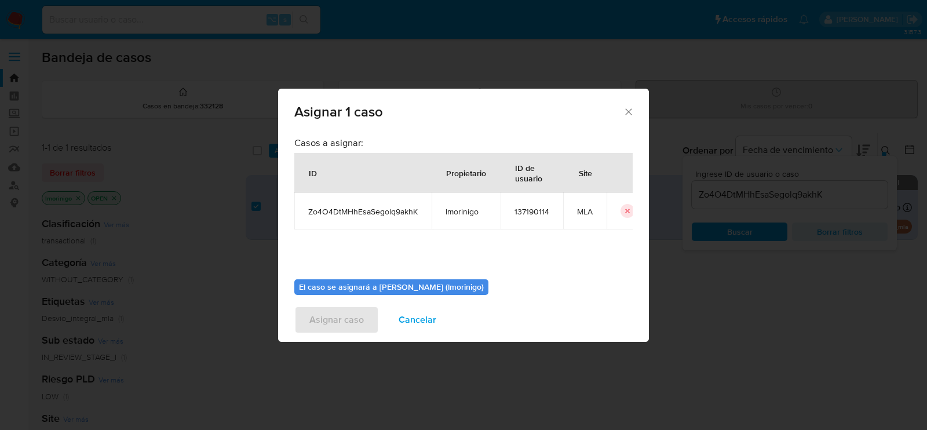
scroll to position [59, 0]
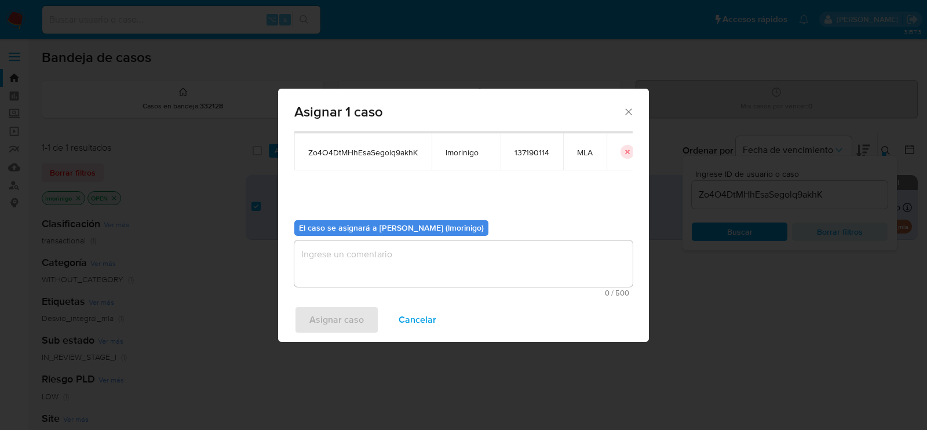
click at [359, 271] on textarea "assign-modal" at bounding box center [463, 263] width 338 height 46
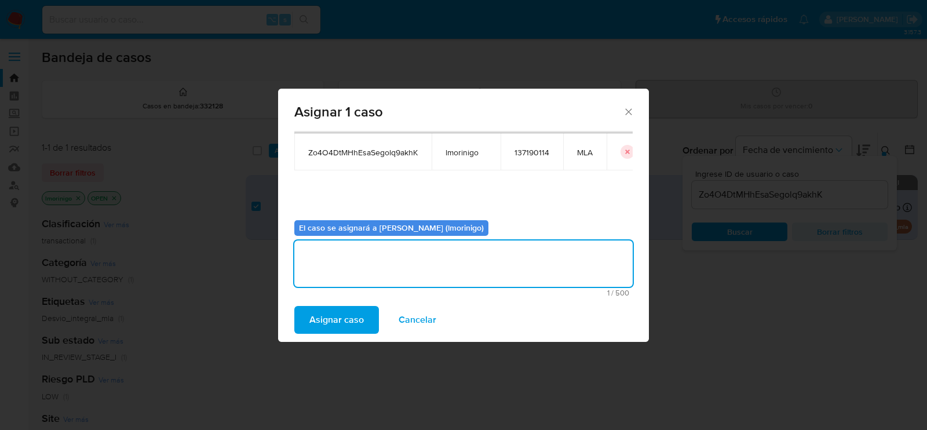
click at [316, 316] on span "Asignar caso" at bounding box center [336, 319] width 54 height 25
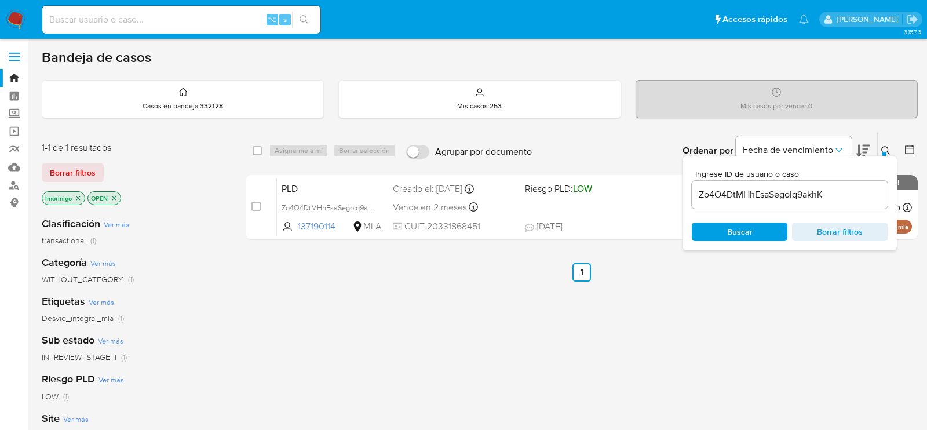
click at [733, 196] on input "Zo4O4DtMHhEsaSegolq9akhK" at bounding box center [790, 194] width 196 height 15
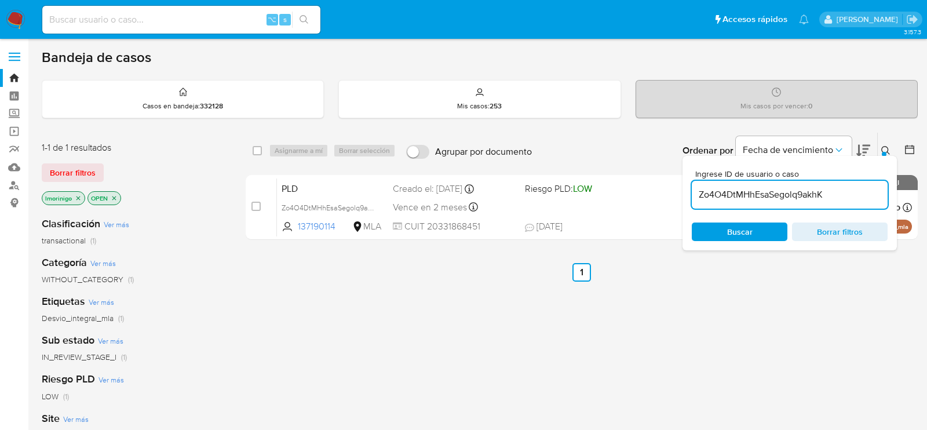
click at [733, 196] on input "Zo4O4DtMHhEsaSegolq9akhK" at bounding box center [790, 194] width 196 height 15
paste input "lalQbUWZ43HOScgXG6tgzJF1"
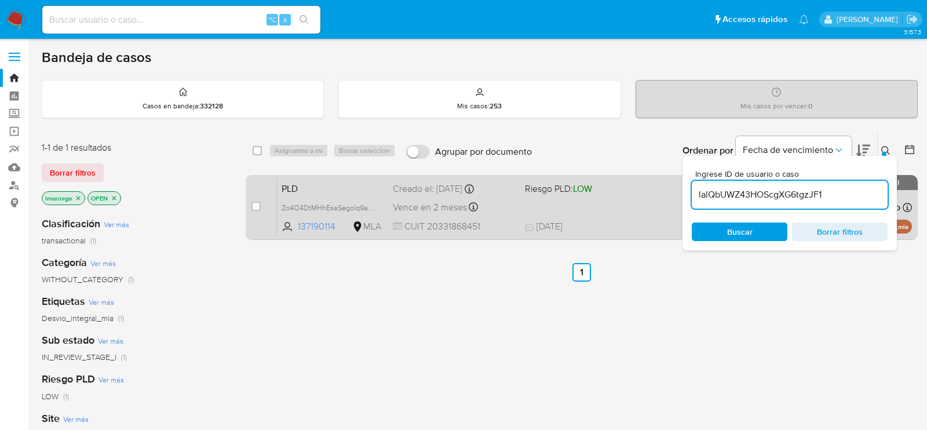
type input "lalQbUWZ43HOScgXG6tgzJF1"
click at [255, 207] on input "checkbox" at bounding box center [255, 206] width 9 height 9
checkbox input "true"
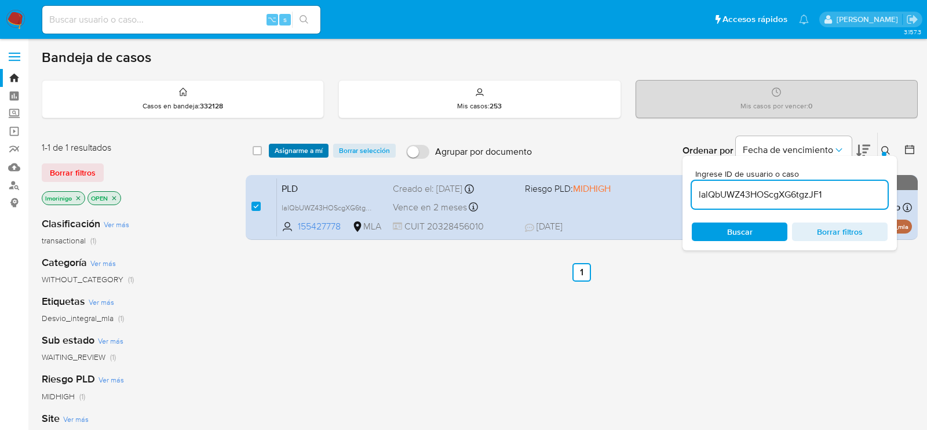
click at [279, 151] on span "Asignarme a mí" at bounding box center [299, 151] width 48 height 12
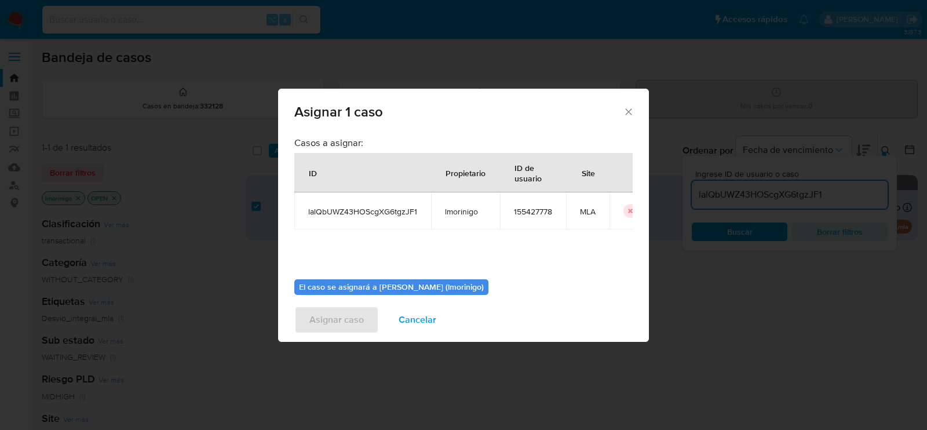
scroll to position [59, 0]
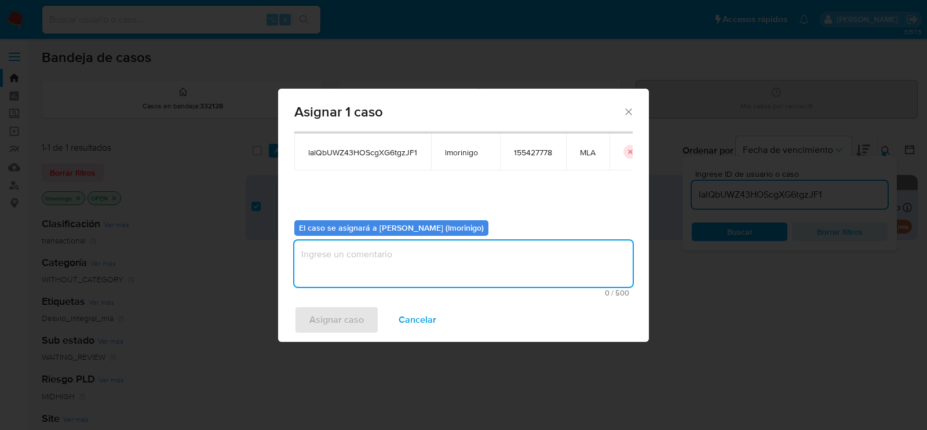
click at [322, 257] on textarea "assign-modal" at bounding box center [463, 263] width 338 height 46
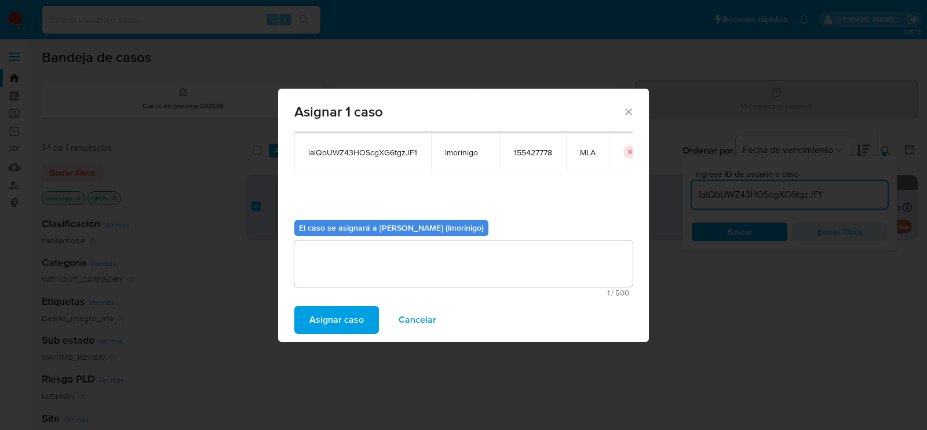
click at [327, 308] on span "Asignar caso" at bounding box center [336, 319] width 54 height 25
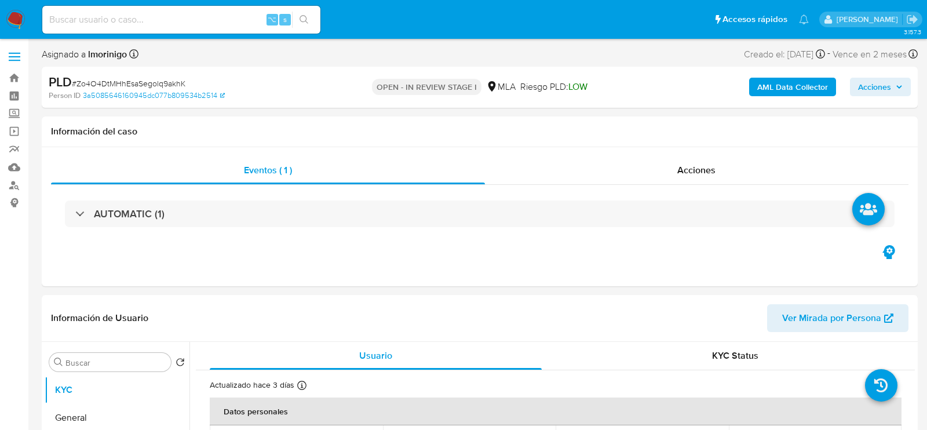
select select "10"
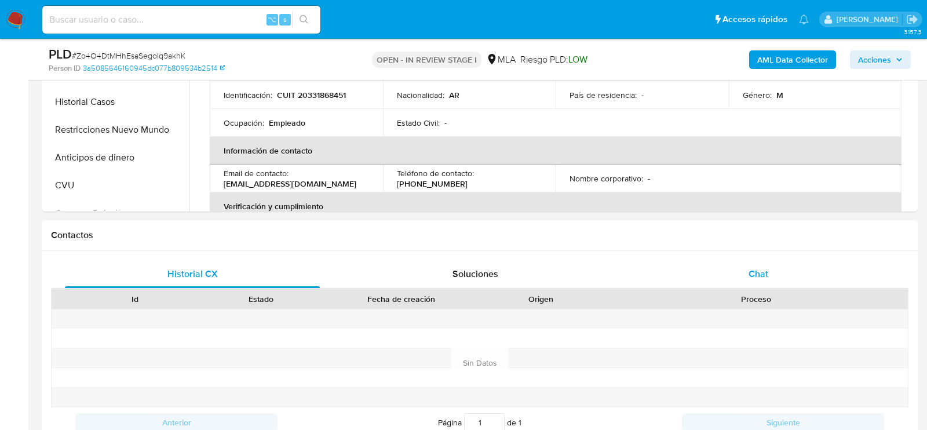
scroll to position [396, 0]
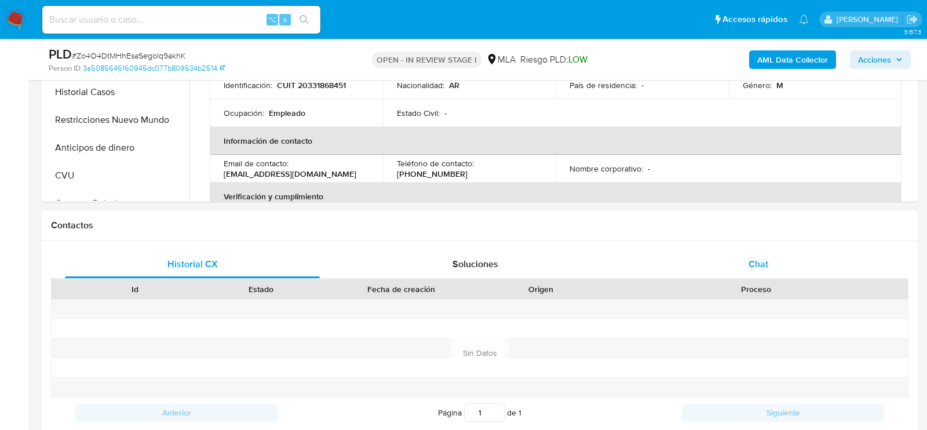
click at [758, 250] on div "Chat" at bounding box center [758, 264] width 255 height 28
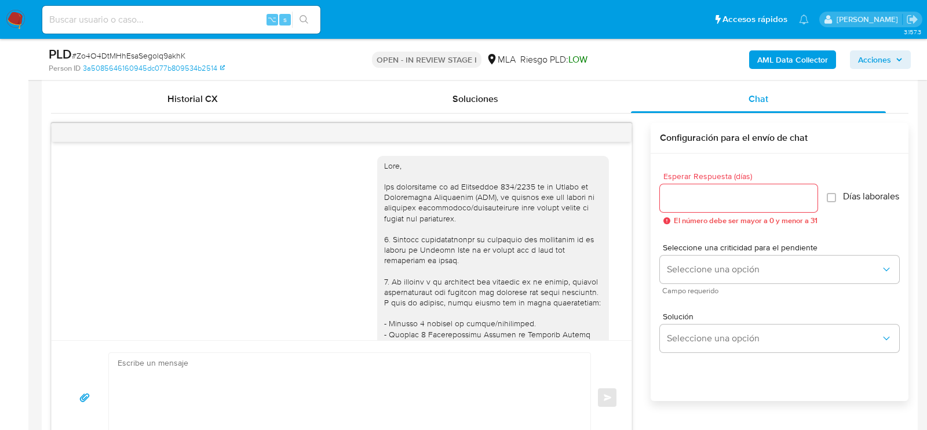
scroll to position [1212, 0]
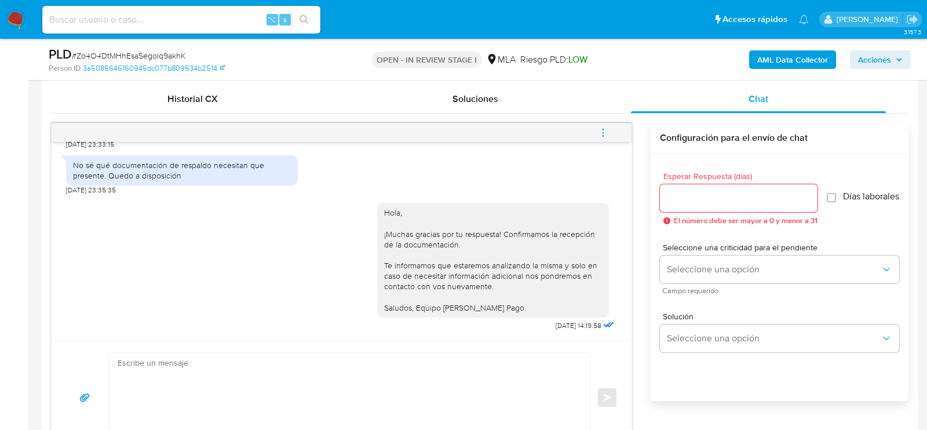
click at [611, 142] on button "menu-action" at bounding box center [603, 133] width 38 height 28
click at [541, 107] on li "Cerrar conversación" at bounding box center [524, 108] width 119 height 21
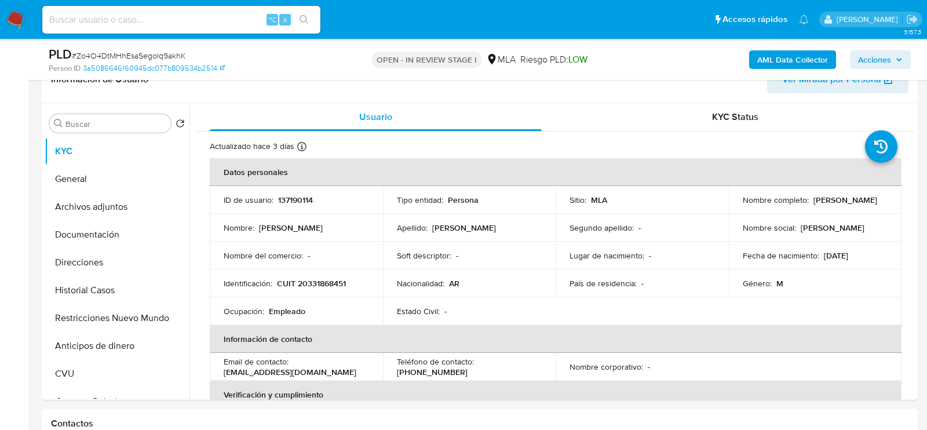
scroll to position [213, 0]
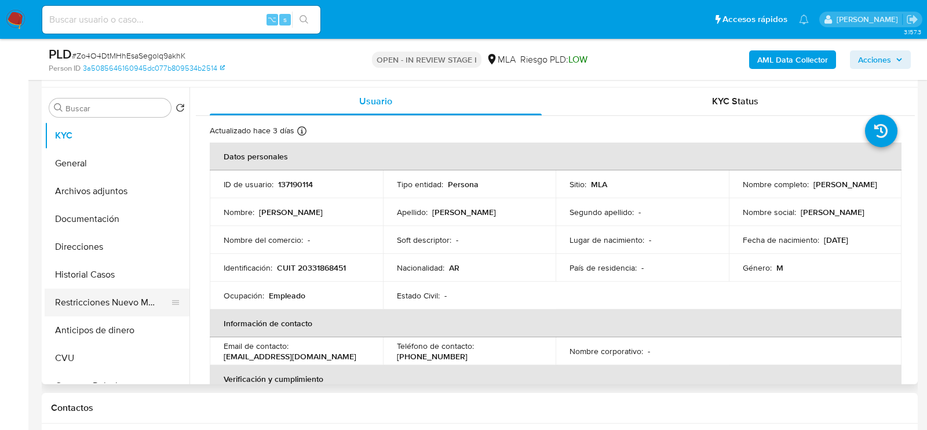
click at [79, 311] on button "Restricciones Nuevo Mundo" at bounding box center [113, 303] width 136 height 28
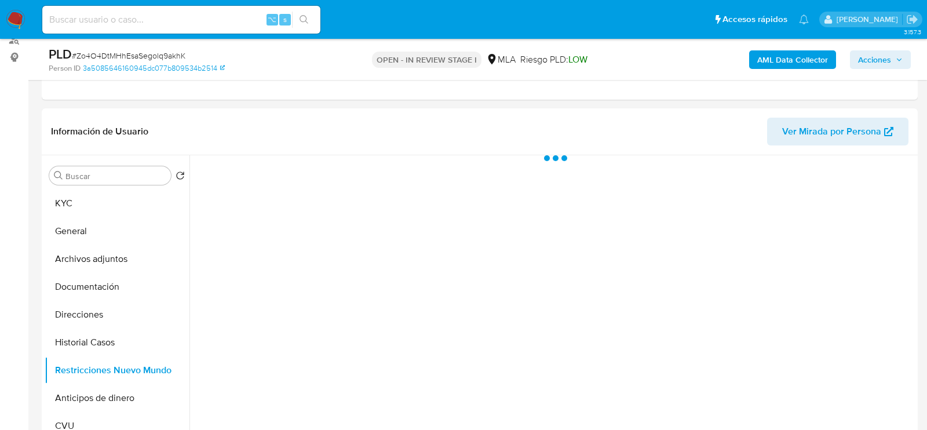
scroll to position [146, 0]
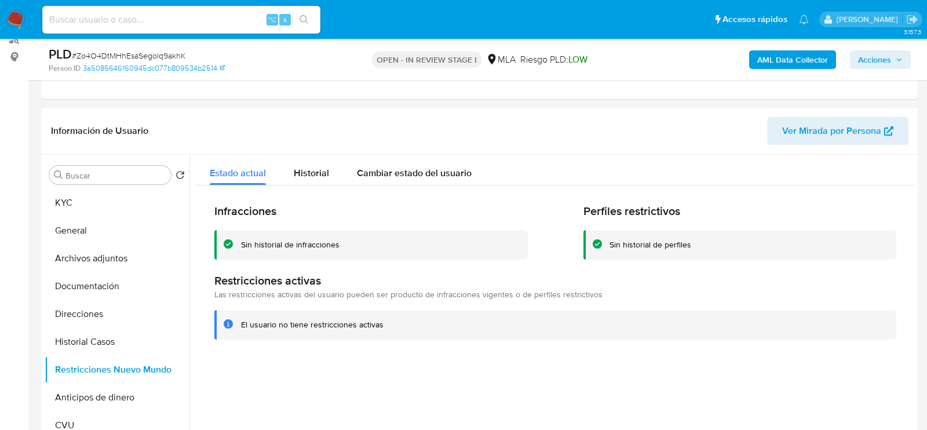
click at [918, 58] on div "PLD # Zo4O4DtMHhEsaSegolq9akhK Person ID 3a5085646160945dc077b809534b2514 OPEN …" at bounding box center [463, 59] width 927 height 41
click at [897, 58] on icon "button" at bounding box center [899, 59] width 7 height 7
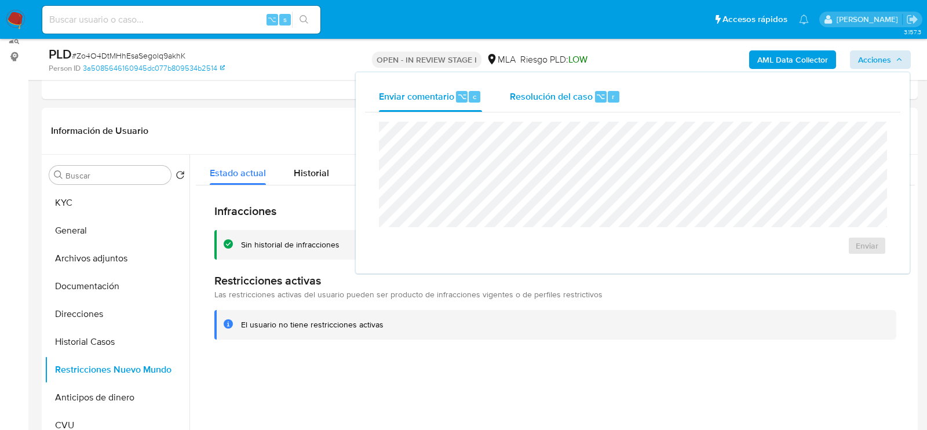
click at [627, 87] on button "Resolución del caso ⌥ r" at bounding box center [565, 97] width 138 height 30
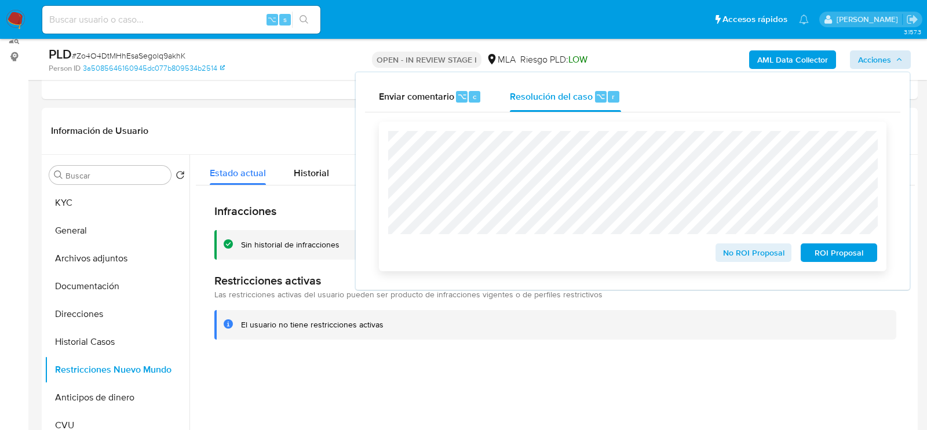
click at [755, 254] on span "No ROI Proposal" at bounding box center [754, 252] width 60 height 16
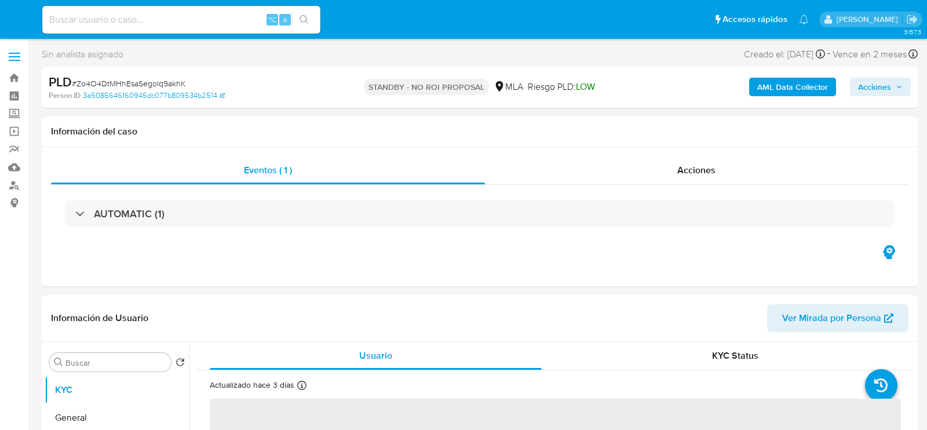
select select "10"
click at [182, 28] on div "⌥ s" at bounding box center [181, 20] width 278 height 28
click at [182, 19] on input at bounding box center [181, 19] width 278 height 15
paste input "lalQbUWZ43HOScgXG6tgzJF1"
type input "lalQbUWZ43HOScgXG6tgzJF1"
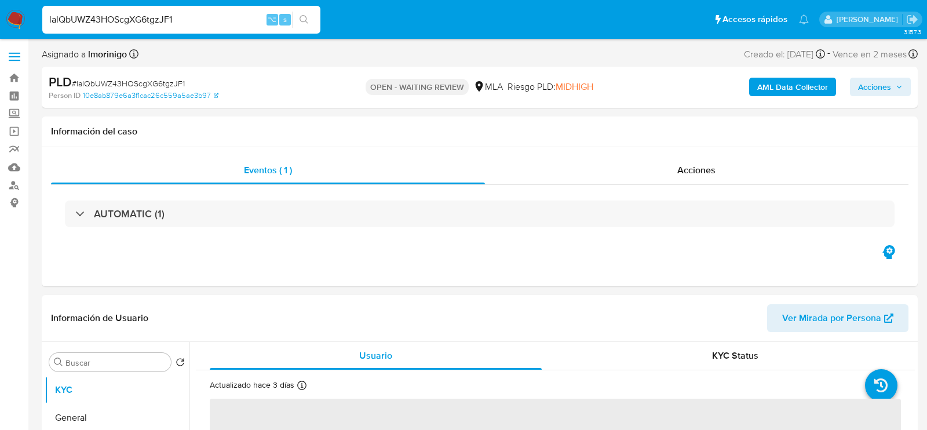
select select "10"
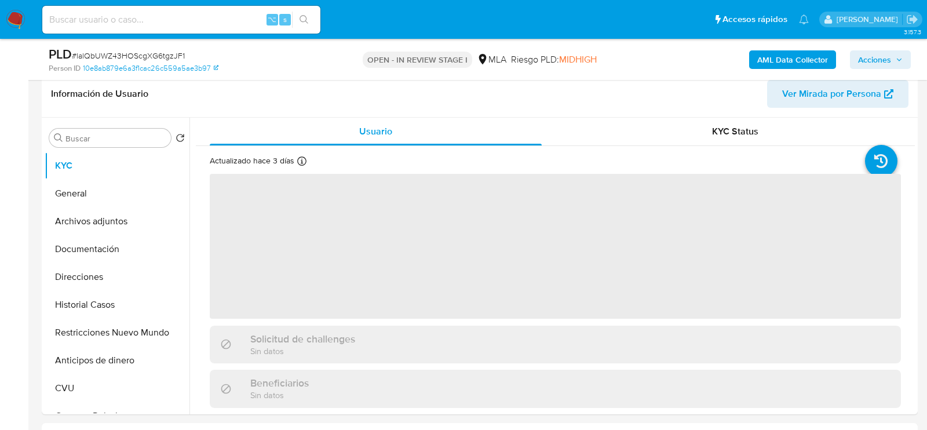
scroll to position [304, 0]
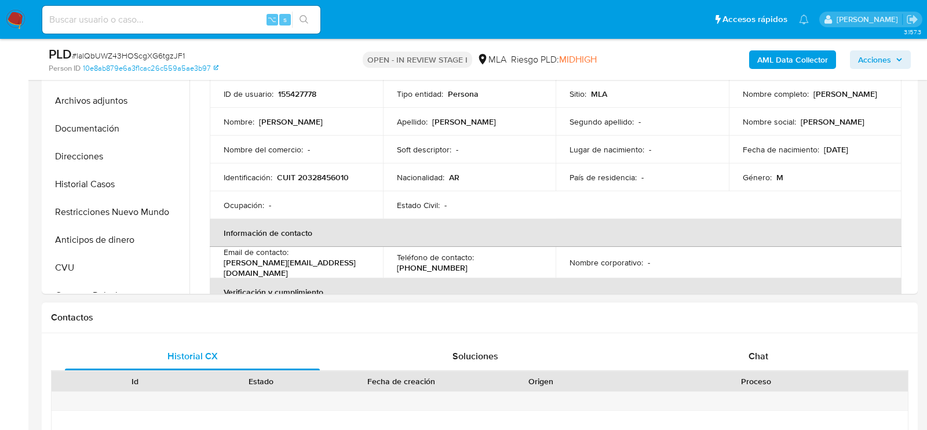
select select "10"
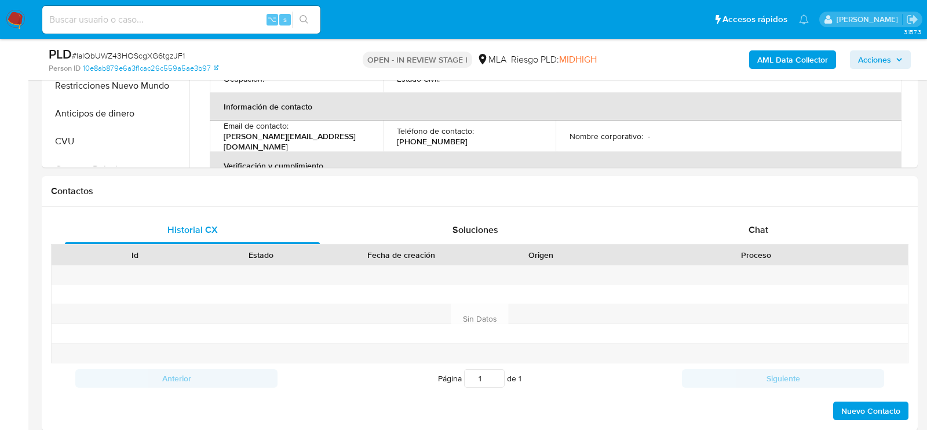
scroll to position [452, 0]
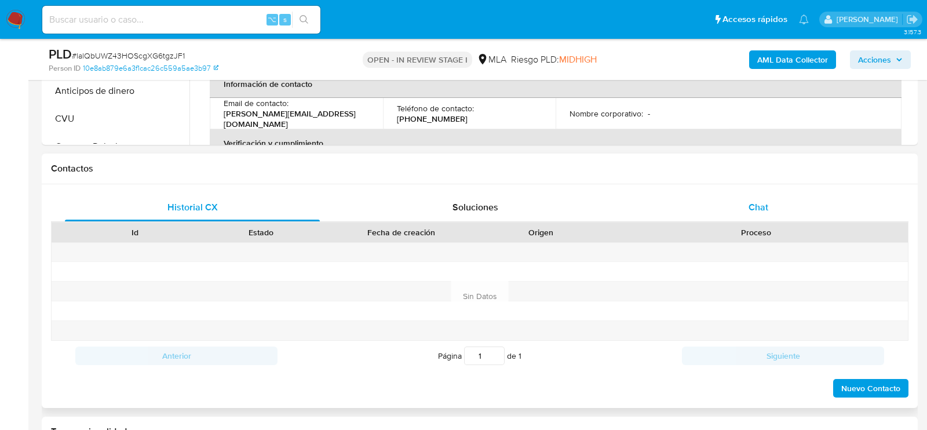
click at [809, 202] on div "Chat" at bounding box center [758, 208] width 255 height 28
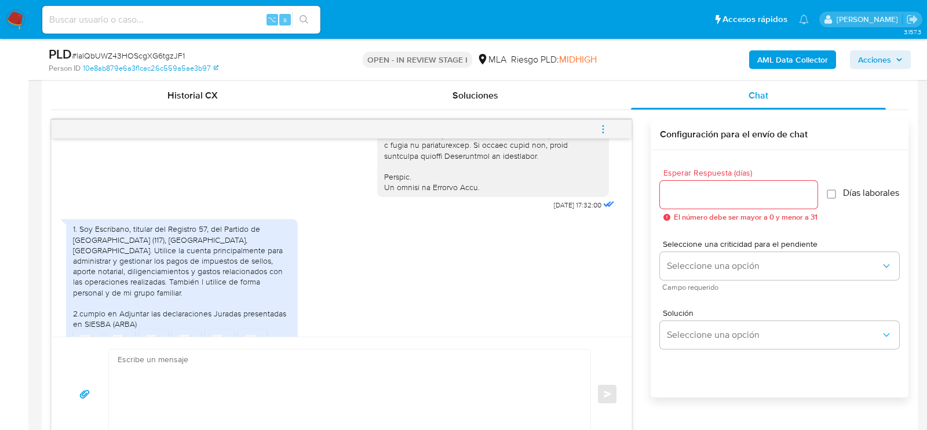
scroll to position [689, 0]
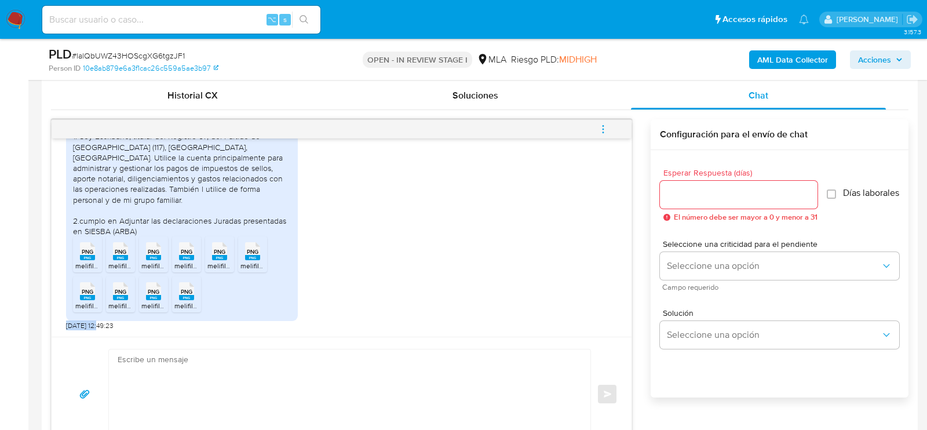
drag, startPoint x: 102, startPoint y: 323, endPoint x: 58, endPoint y: 323, distance: 44.0
click at [58, 323] on div "[DATE] 17:32:00 1. Soy Escribano, titular del Registro 57, del Partido de [GEOG…" at bounding box center [342, 237] width 580 height 198
copy span "[DATE]"
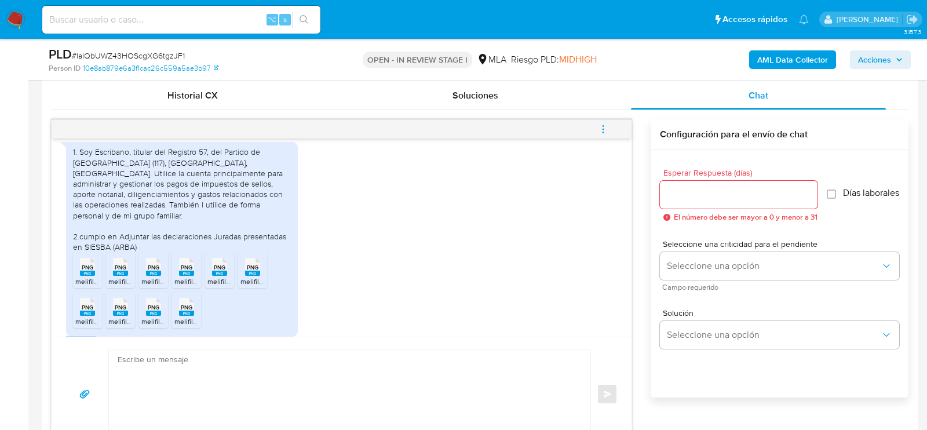
scroll to position [650, 0]
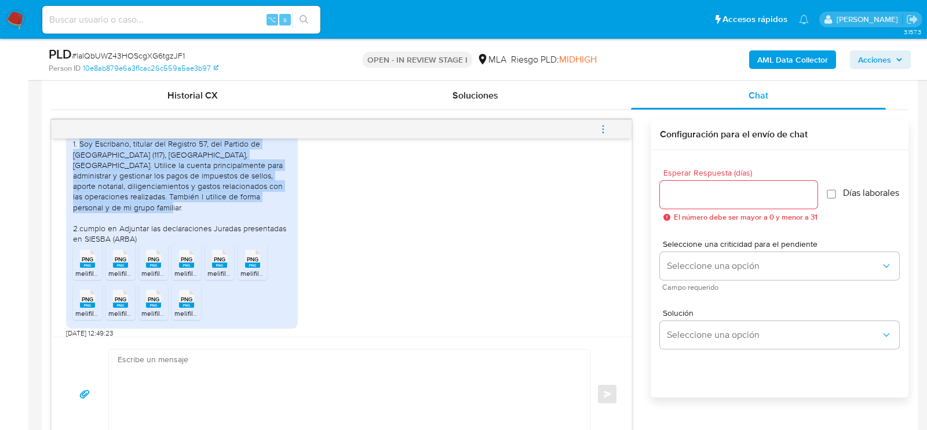
drag, startPoint x: 80, startPoint y: 166, endPoint x: 245, endPoint y: 218, distance: 173.2
click at [245, 218] on div "1. Soy Escribano, titular del Registro 57, del Partido de [GEOGRAPHIC_DATA] (11…" at bounding box center [182, 190] width 218 height 105
copy div "Soy Escribano, titular del Registro 57, del Partido de Tres de Febrero (117), C…"
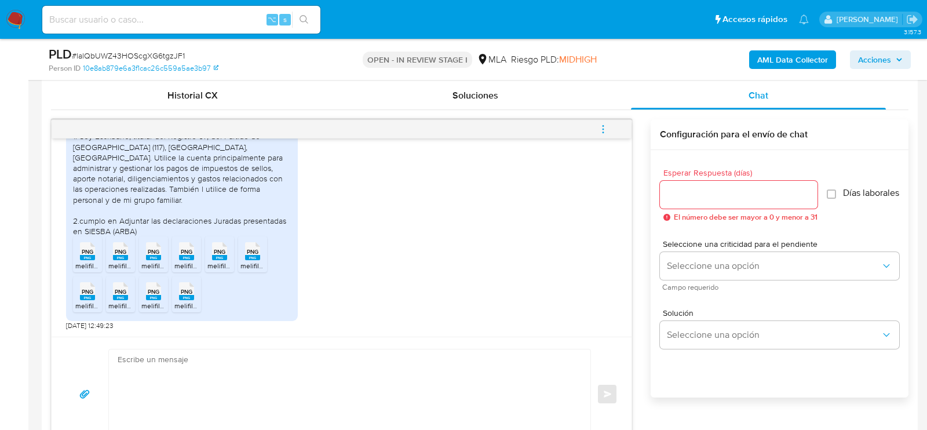
click at [81, 205] on div "1. Soy Escribano, titular del Registro 57, del Partido de Tres de Febrero (117)…" at bounding box center [182, 183] width 218 height 105
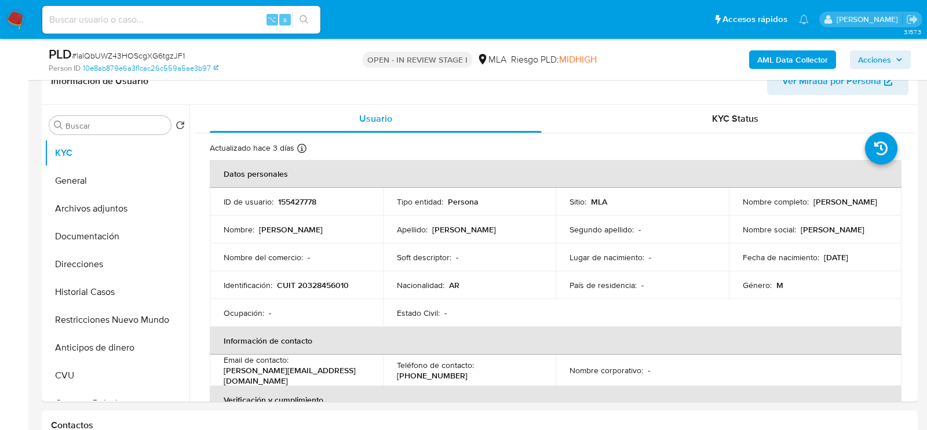
scroll to position [178, 0]
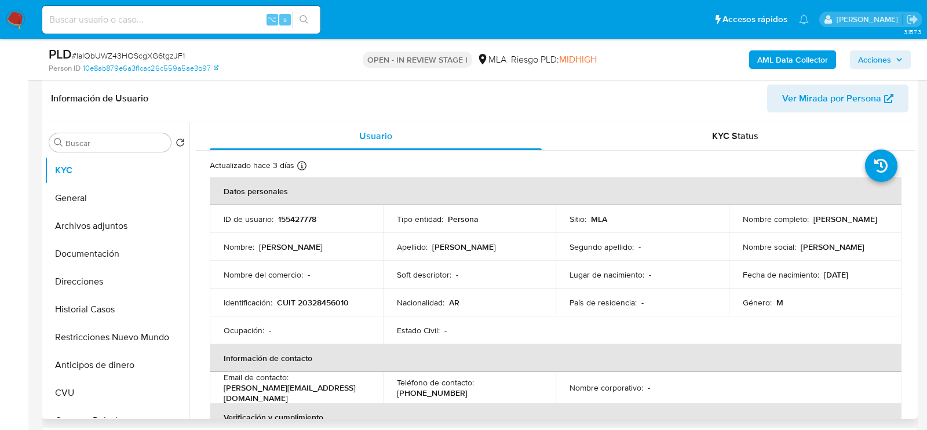
drag, startPoint x: 812, startPoint y: 217, endPoint x: 890, endPoint y: 218, distance: 78.2
click at [890, 218] on td "Nombre completo : Braulio Adrian Gil" at bounding box center [815, 219] width 173 height 28
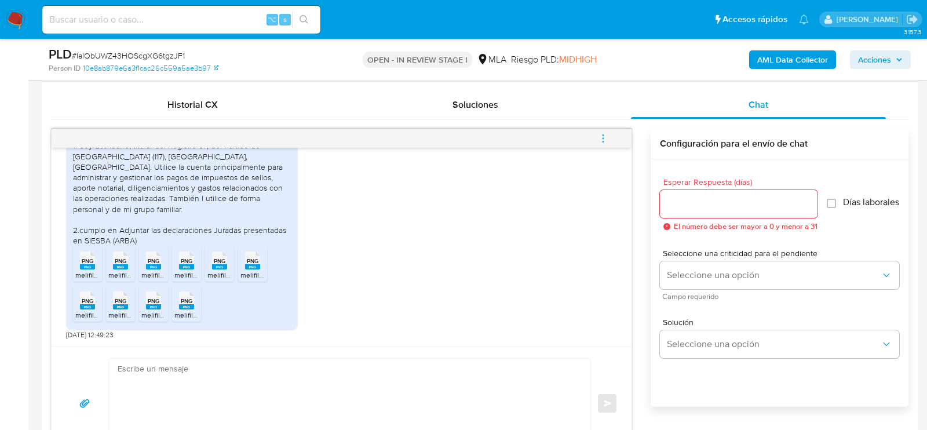
scroll to position [790, 0]
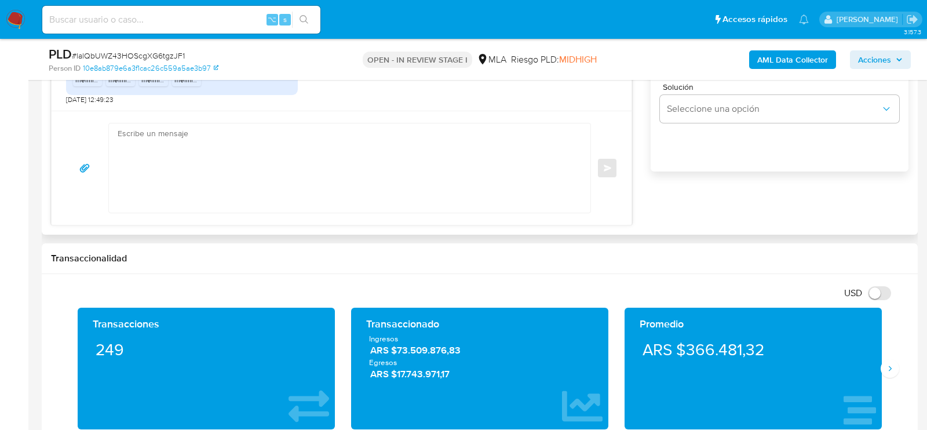
click at [378, 184] on textarea at bounding box center [347, 167] width 458 height 89
click at [177, 152] on textarea at bounding box center [347, 167] width 458 height 89
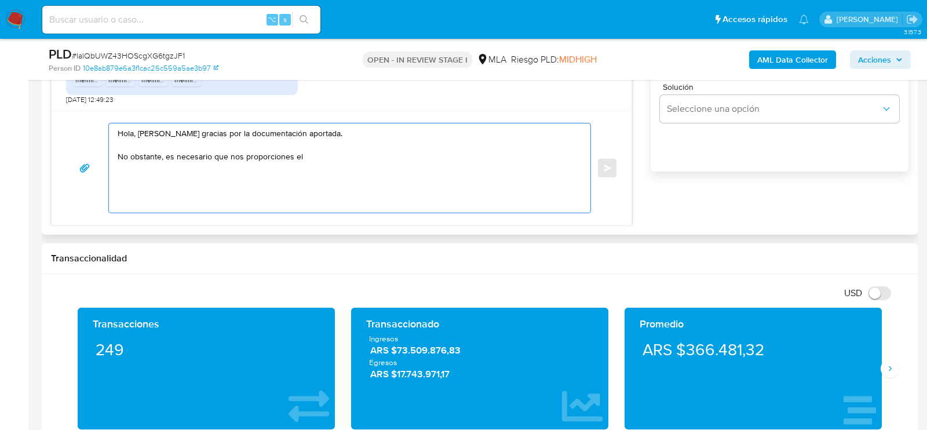
paste textarea "Resumen de Comprobantes Electrónicos emitido en 2025 Si tienes dudas, consulta …"
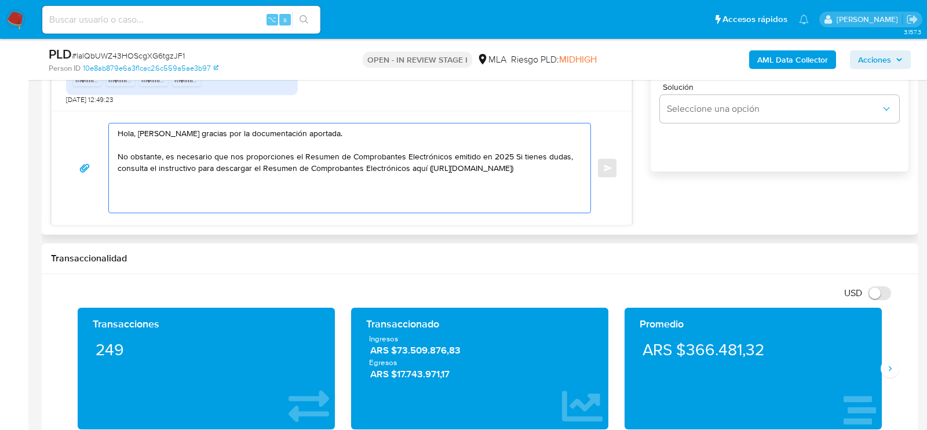
click at [511, 156] on textarea "Hola, mcuhas gracias por la documentación aportada. No obstante, es necesario q…" at bounding box center [347, 167] width 458 height 89
click at [428, 170] on textarea "Hola, mcuhas gracias por la documentación aportada. No obstante, es necesario q…" at bounding box center [347, 167] width 458 height 89
click at [396, 177] on textarea "Hola, mcuhas gracias por la documentación aportada. No obstante, es necesario q…" at bounding box center [347, 167] width 458 height 89
paste textarea "Quedamos aguardando por la información solicitada Muchas gracias. Saludos, Equi…"
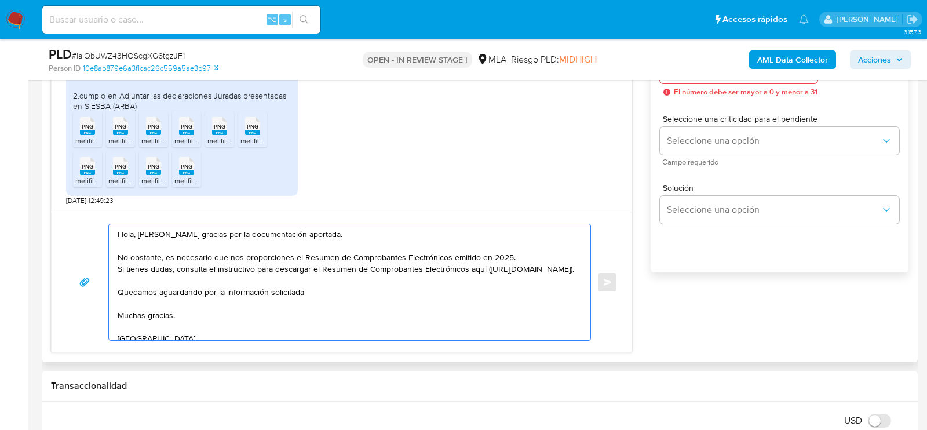
scroll to position [684, 0]
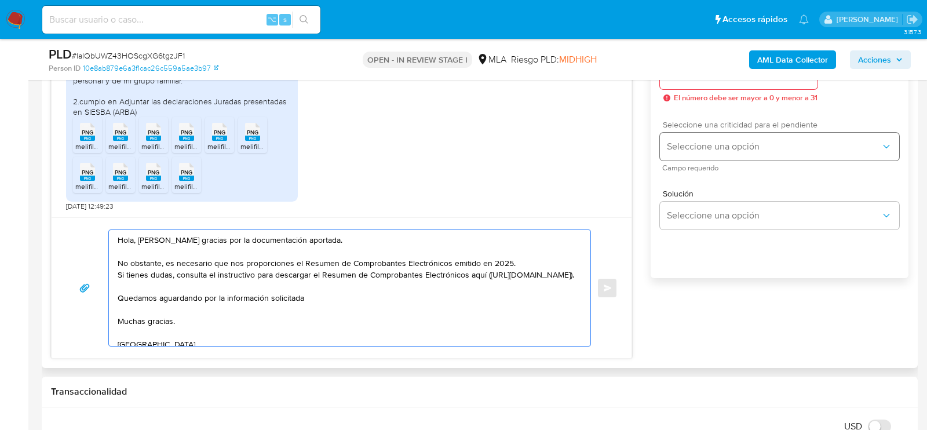
type textarea "Hola, mcuhas gracias por la documentación aportada. No obstante, es necesario q…"
click at [724, 149] on span "Seleccione una opción" at bounding box center [774, 147] width 214 height 12
click at [681, 176] on span "HIGH" at bounding box center [676, 171] width 19 height 10
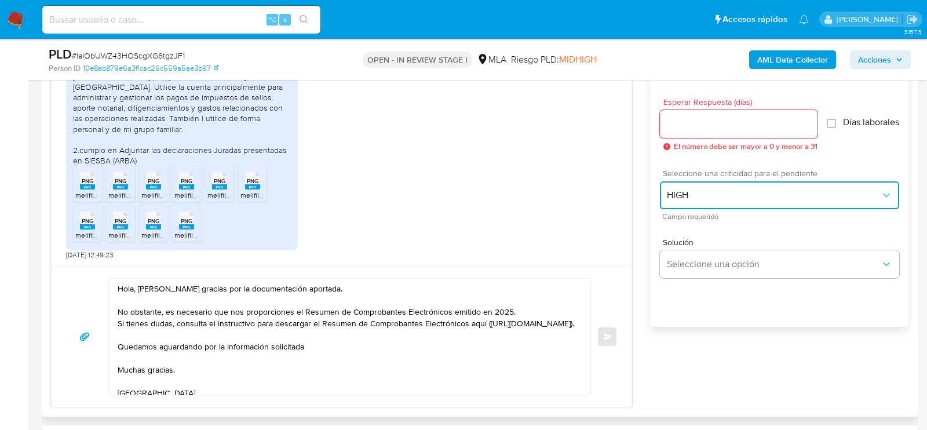
scroll to position [618, 0]
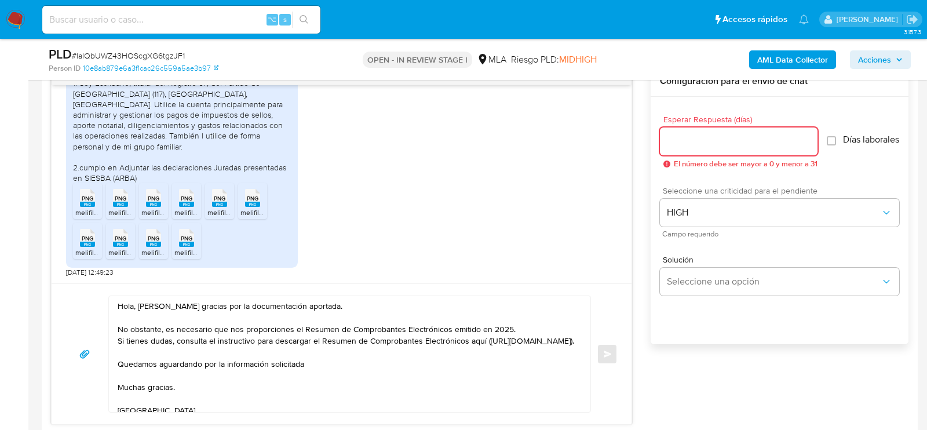
click at [683, 134] on input "Esperar Respuesta (días)" at bounding box center [739, 141] width 158 height 15
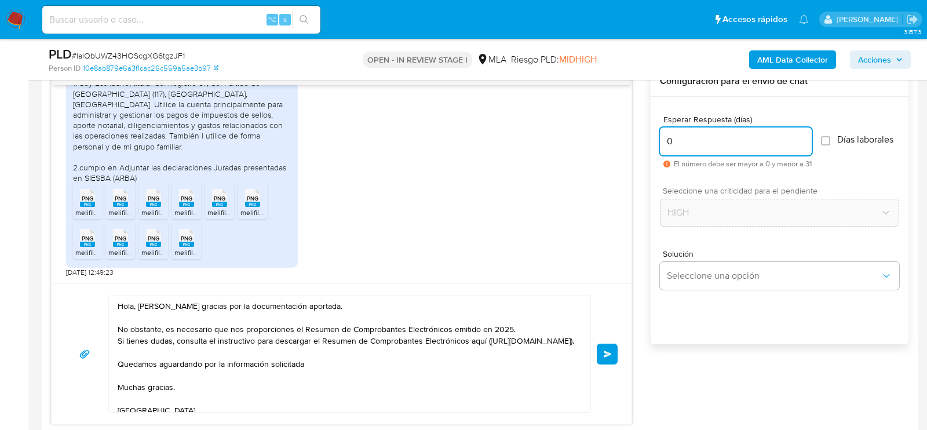
type input "0"
click at [173, 49] on div "PLD # lalQbUWZ43HOScgXG6tgzJF1" at bounding box center [190, 54] width 283 height 17
click at [173, 50] on span "# lalQbUWZ43HOScgXG6tgzJF1" at bounding box center [128, 56] width 113 height 12
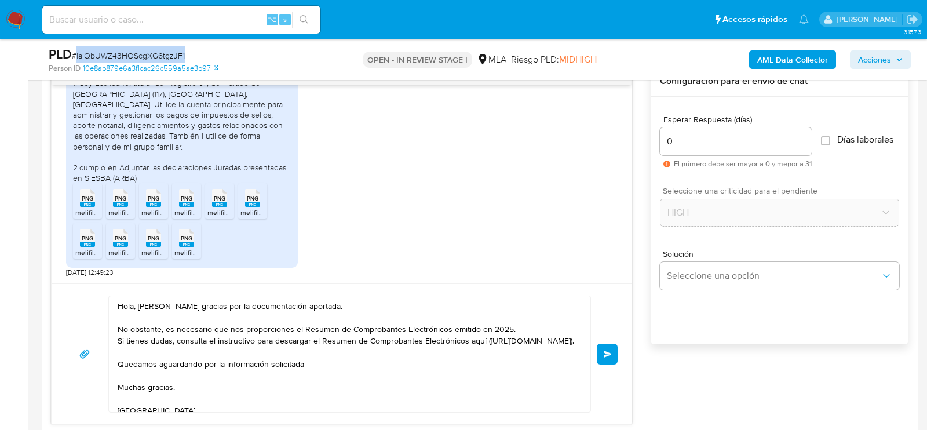
click at [173, 50] on span "# lalQbUWZ43HOScgXG6tgzJF1" at bounding box center [128, 56] width 113 height 12
copy span "lalQbUWZ43HOScgXG6tgzJF1"
click at [609, 351] on span "Enviar" at bounding box center [608, 354] width 8 height 7
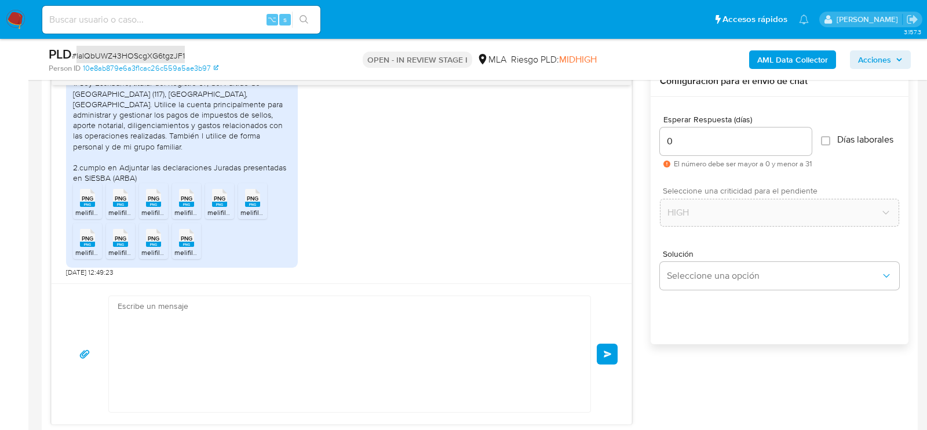
scroll to position [881, 0]
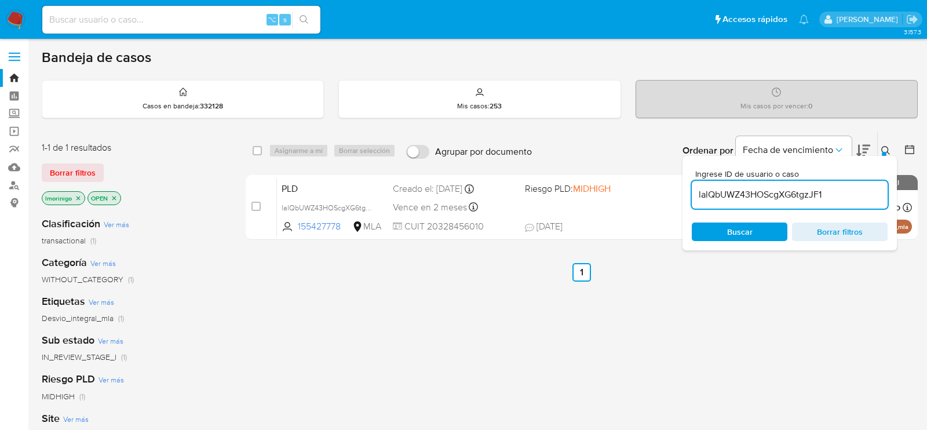
click at [758, 188] on input "lalQbUWZ43HOScgXG6tgzJF1" at bounding box center [790, 194] width 196 height 15
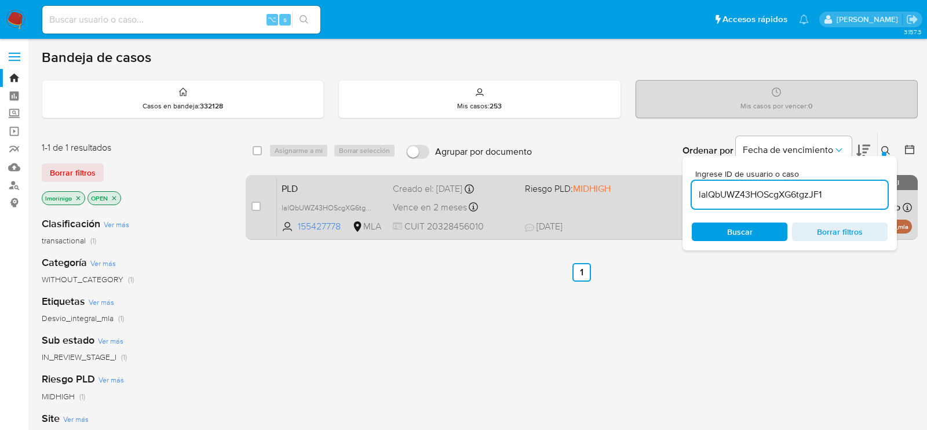
click at [261, 201] on div "case-item-checkbox No es posible asignar el caso" at bounding box center [263, 207] width 25 height 59
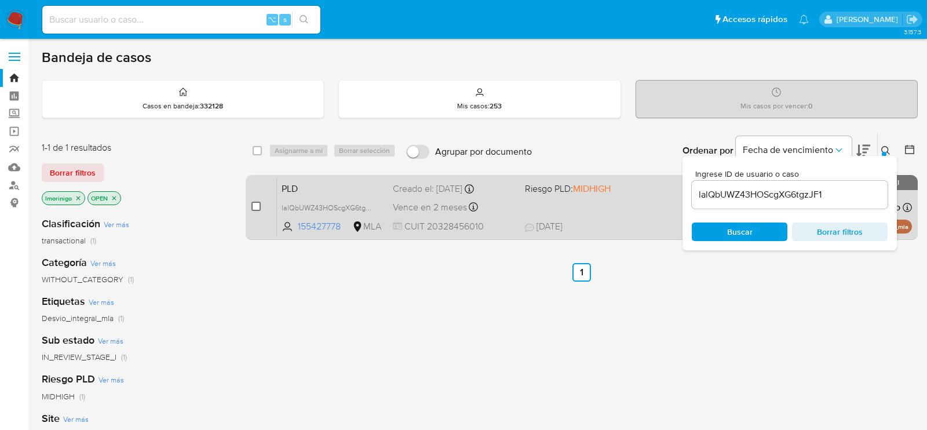
click at [258, 206] on input "checkbox" at bounding box center [255, 206] width 9 height 9
checkbox input "true"
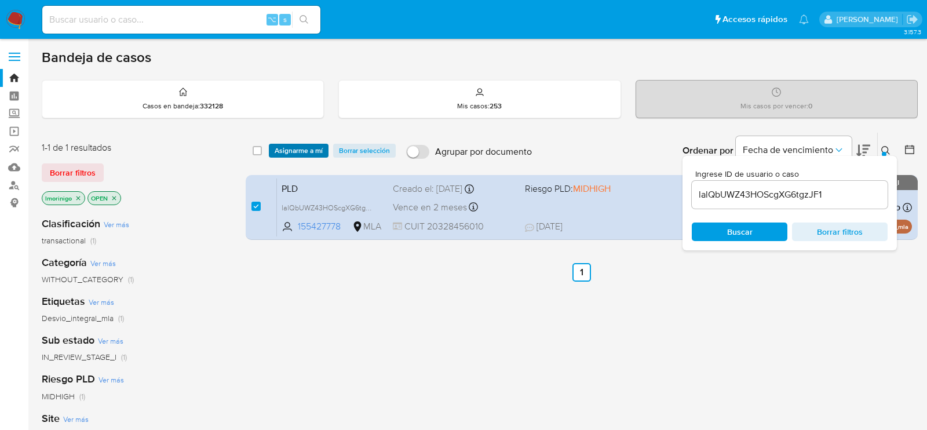
click at [299, 145] on span "Asignarme a mí" at bounding box center [299, 151] width 48 height 12
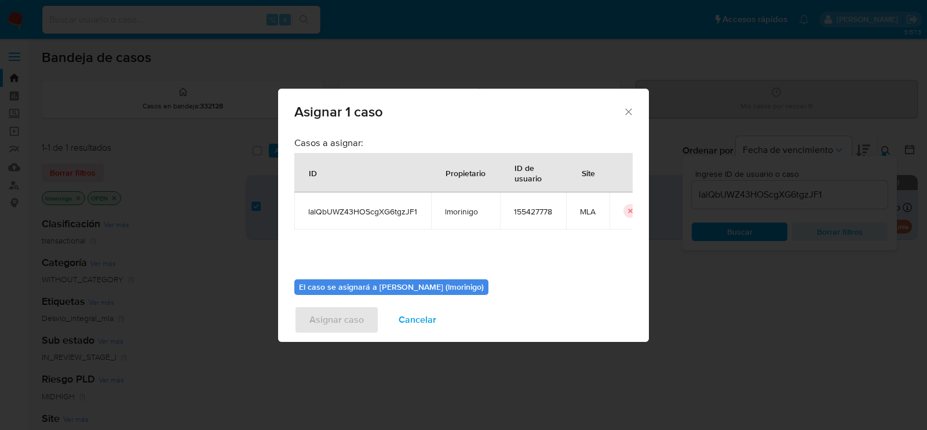
scroll to position [59, 0]
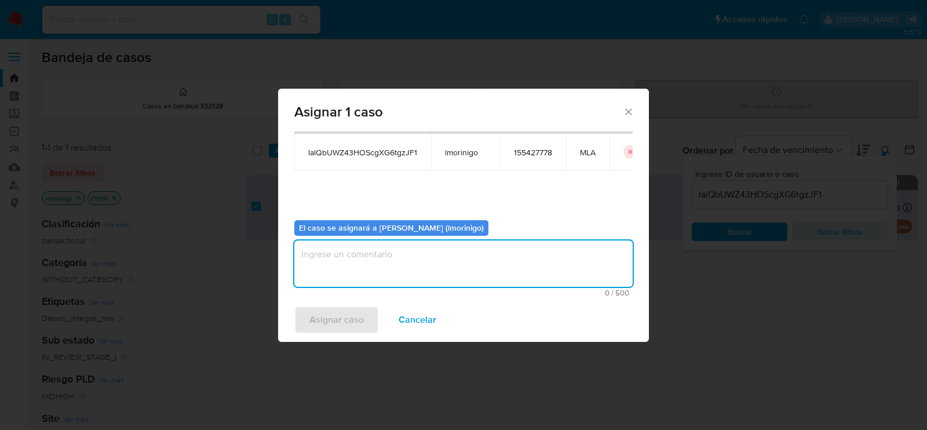
click at [395, 250] on textarea "assign-modal" at bounding box center [463, 263] width 338 height 46
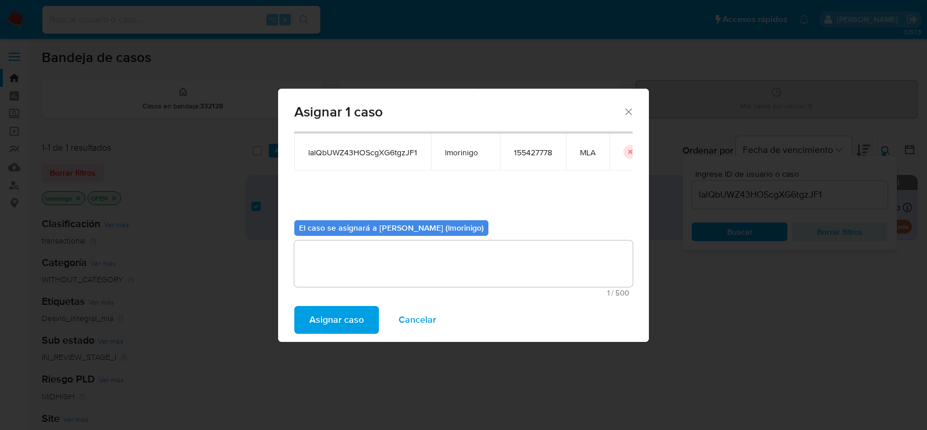
click at [348, 319] on span "Asignar caso" at bounding box center [336, 319] width 54 height 25
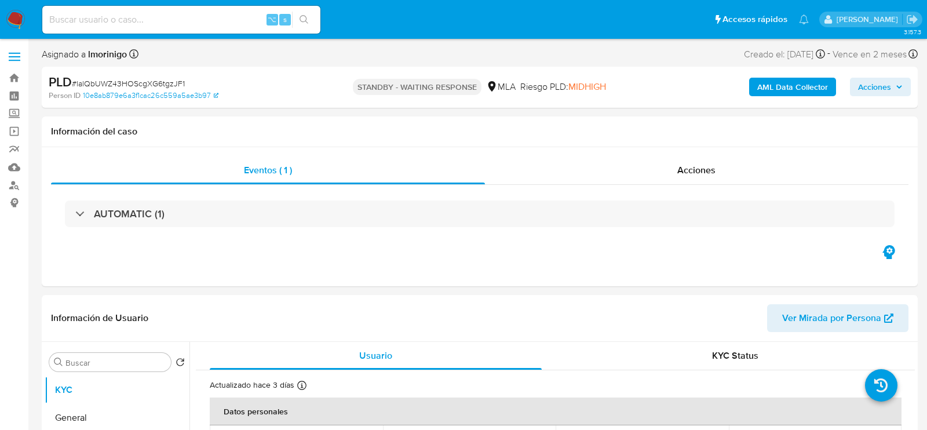
select select "10"
click at [160, 85] on span "# lalQbUWZ43HOScgXG6tgzJF1" at bounding box center [128, 84] width 113 height 12
copy span "lalQbUWZ43HOScgXG6tgzJF1"
select select "10"
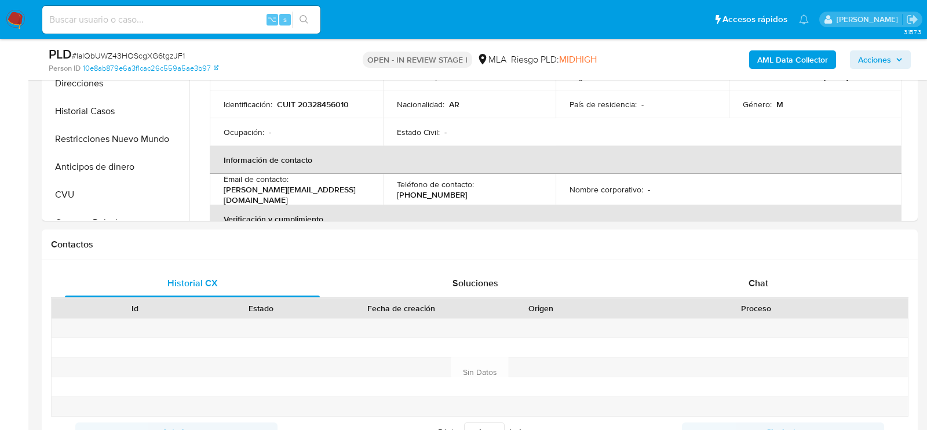
scroll to position [414, 0]
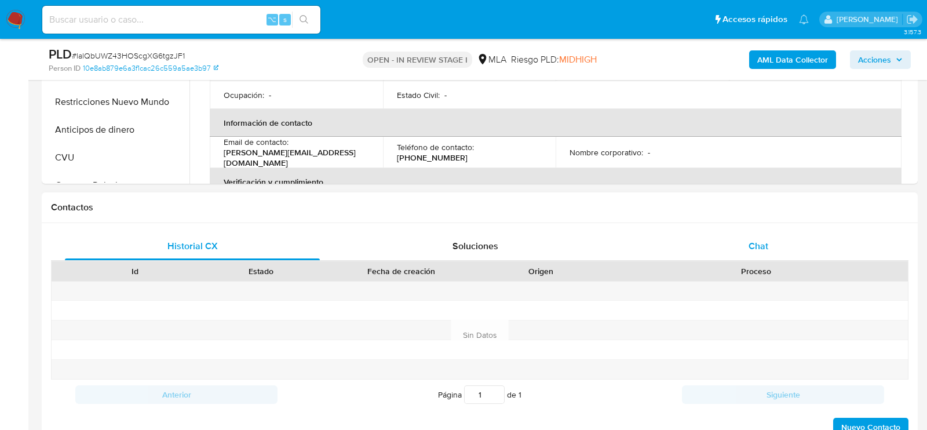
click at [744, 235] on div "Chat" at bounding box center [758, 246] width 255 height 28
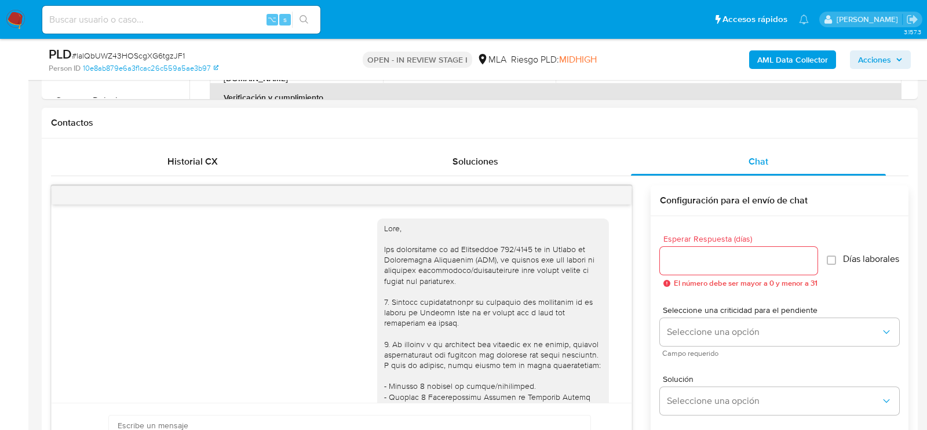
scroll to position [881, 0]
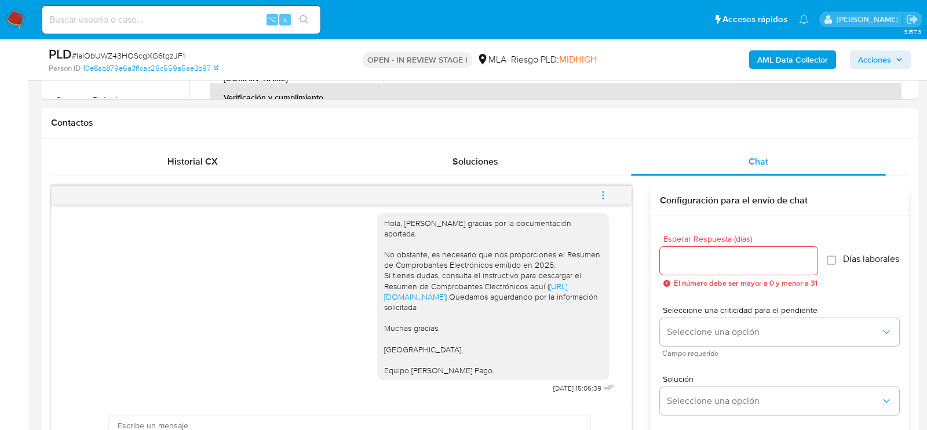
click at [608, 194] on icon "menu-action" at bounding box center [603, 195] width 10 height 10
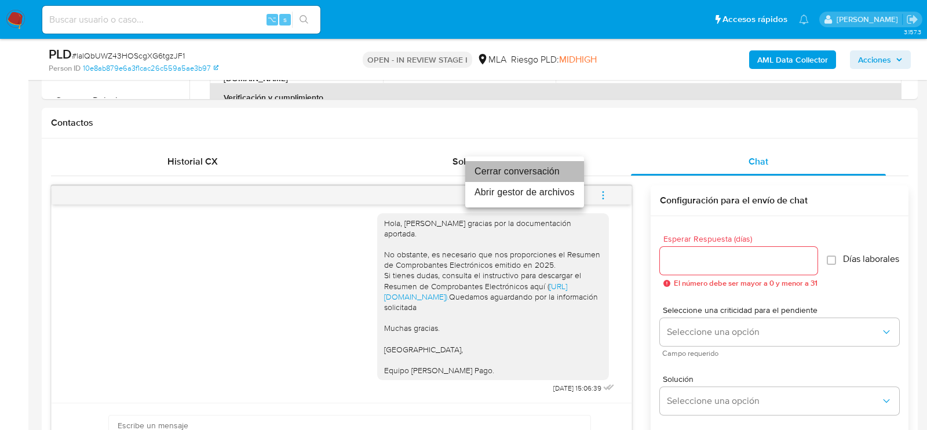
click at [534, 170] on li "Cerrar conversación" at bounding box center [524, 171] width 119 height 21
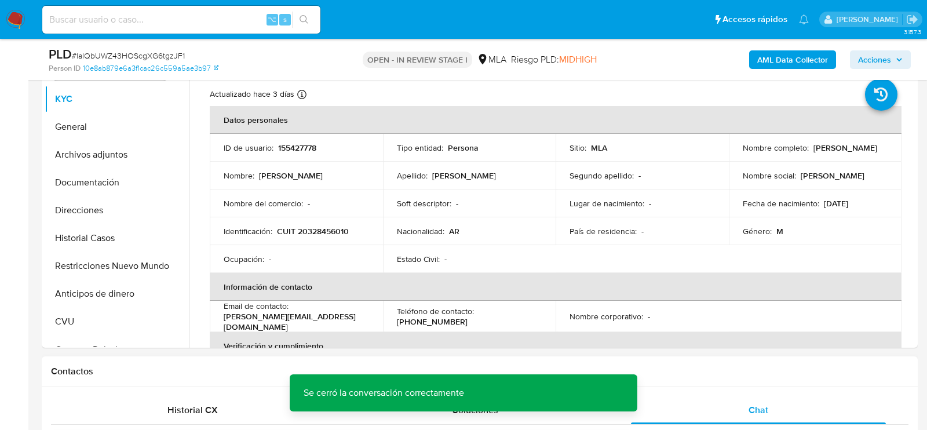
scroll to position [234, 0]
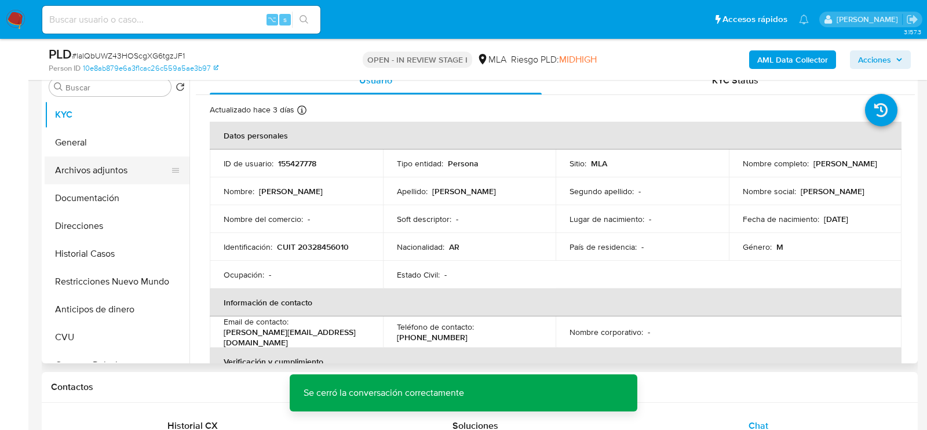
click at [84, 161] on button "Archivos adjuntos" at bounding box center [113, 170] width 136 height 28
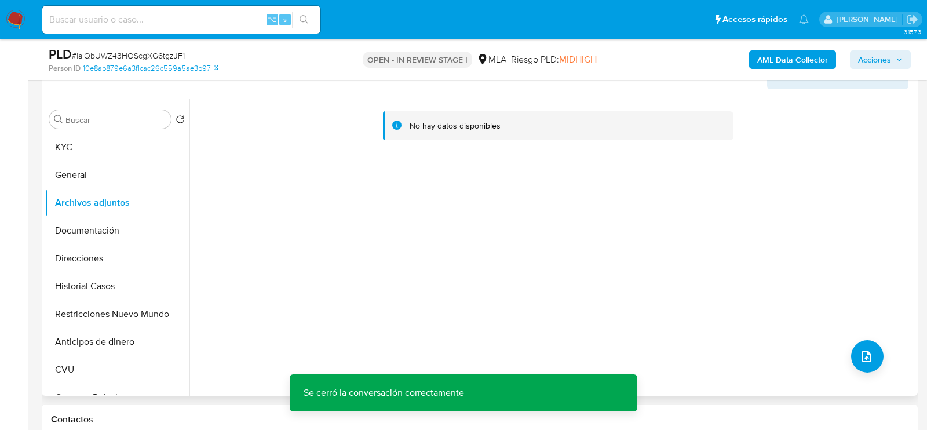
scroll to position [200, 0]
click at [784, 63] on b "AML Data Collector" at bounding box center [792, 59] width 71 height 19
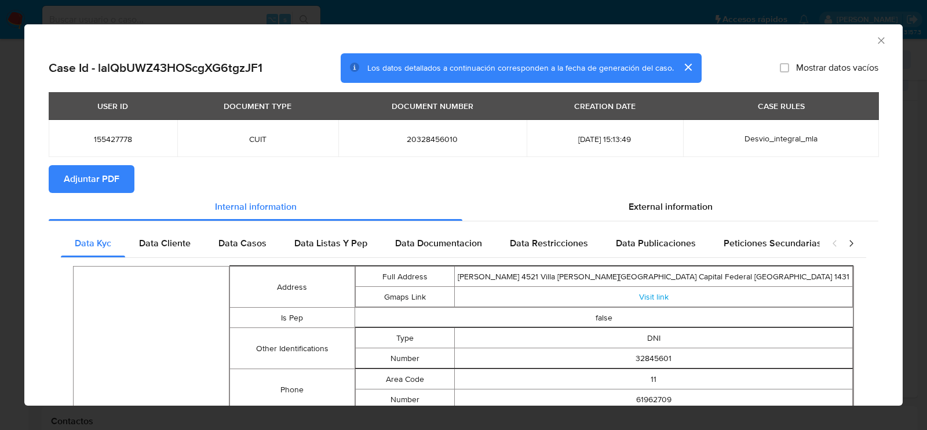
click at [60, 165] on div "USER ID DOCUMENT TYPE DOCUMENT NUMBER CREATION DATE CASE RULES 155427778 CUIT 2…" at bounding box center [464, 128] width 830 height 73
click at [72, 175] on span "Adjuntar PDF" at bounding box center [92, 178] width 56 height 25
click at [879, 42] on icon "Cerrar ventana" at bounding box center [881, 41] width 12 height 12
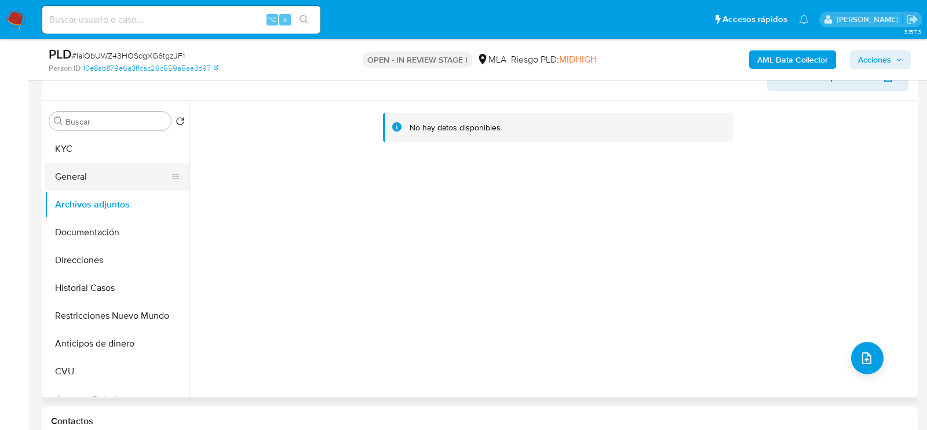
click at [72, 178] on button "General" at bounding box center [113, 177] width 136 height 28
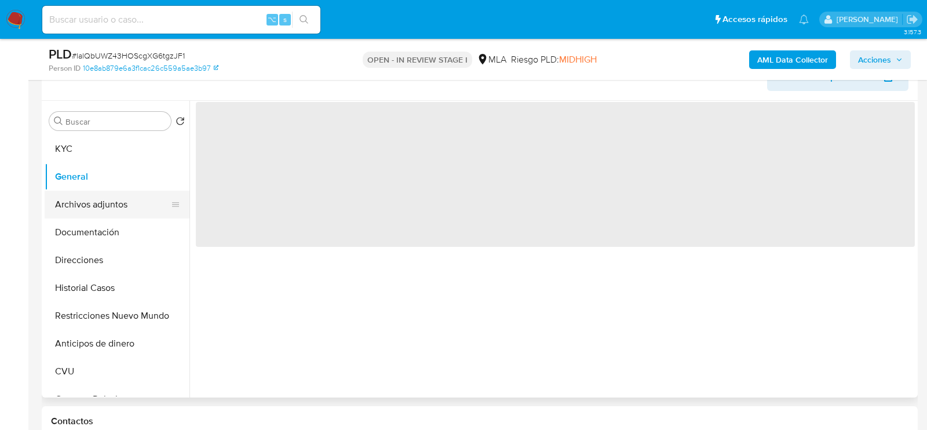
click at [72, 202] on button "Archivos adjuntos" at bounding box center [113, 205] width 136 height 28
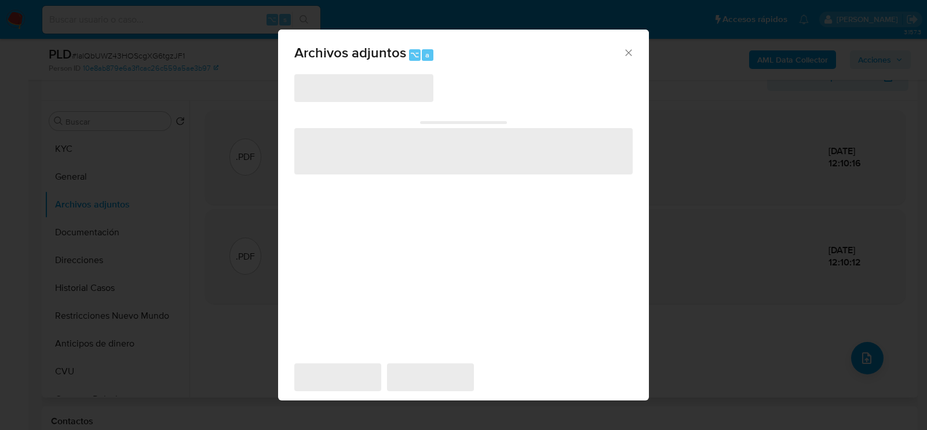
scroll to position [210, 0]
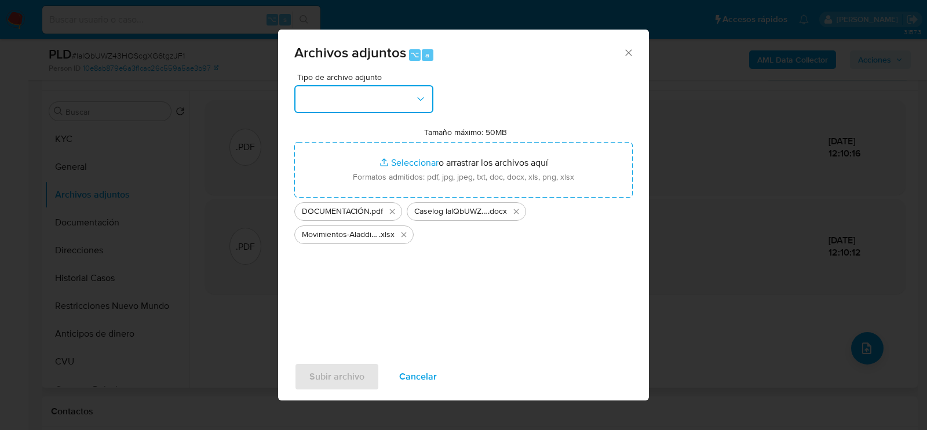
click at [410, 101] on button "button" at bounding box center [363, 99] width 139 height 28
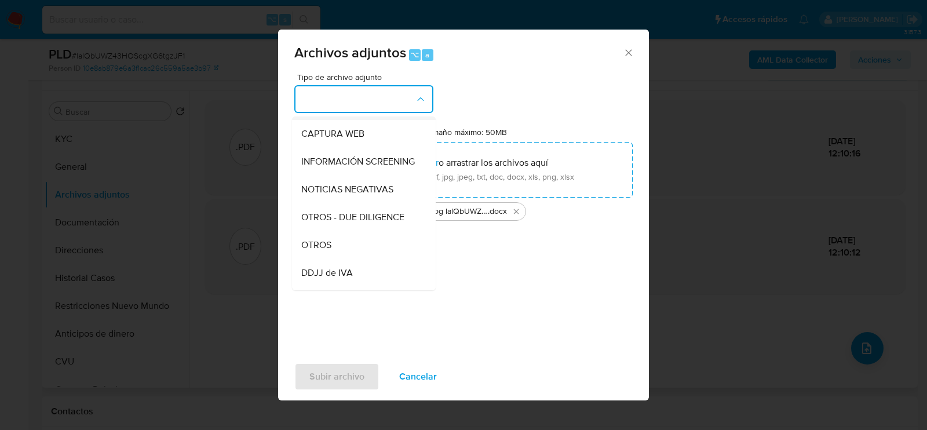
scroll to position [103, 0]
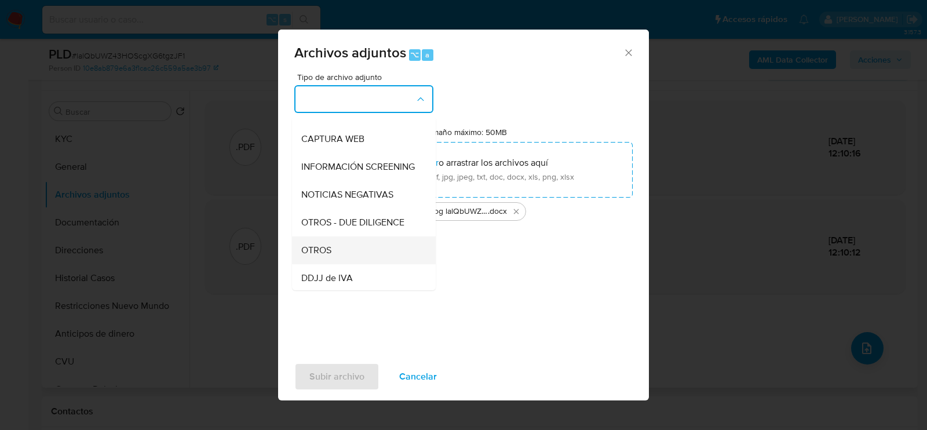
click at [335, 256] on div "OTROS" at bounding box center [360, 250] width 118 height 28
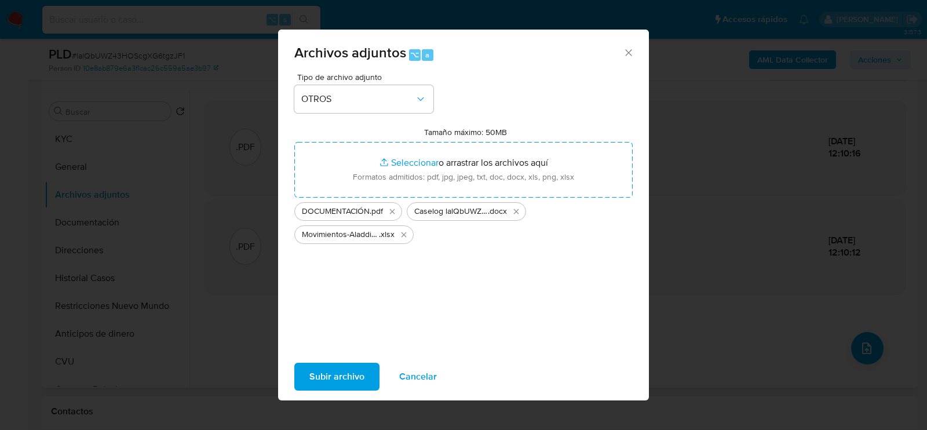
click at [342, 355] on div "Subir archivo Cancelar" at bounding box center [463, 377] width 371 height 44
click at [342, 373] on span "Subir archivo" at bounding box center [336, 376] width 55 height 25
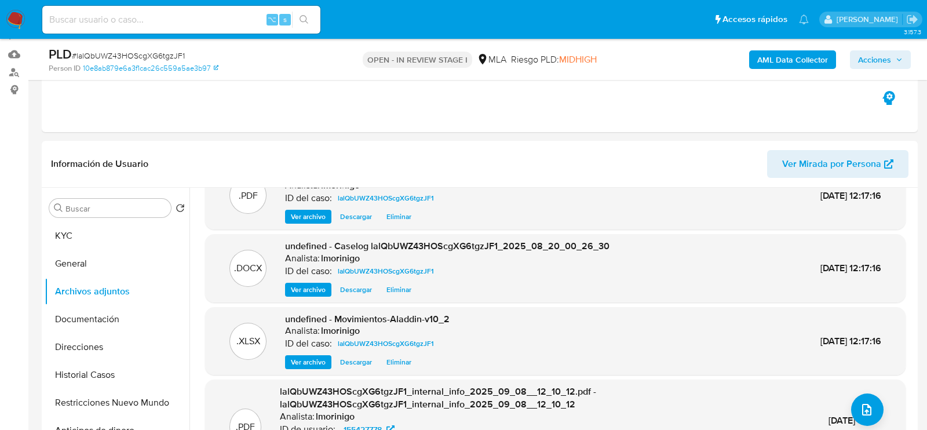
scroll to position [0, 0]
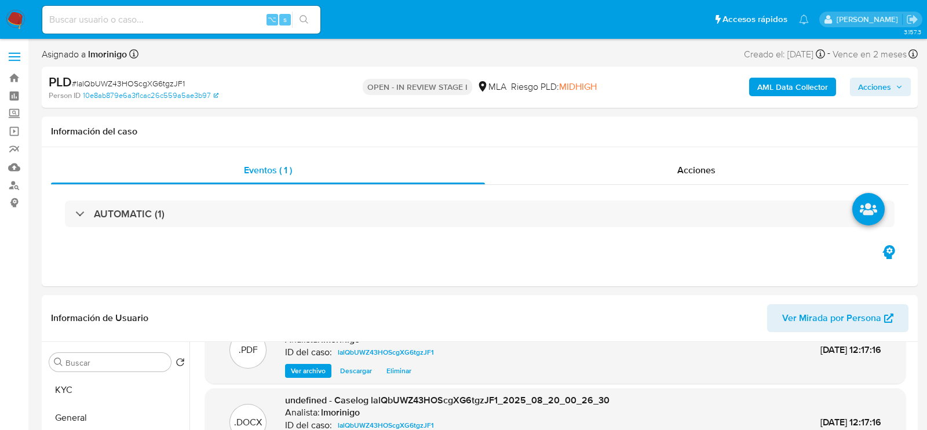
click at [901, 85] on icon "button" at bounding box center [899, 86] width 7 height 7
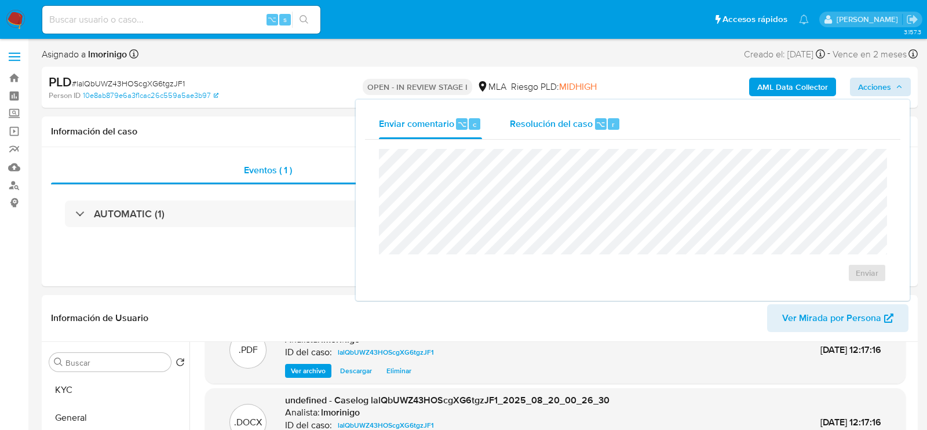
click at [592, 113] on div "Resolución del caso ⌥ r" at bounding box center [565, 124] width 111 height 30
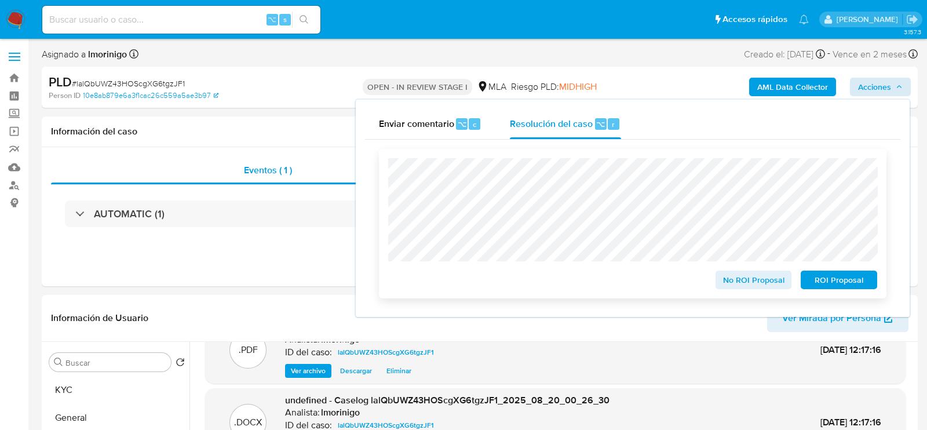
click at [758, 287] on span "No ROI Proposal" at bounding box center [754, 280] width 60 height 16
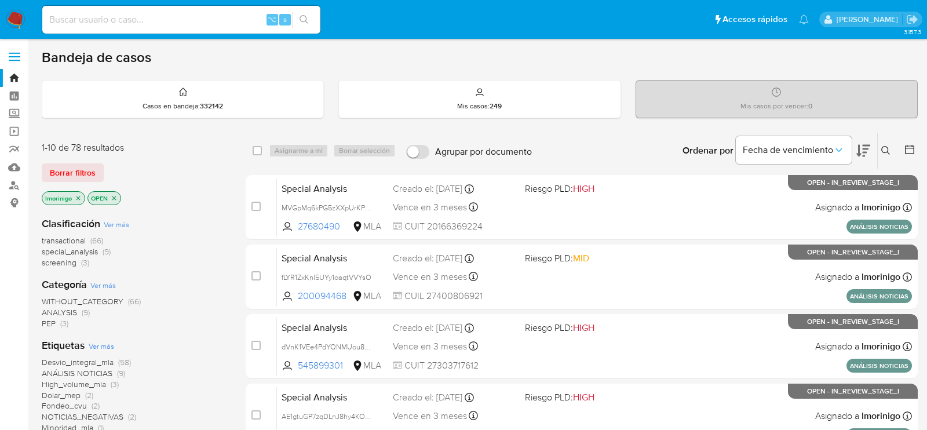
click at [241, 17] on input at bounding box center [181, 19] width 278 height 15
paste input "G4Wu1LRXbj8KITIQof7gABRy"
type input "G4Wu1LRXbj8KITIQof7gABRy"
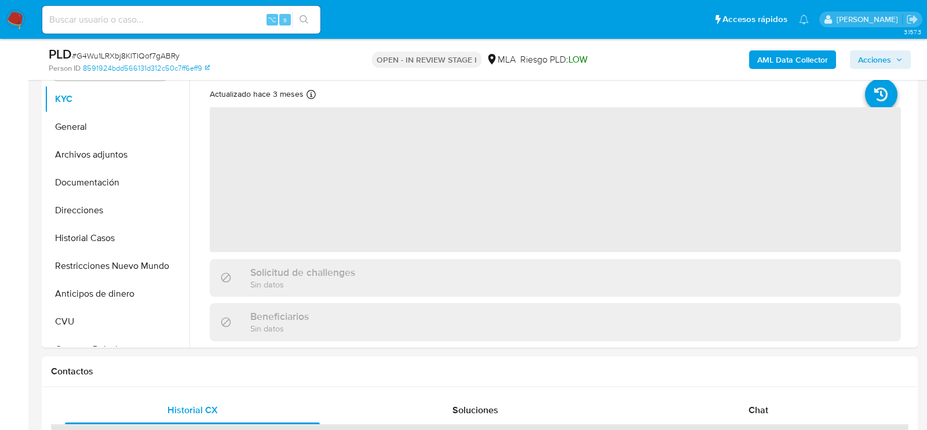
scroll to position [440, 0]
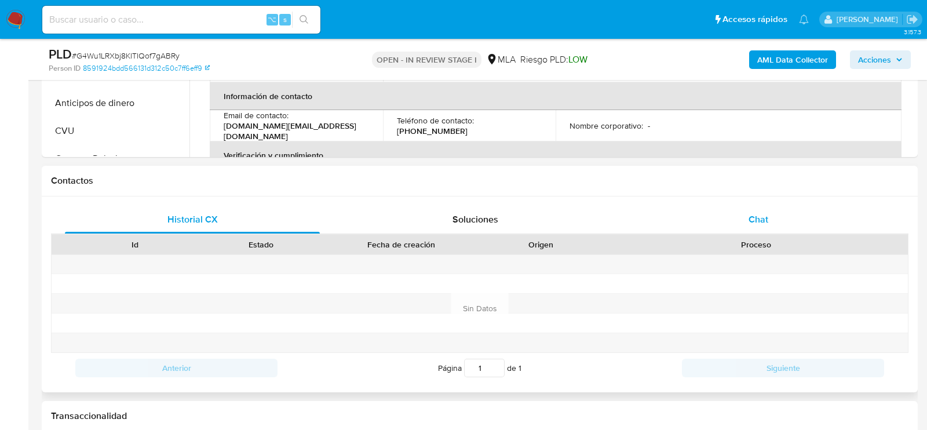
click at [758, 218] on span "Chat" at bounding box center [759, 219] width 20 height 13
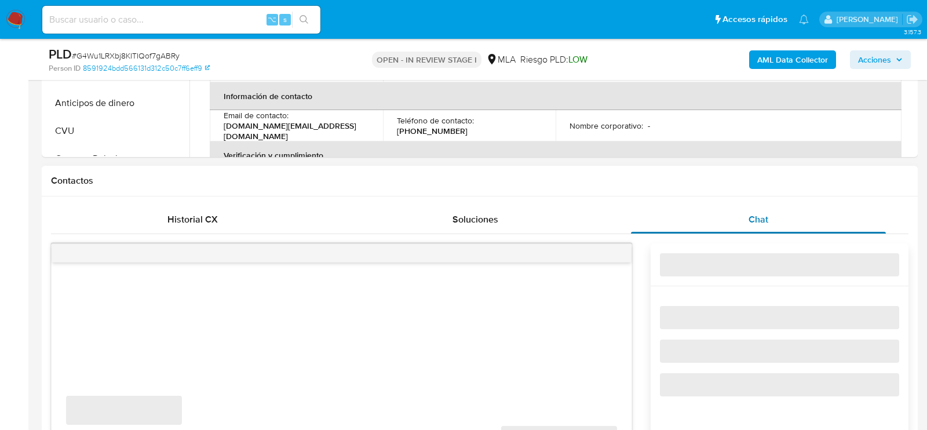
select select "10"
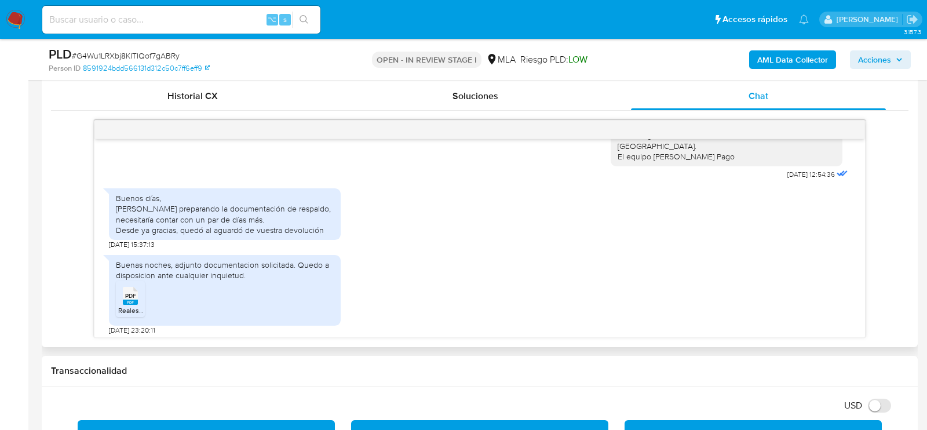
scroll to position [927, 0]
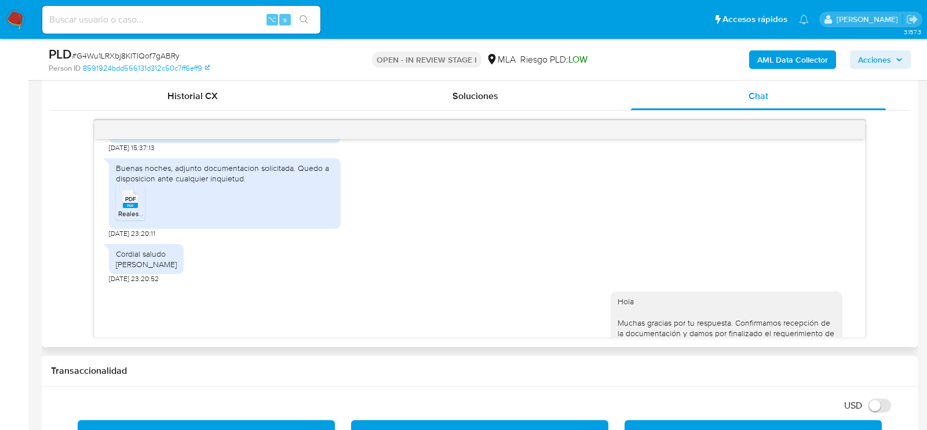
click at [133, 203] on span "PDF" at bounding box center [130, 199] width 11 height 8
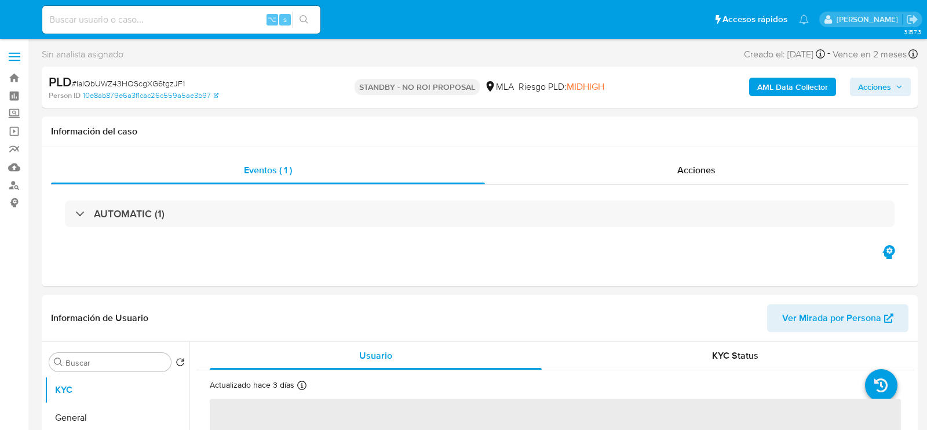
select select "10"
